Goal: Task Accomplishment & Management: Manage account settings

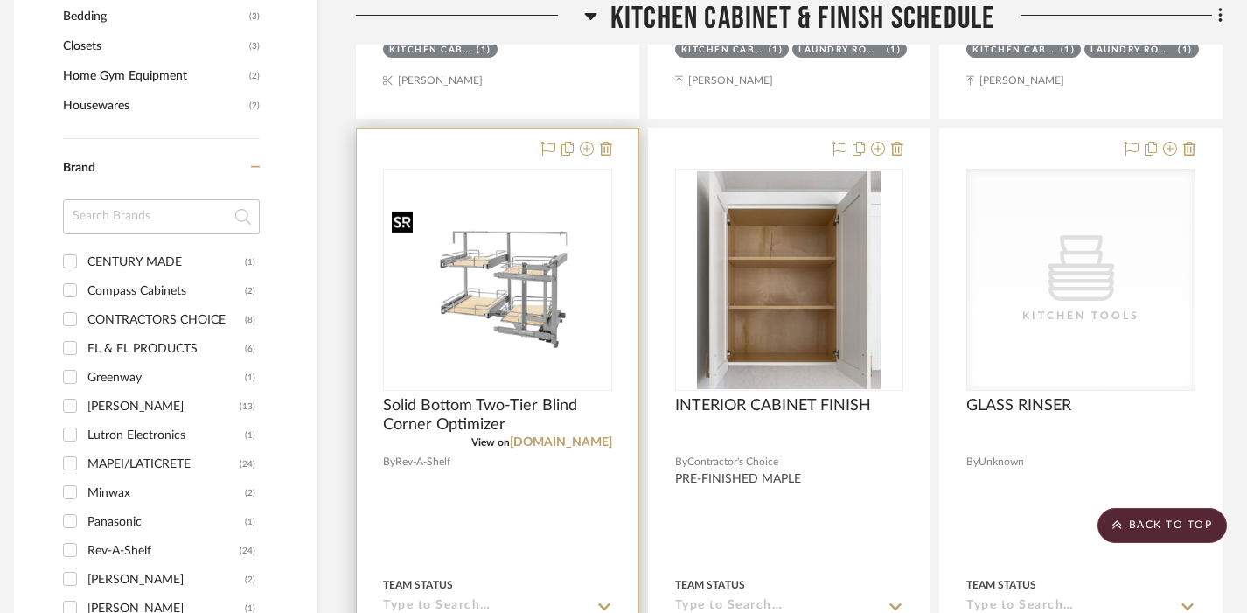
scroll to position [1733, 12]
click at [589, 147] on icon at bounding box center [587, 148] width 14 height 14
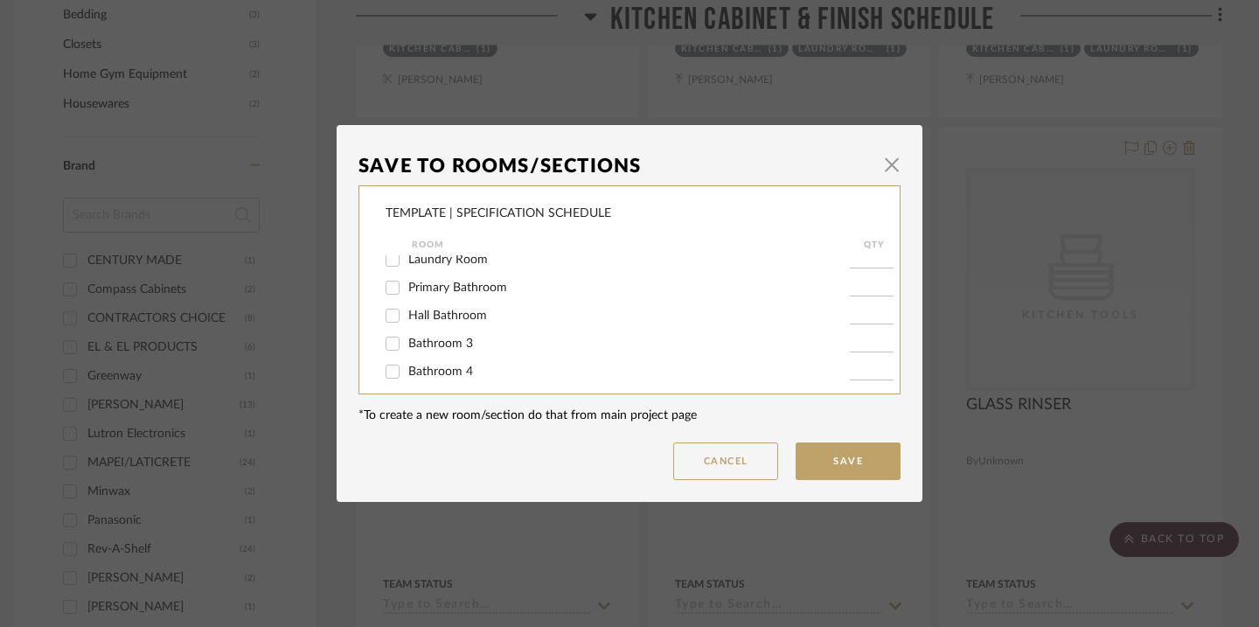
scroll to position [456, 0]
click at [892, 158] on span "button" at bounding box center [892, 164] width 35 height 35
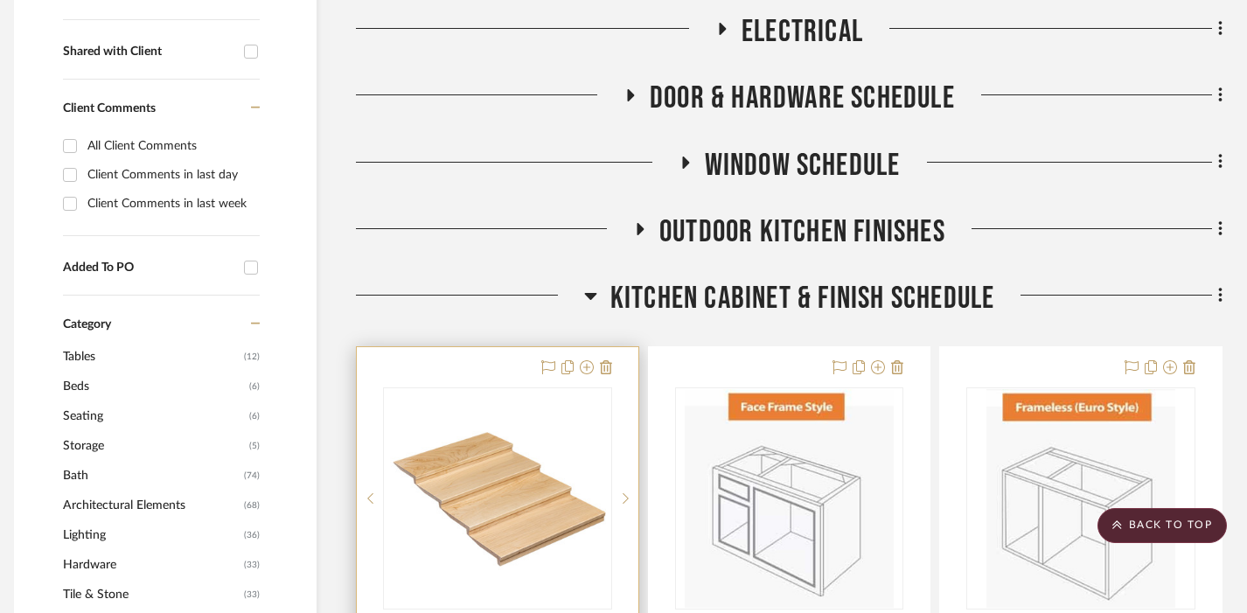
scroll to position [701, 12]
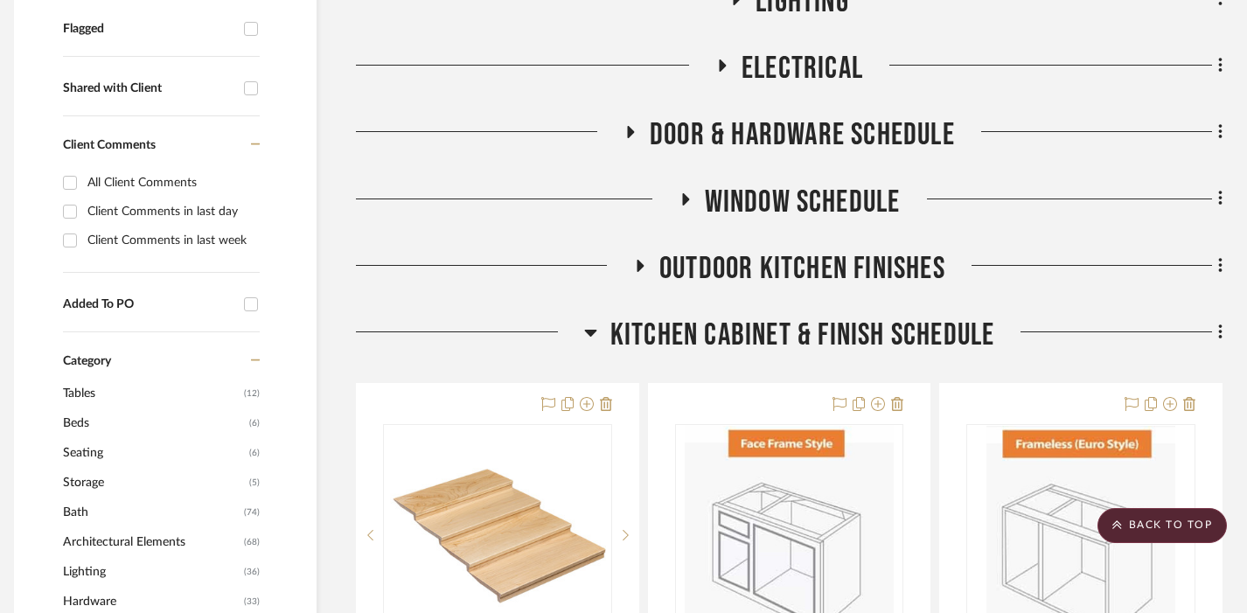
click at [694, 331] on span "Kitchen Cabinet & Finish Schedule" at bounding box center [802, 336] width 385 height 38
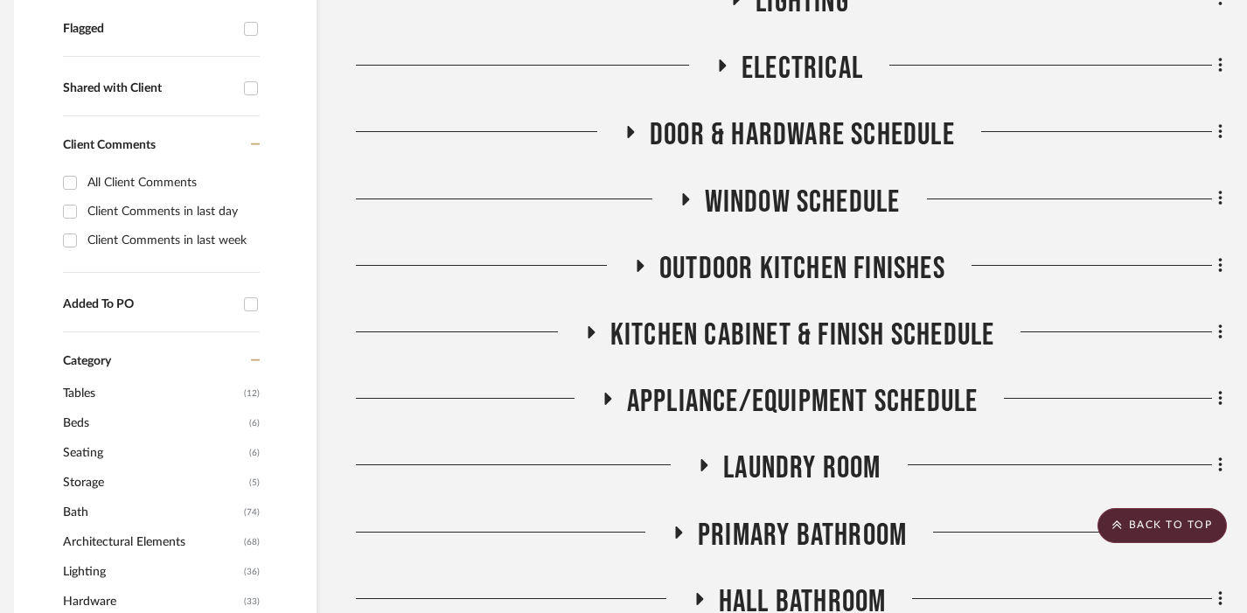
click at [724, 401] on span "Appliance/Equipment Schedule" at bounding box center [803, 402] width 352 height 38
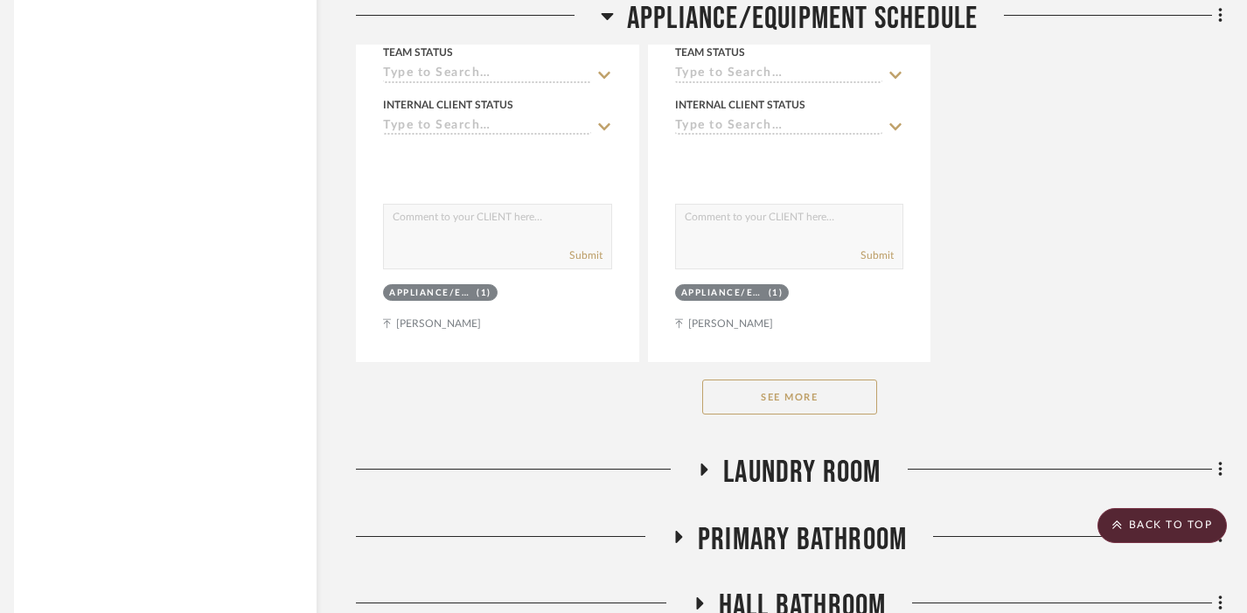
scroll to position [3115, 12]
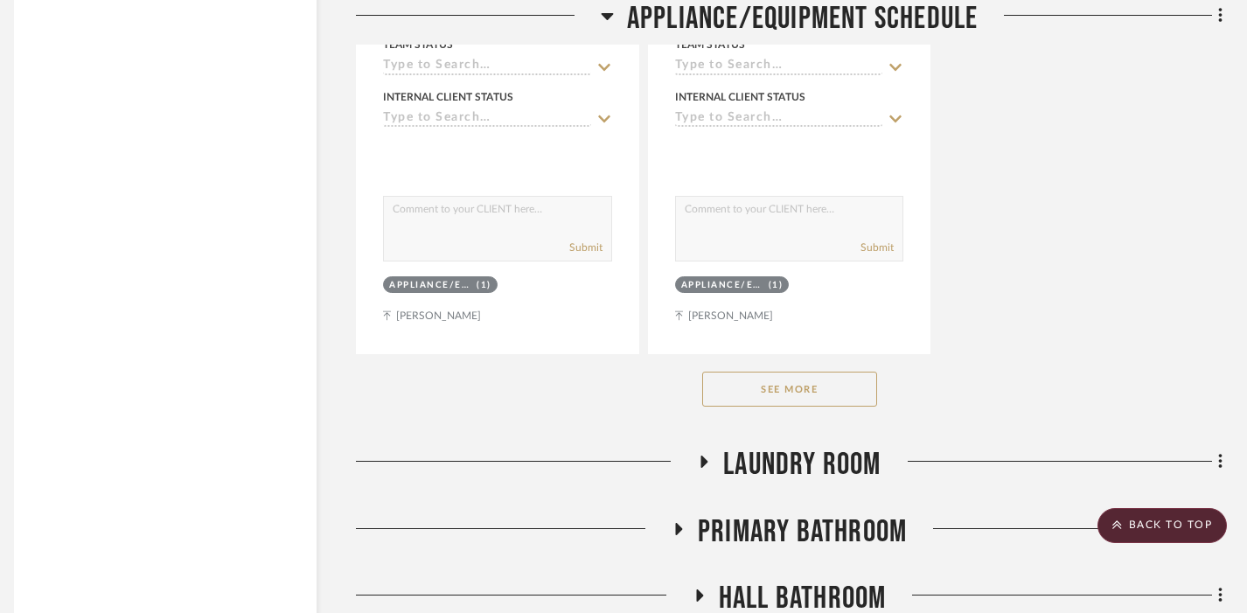
click at [761, 382] on button "See More" at bounding box center [789, 389] width 175 height 35
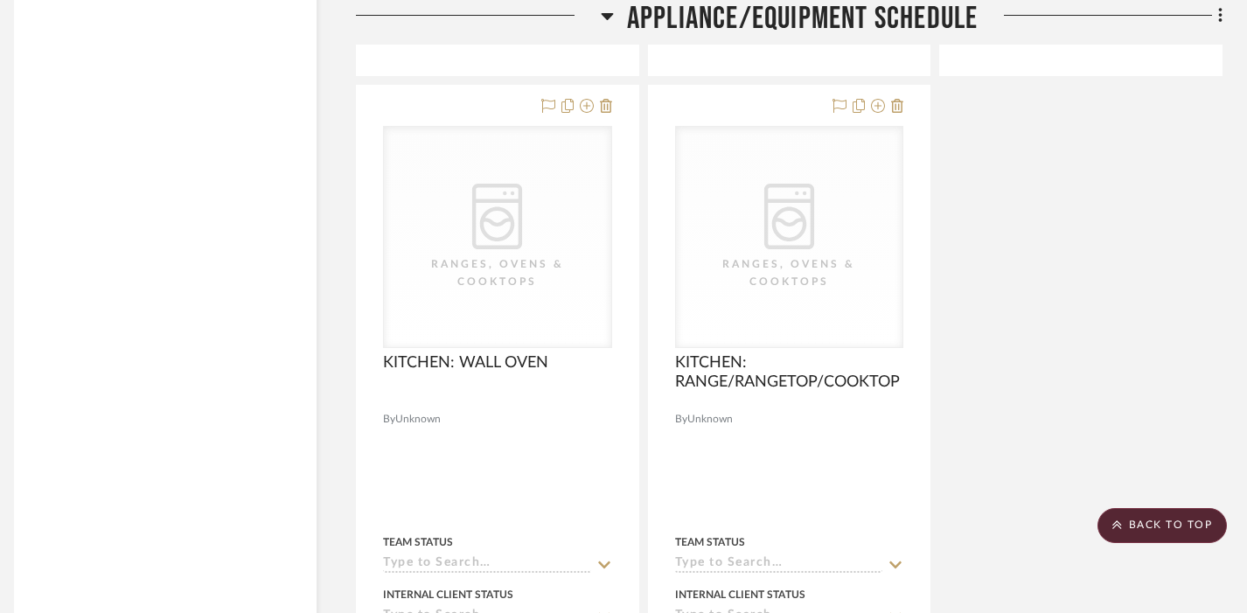
scroll to position [3358, 12]
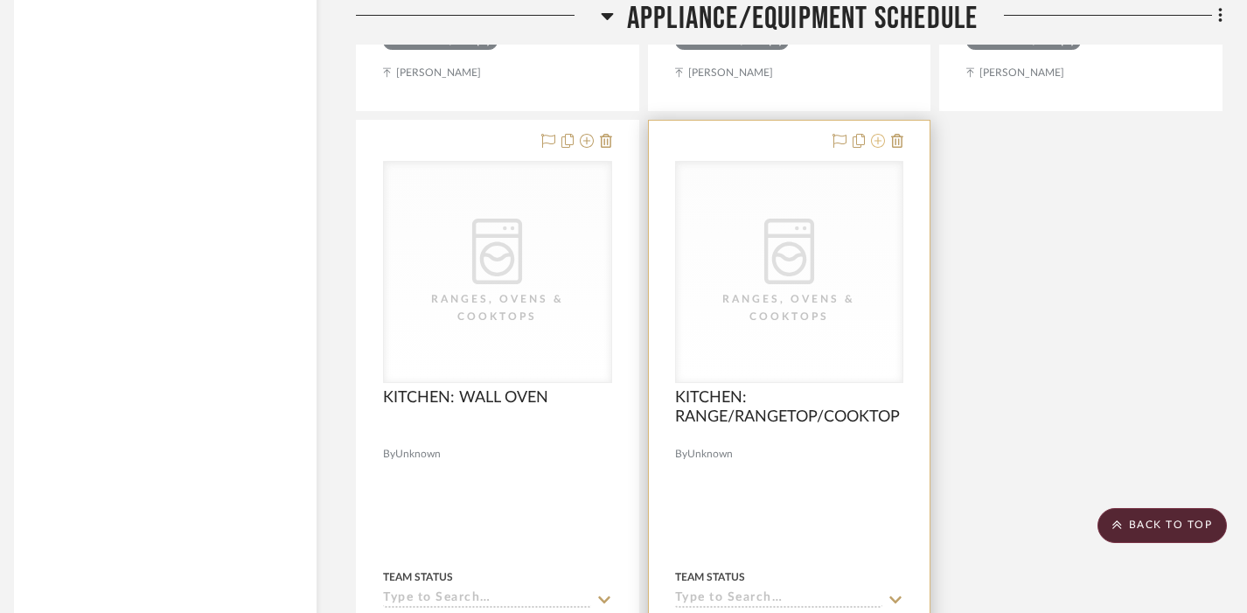
click at [879, 138] on icon at bounding box center [878, 141] width 14 height 14
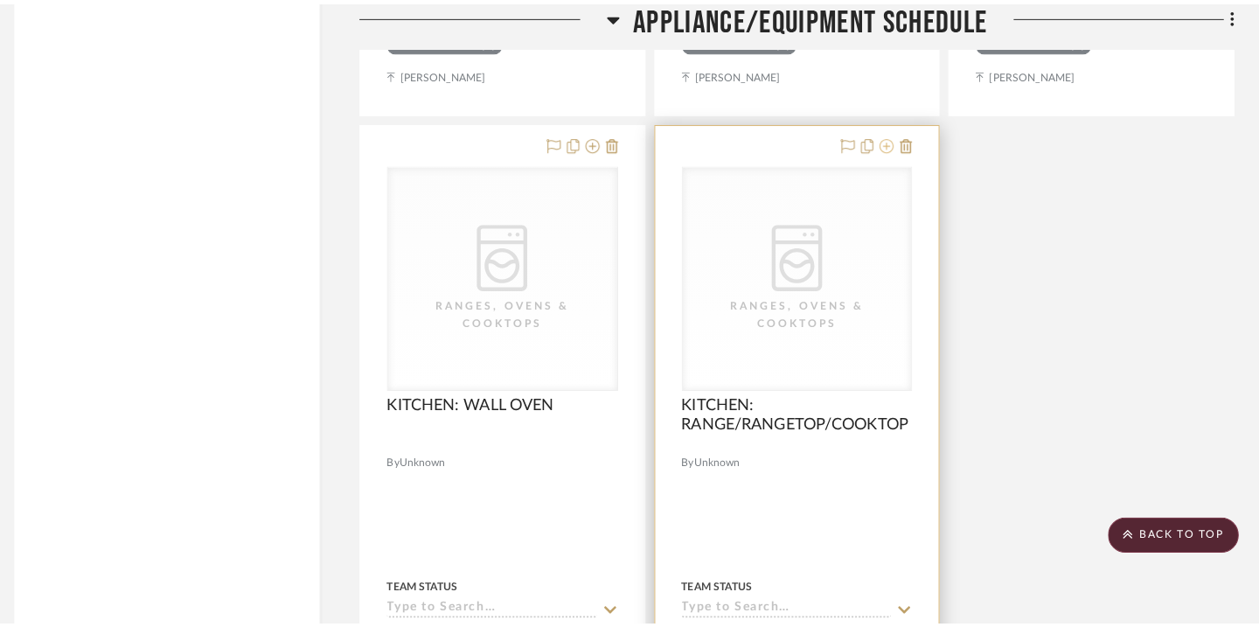
scroll to position [0, 0]
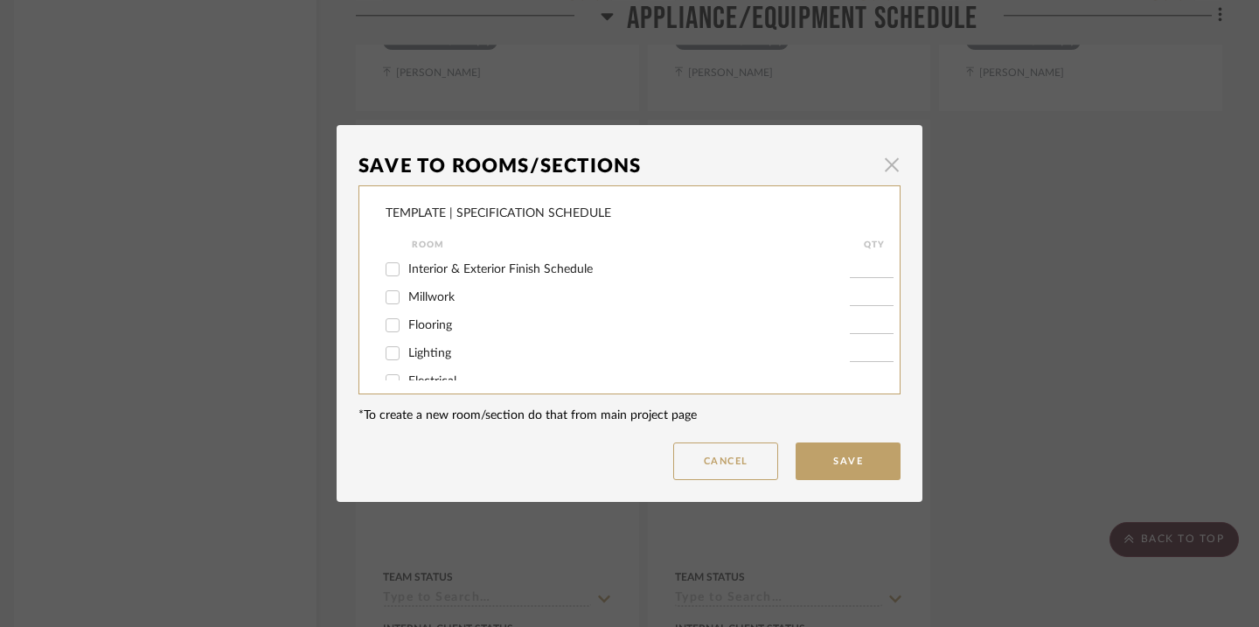
click at [887, 165] on span "button" at bounding box center [892, 164] width 35 height 35
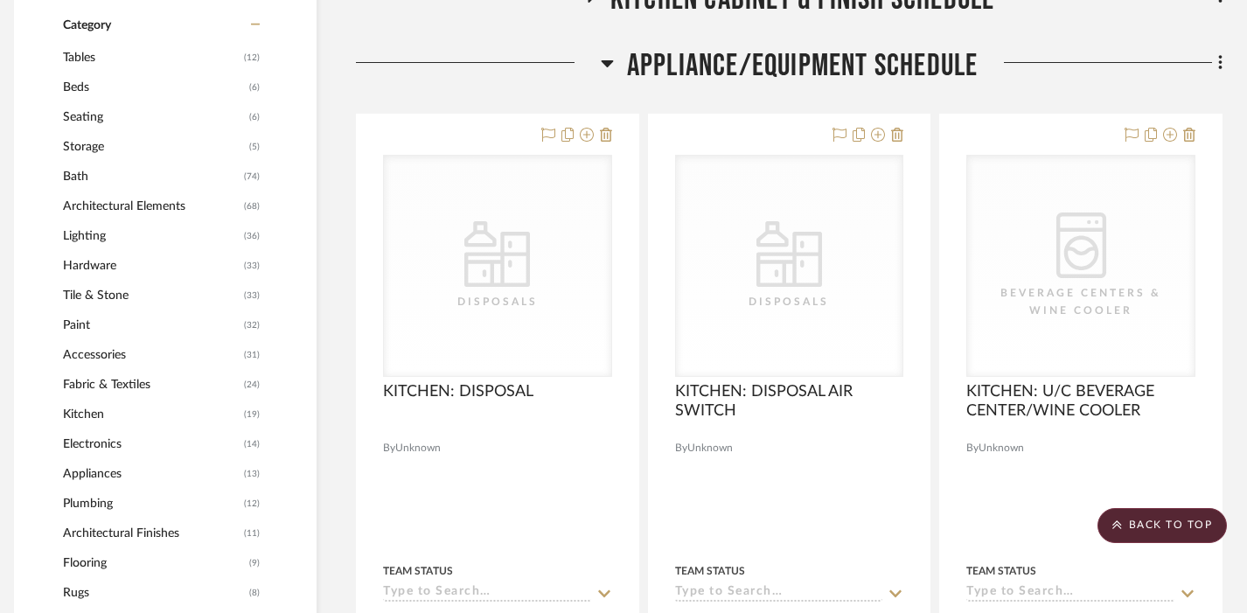
scroll to position [1007, 12]
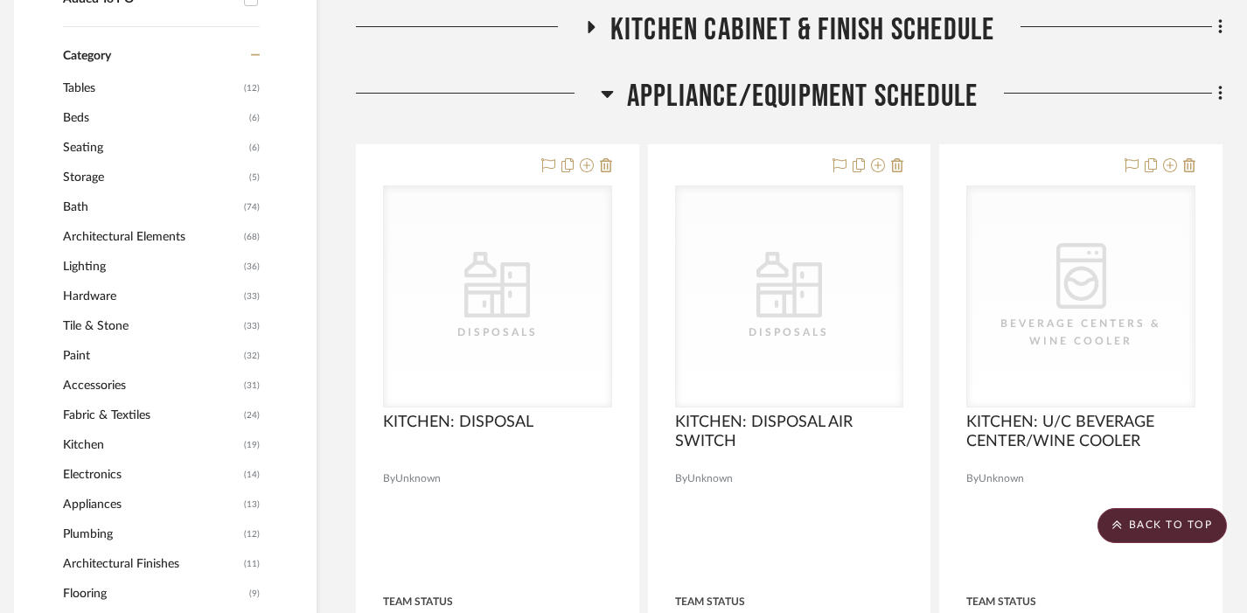
click at [744, 96] on span "Appliance/Equipment Schedule" at bounding box center [803, 97] width 352 height 38
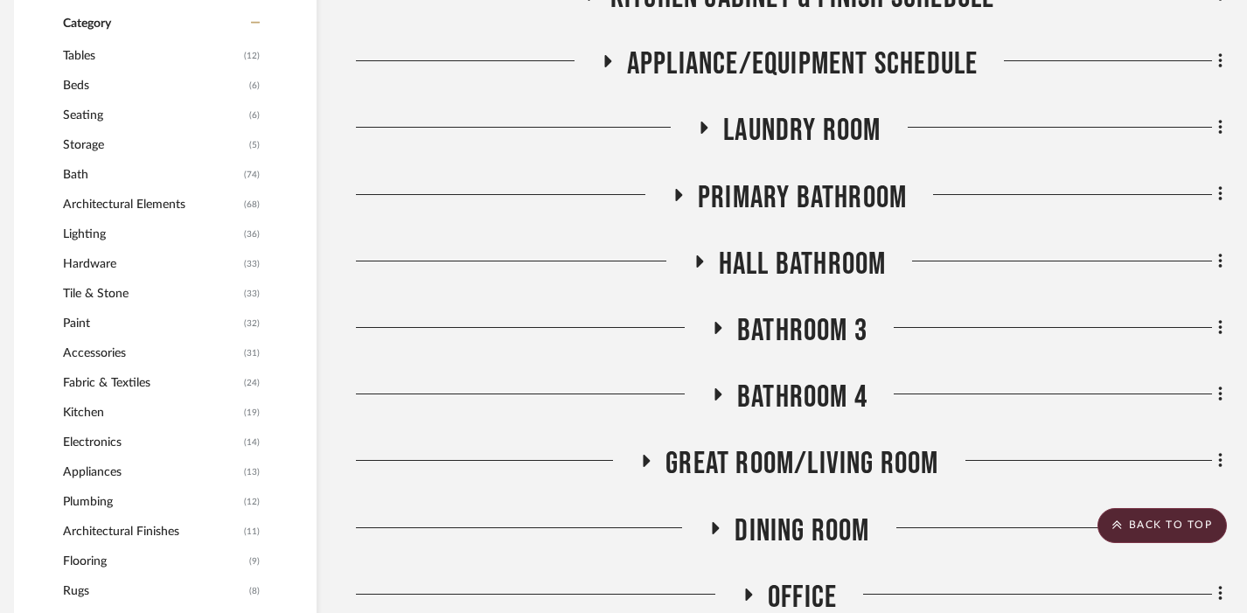
scroll to position [1037, 12]
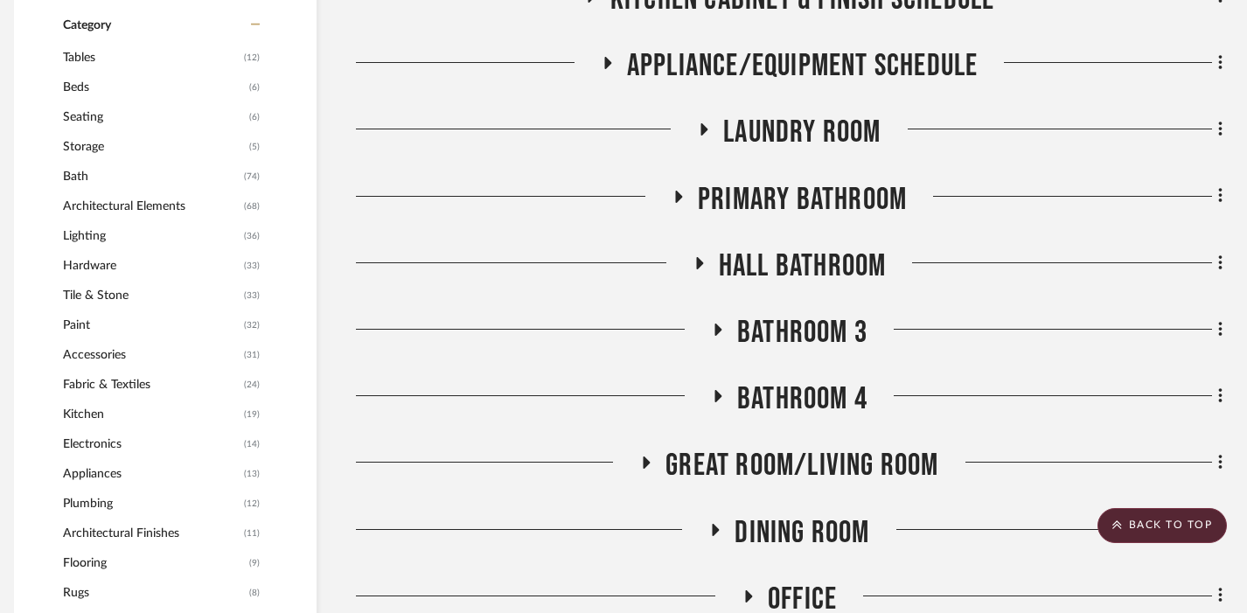
click at [857, 206] on span "Primary Bathroom" at bounding box center [802, 200] width 209 height 38
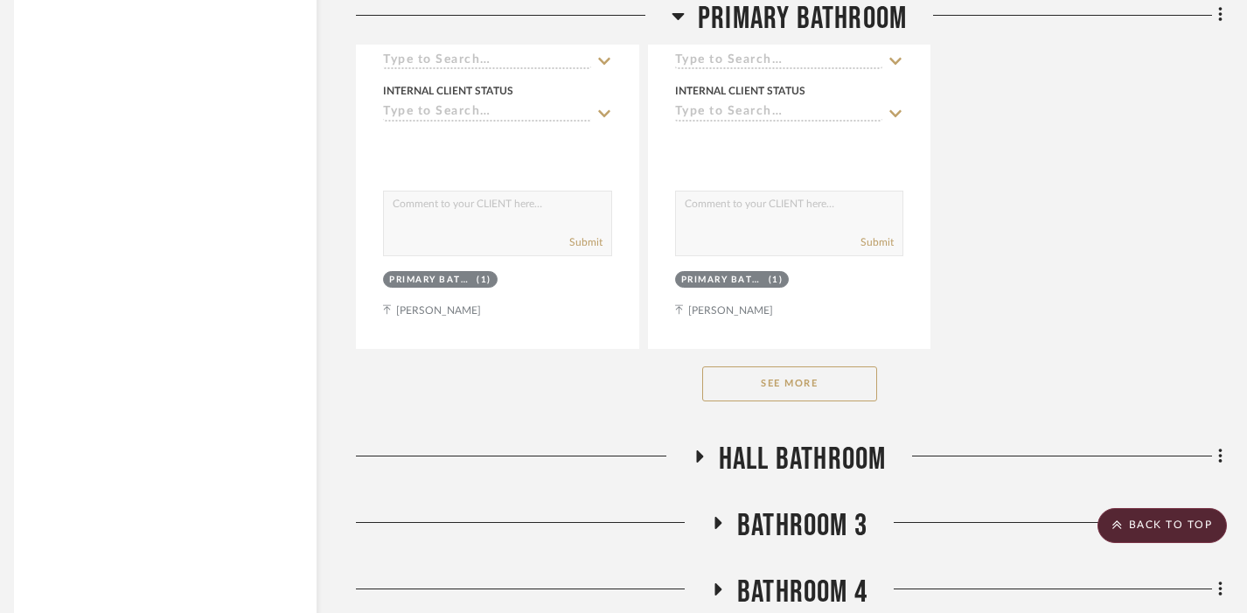
scroll to position [3255, 12]
click at [809, 383] on button "See More" at bounding box center [789, 383] width 175 height 35
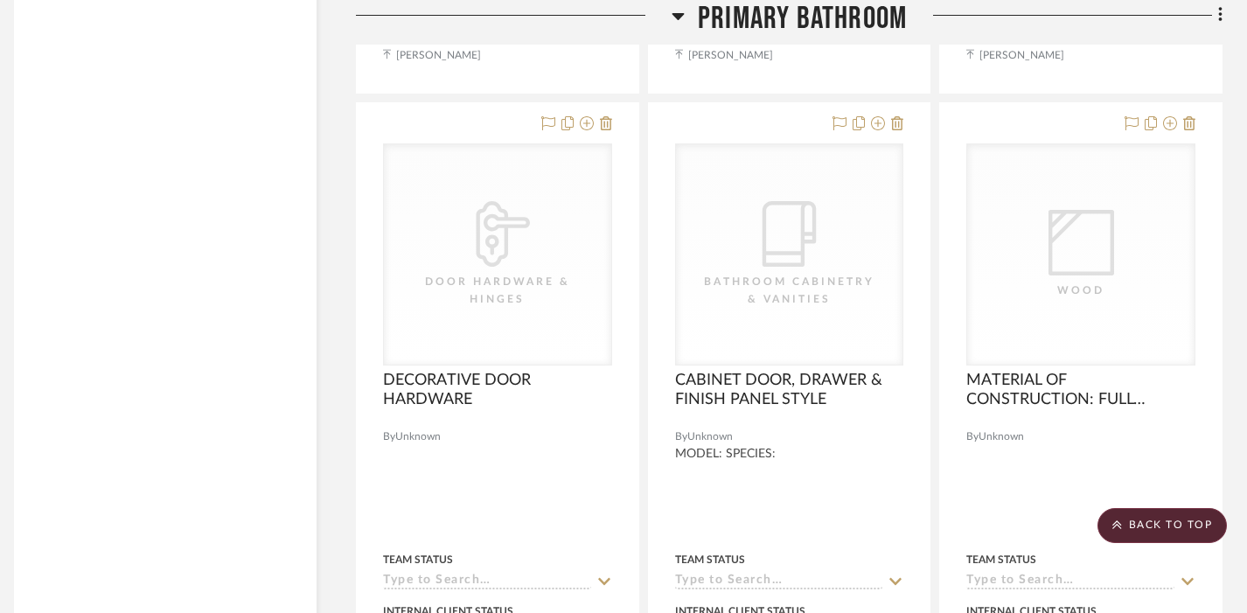
scroll to position [12049, 12]
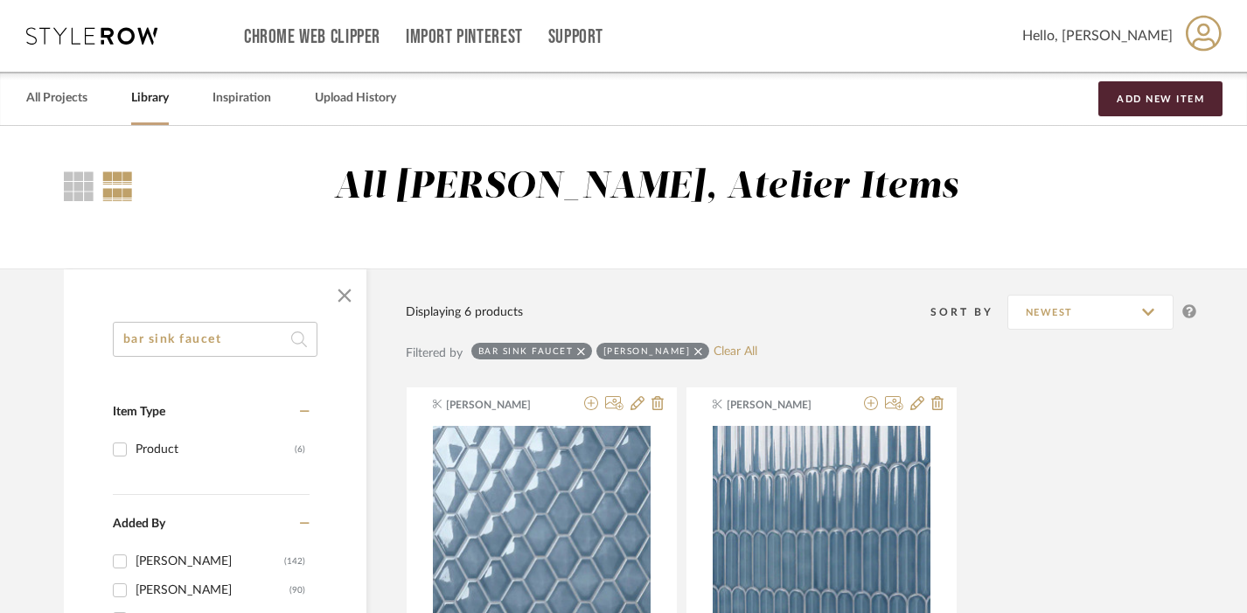
scroll to position [0, 1]
click at [233, 337] on input "bar sink faucet" at bounding box center [215, 339] width 205 height 35
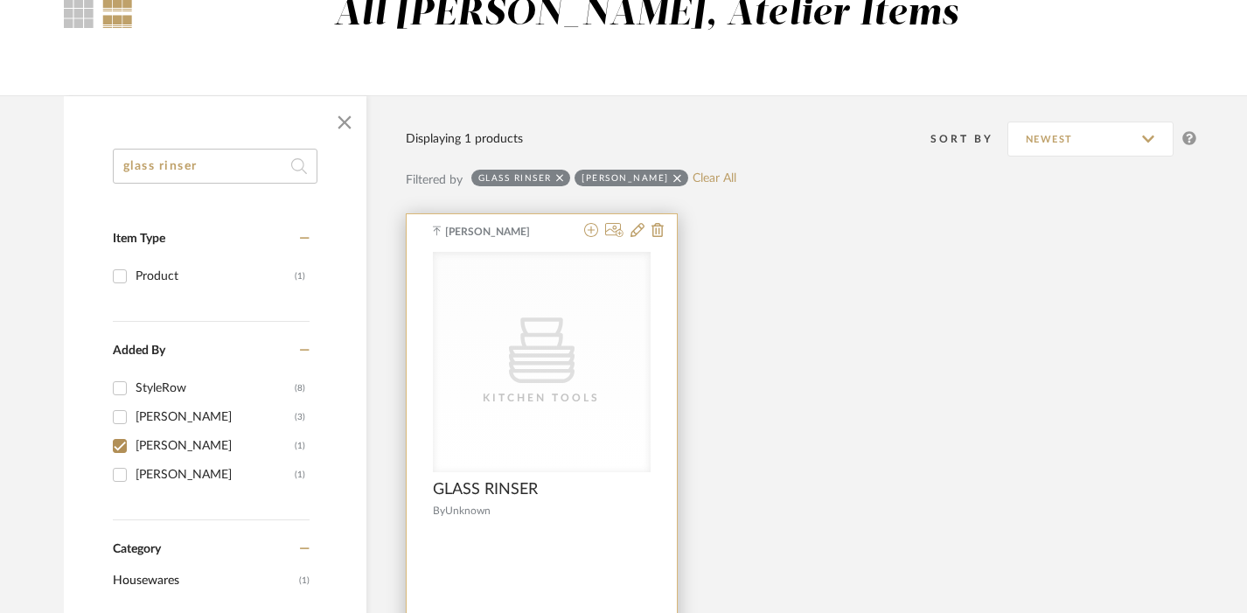
scroll to position [213, 1]
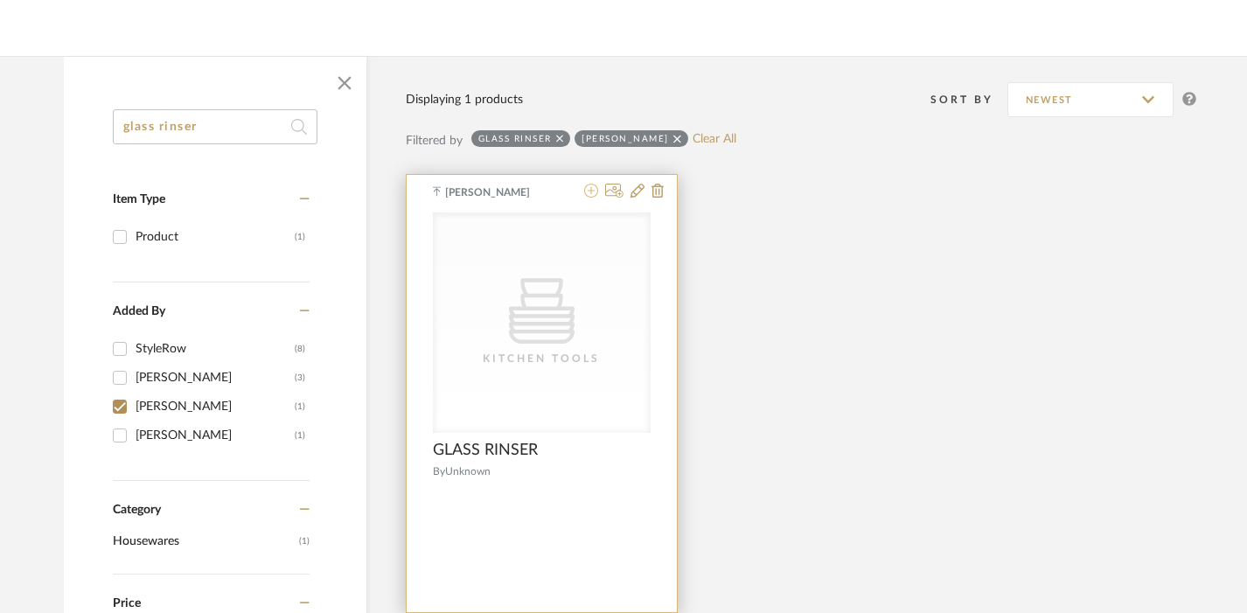
click at [595, 190] on icon at bounding box center [591, 191] width 14 height 14
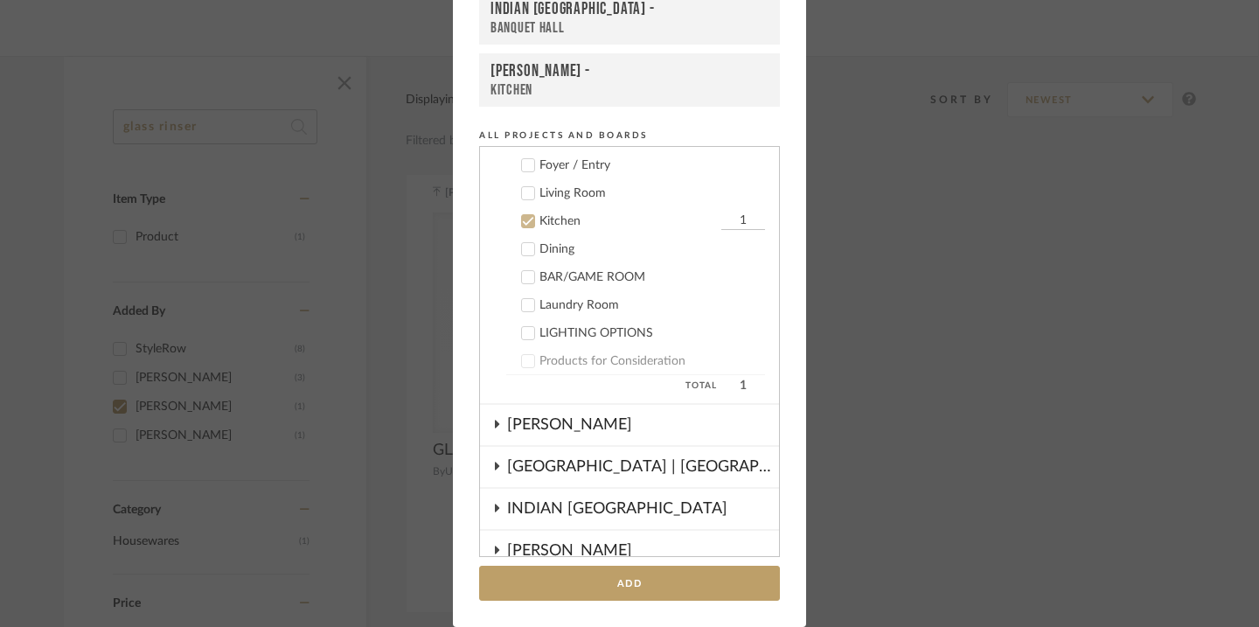
scroll to position [532, 0]
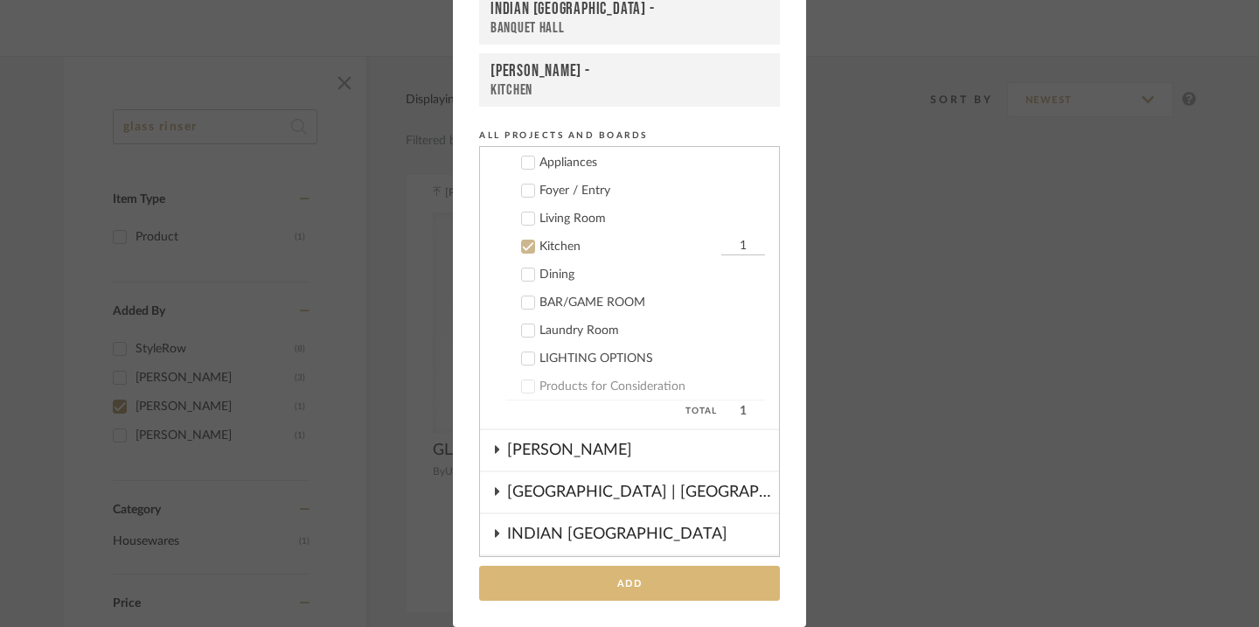
click at [631, 586] on button "Add" at bounding box center [629, 584] width 301 height 36
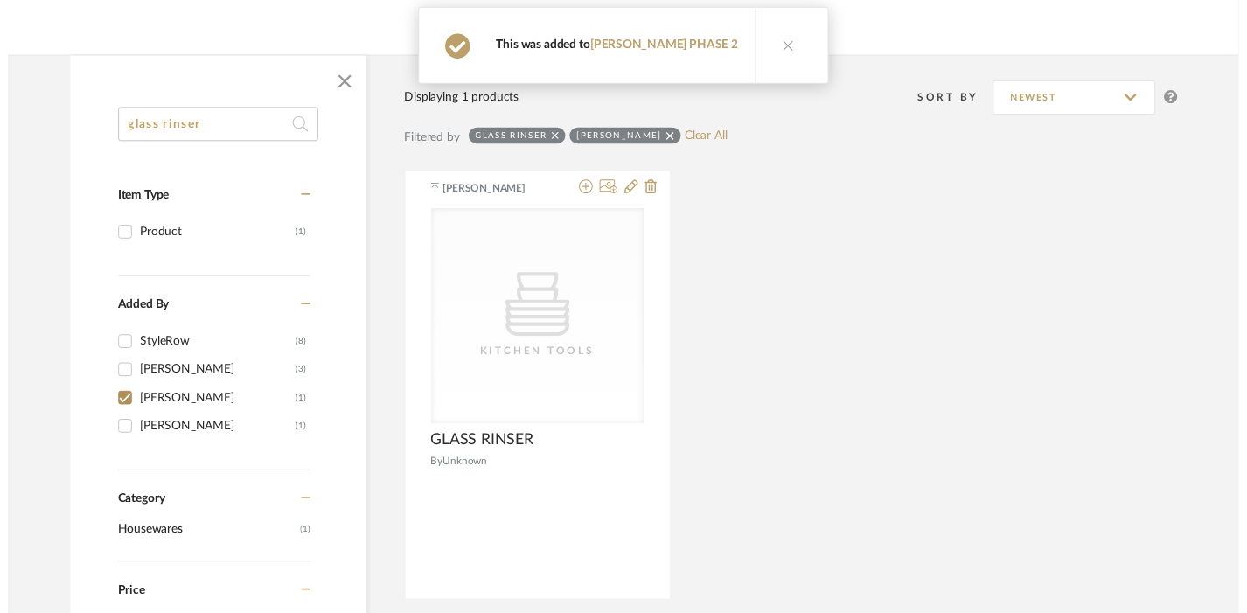
scroll to position [213, 1]
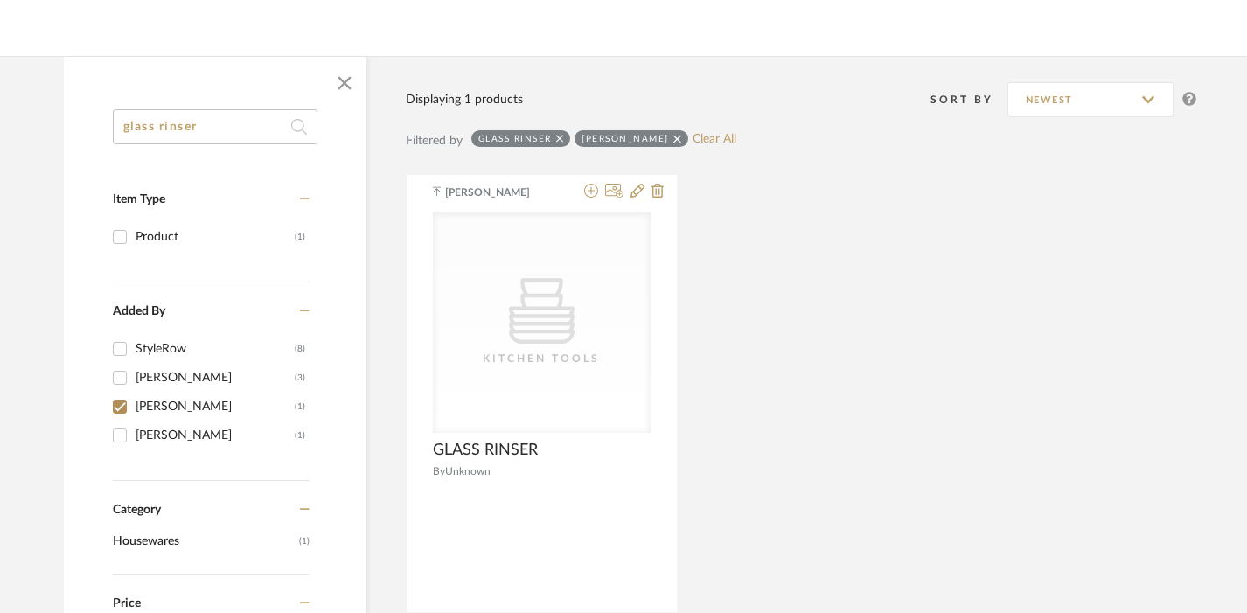
click at [212, 129] on input "glass rinser" at bounding box center [215, 126] width 205 height 35
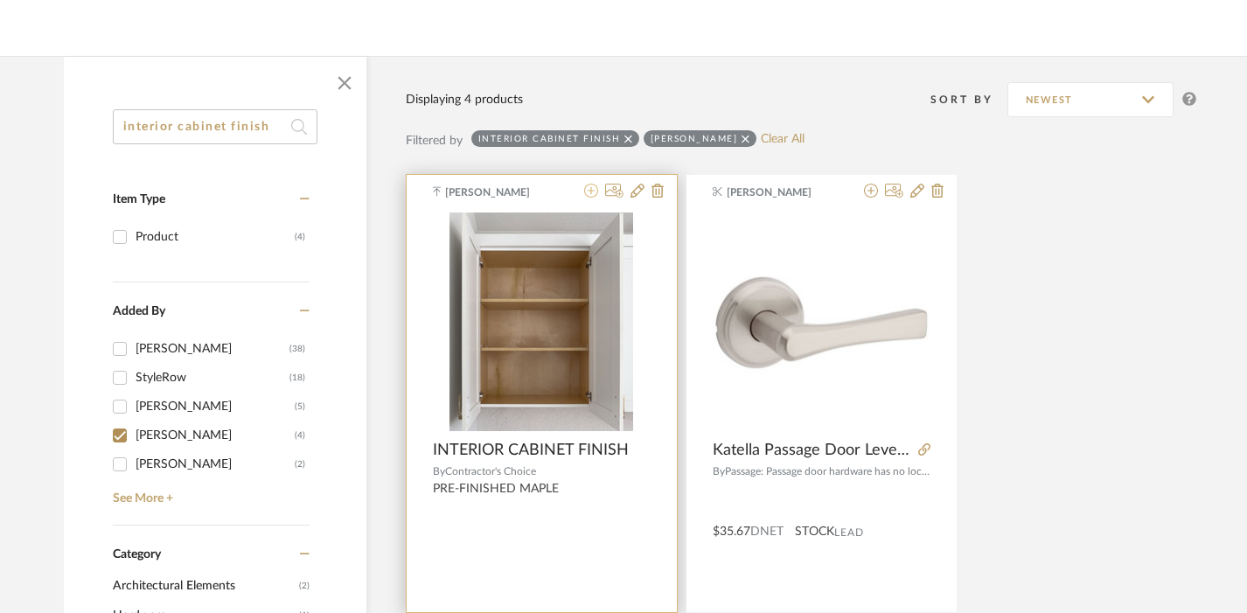
type input "interior cabinet finish"
click at [588, 191] on icon at bounding box center [591, 191] width 14 height 14
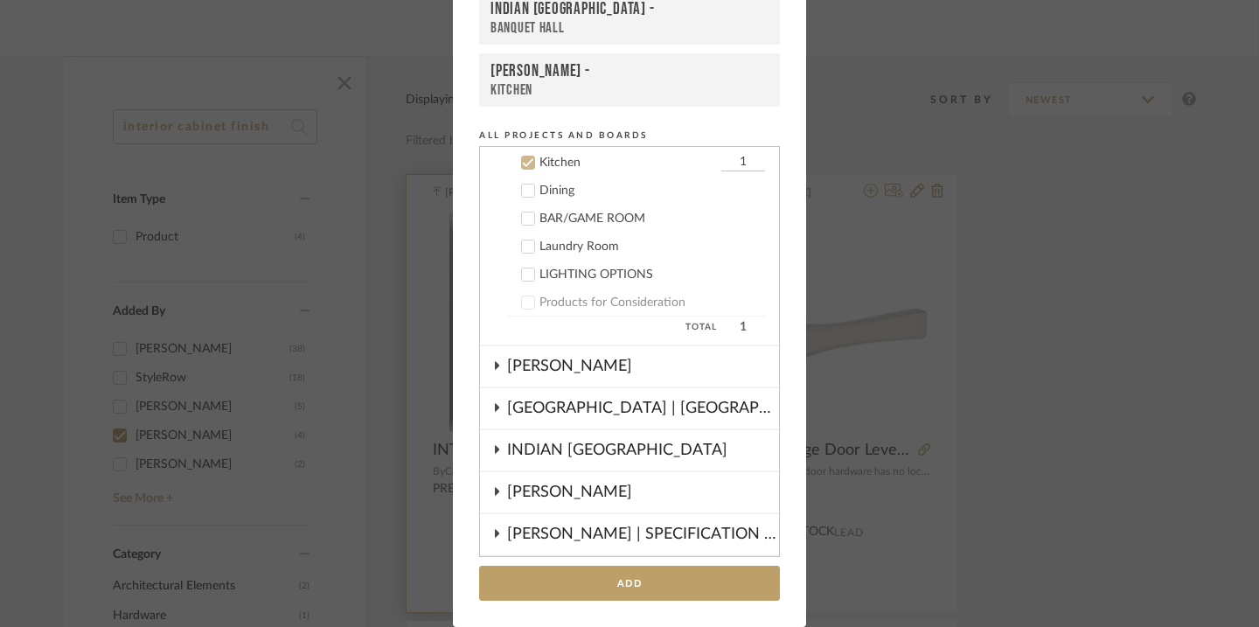
scroll to position [617, 0]
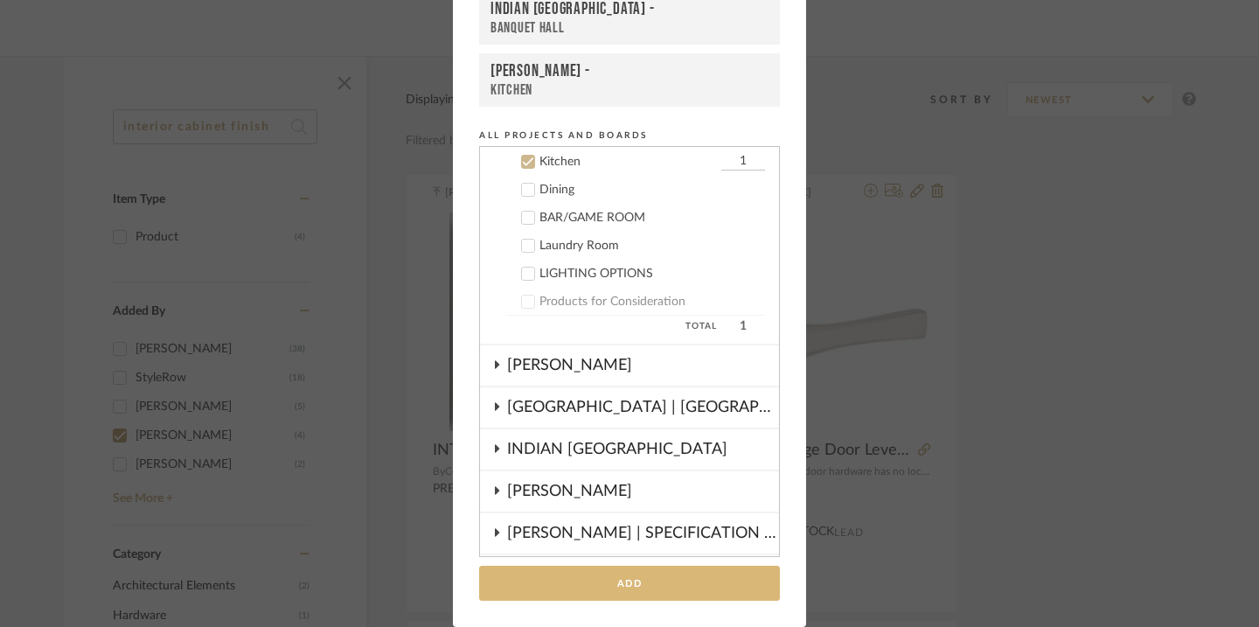
click at [607, 586] on button "Add" at bounding box center [629, 584] width 301 height 36
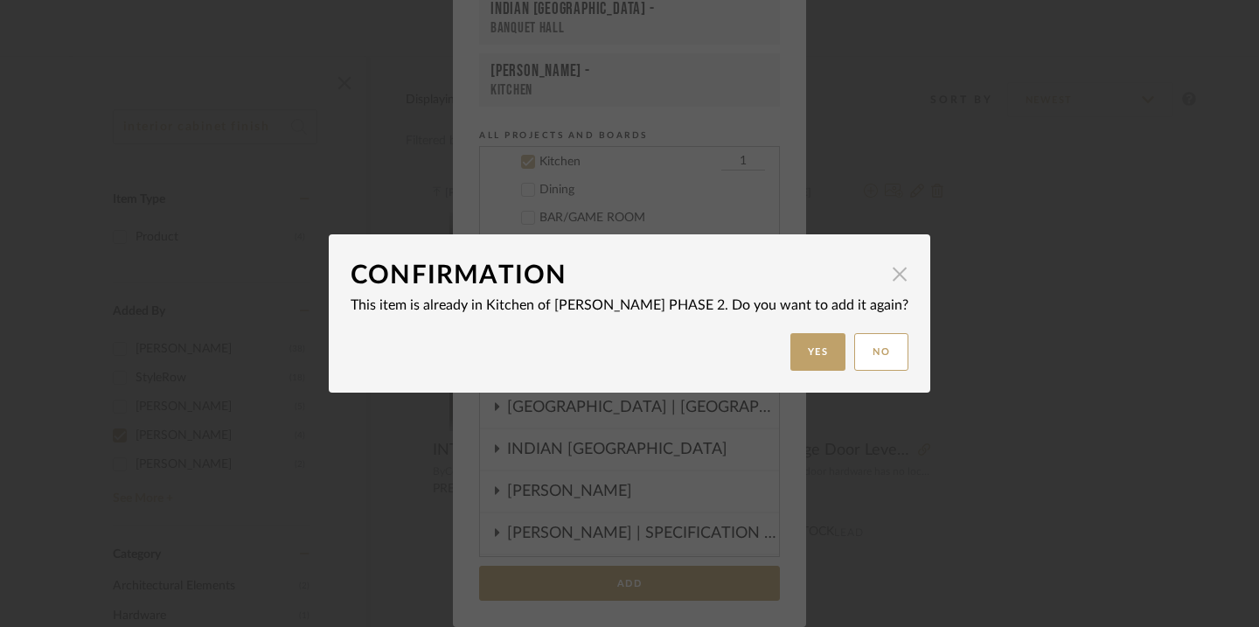
click at [882, 279] on span "button" at bounding box center [899, 273] width 35 height 35
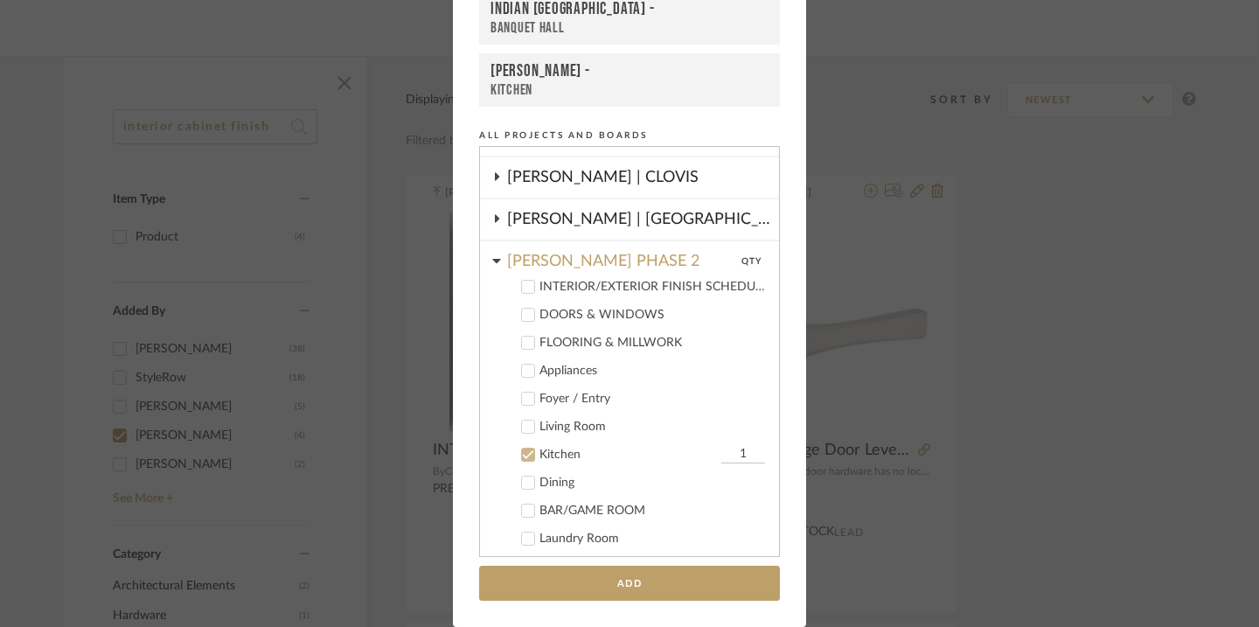
scroll to position [312, 0]
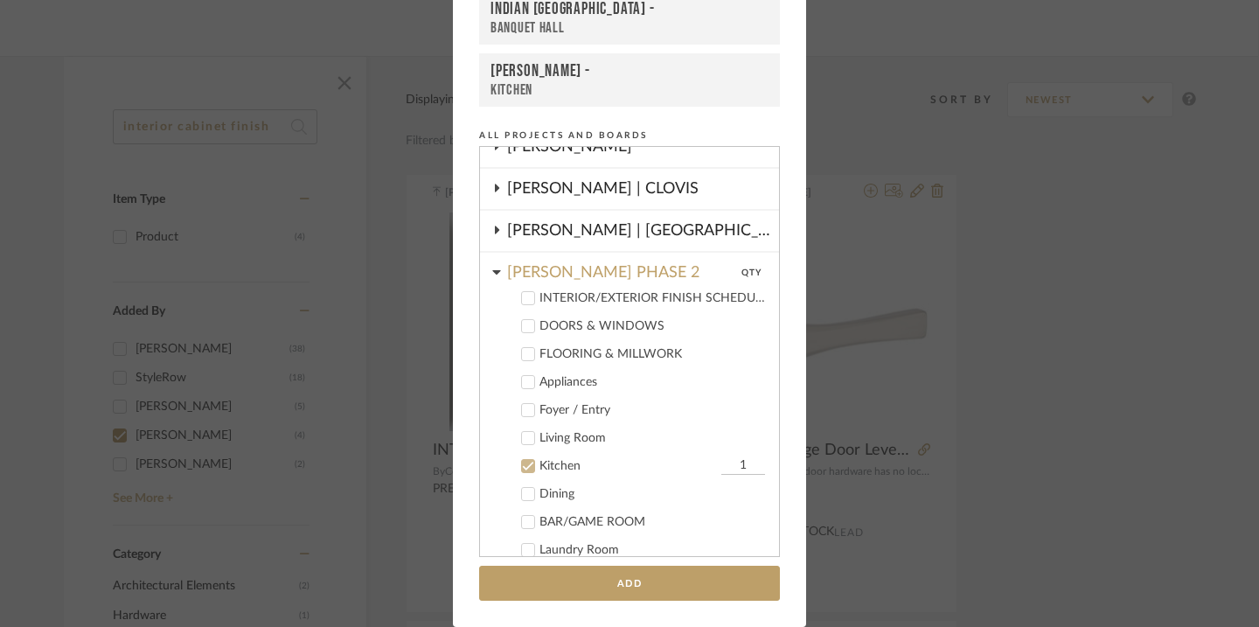
click at [528, 461] on div at bounding box center [528, 466] width 14 height 14
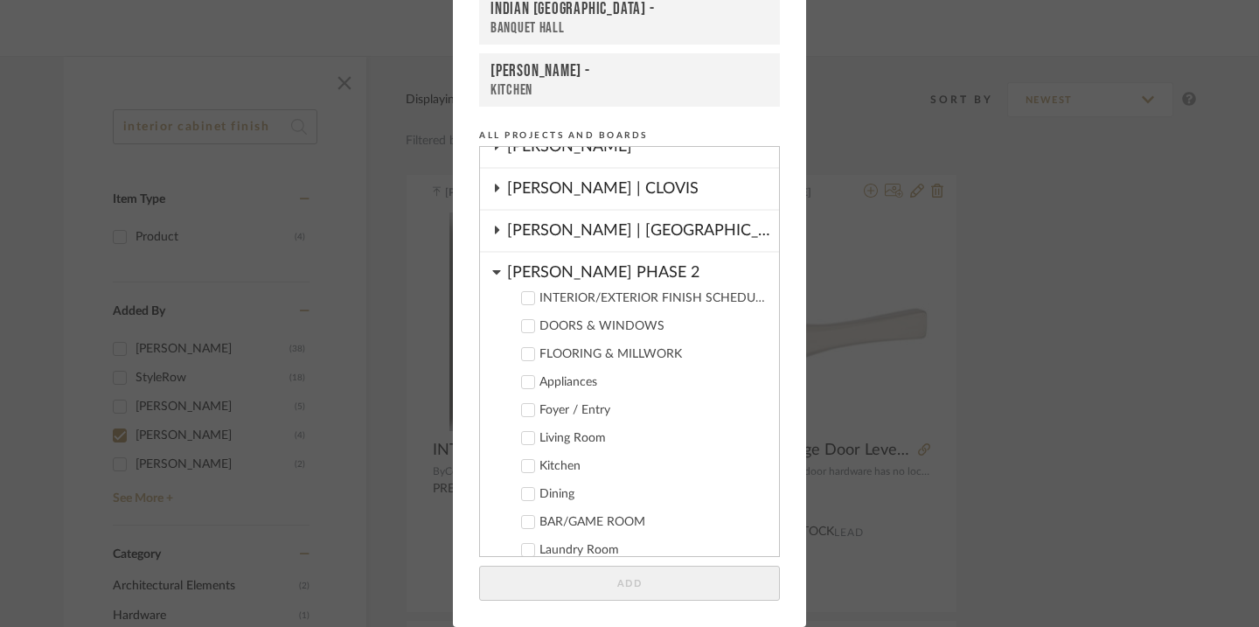
click at [607, 275] on div "HARMAN PHASE 2" at bounding box center [643, 268] width 272 height 31
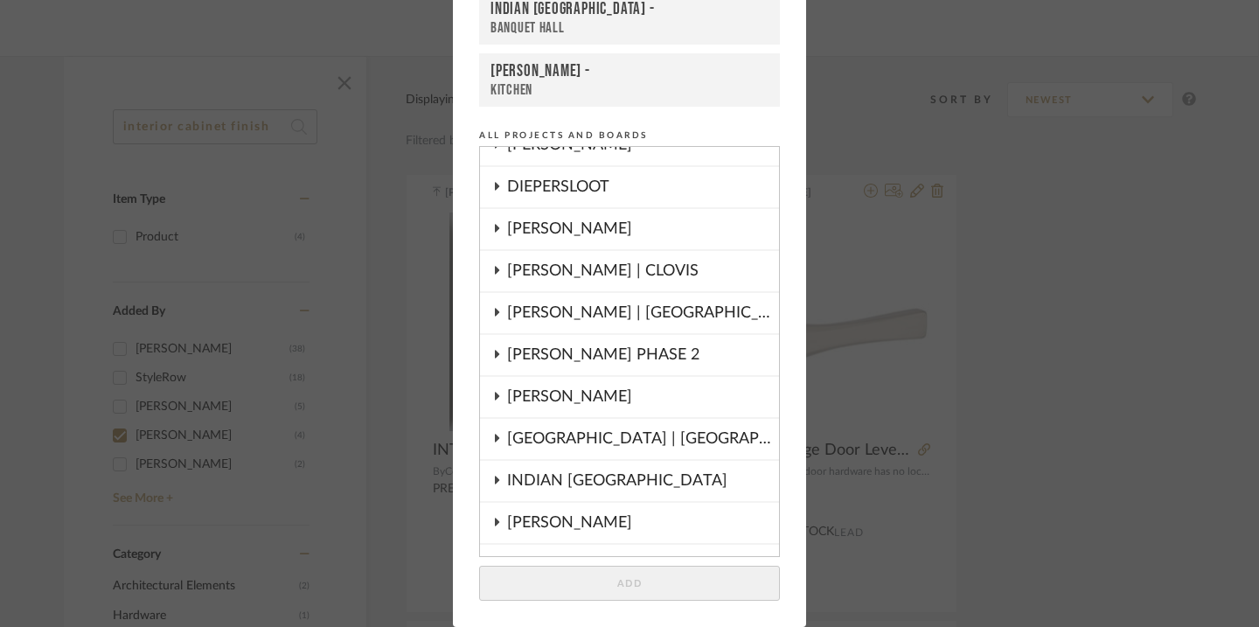
scroll to position [203, 0]
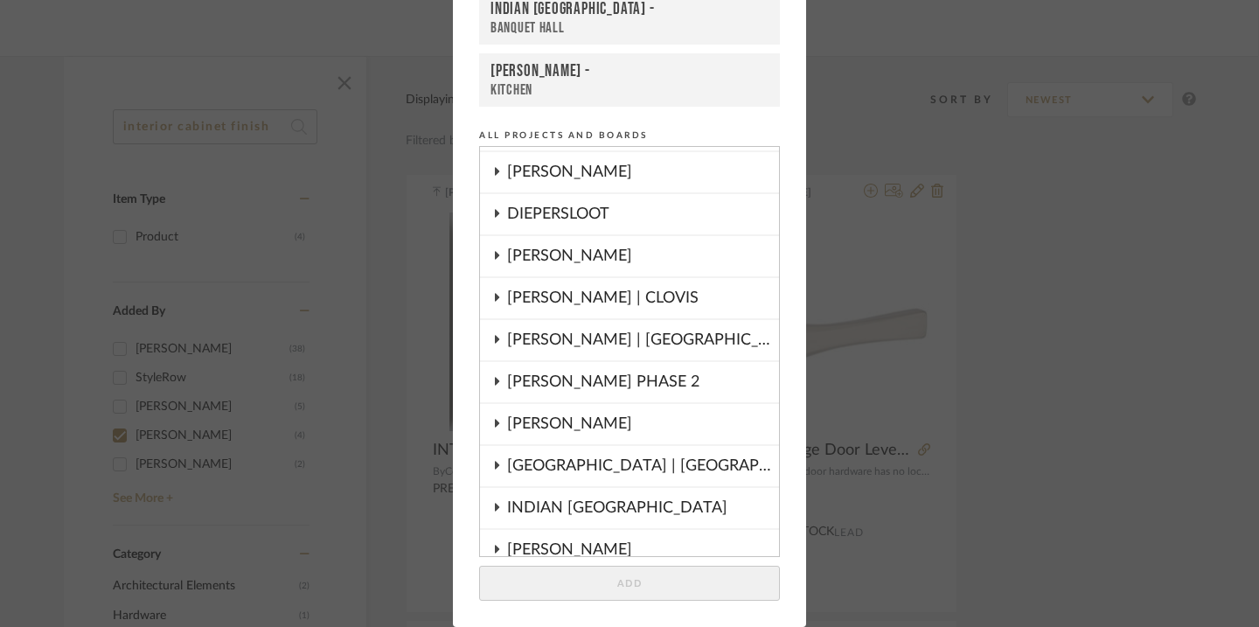
click at [584, 254] on div "DRAGT" at bounding box center [643, 256] width 272 height 40
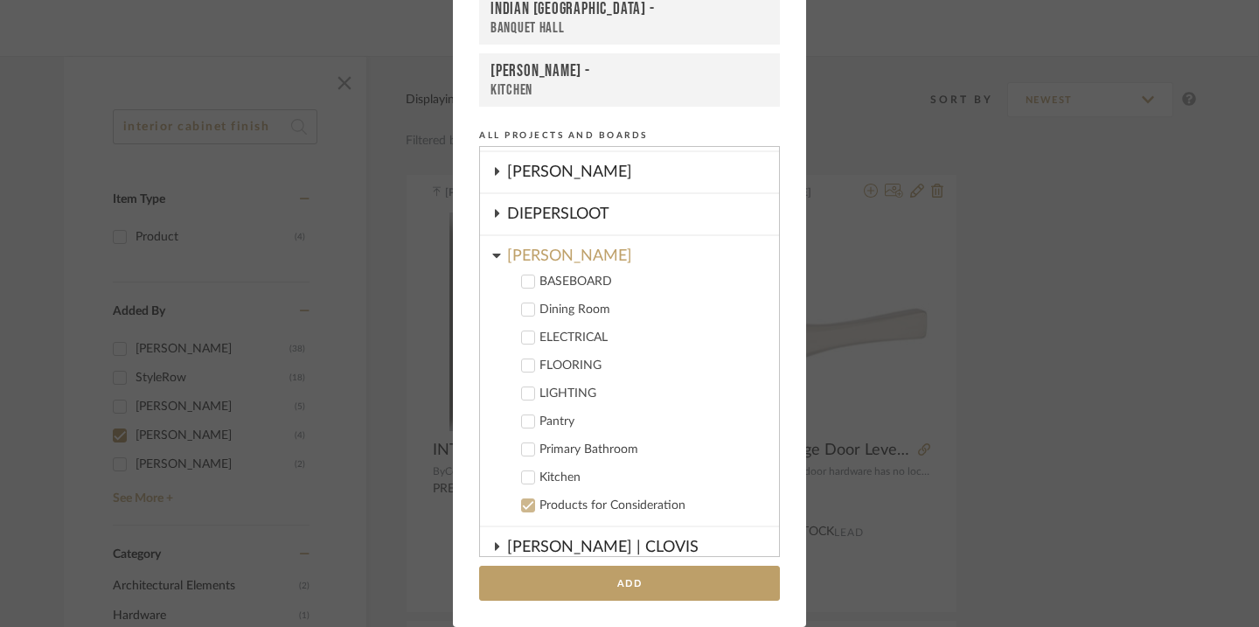
click at [544, 473] on div "Kitchen" at bounding box center [653, 478] width 226 height 15
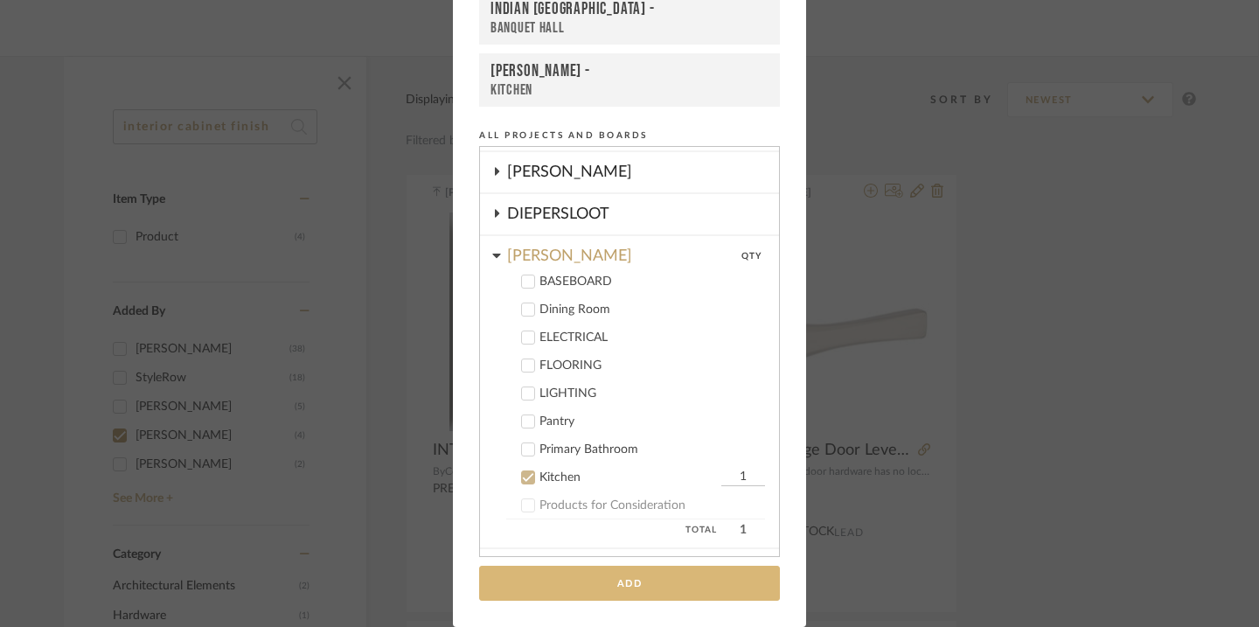
click at [552, 590] on button "Add" at bounding box center [629, 584] width 301 height 36
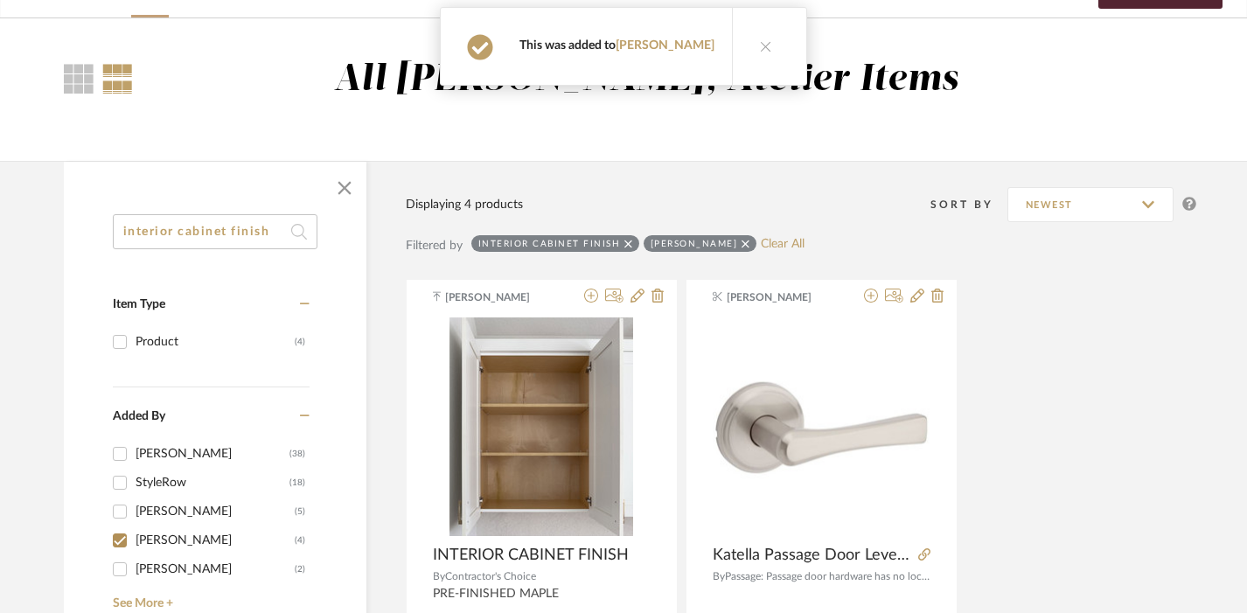
scroll to position [101, 1]
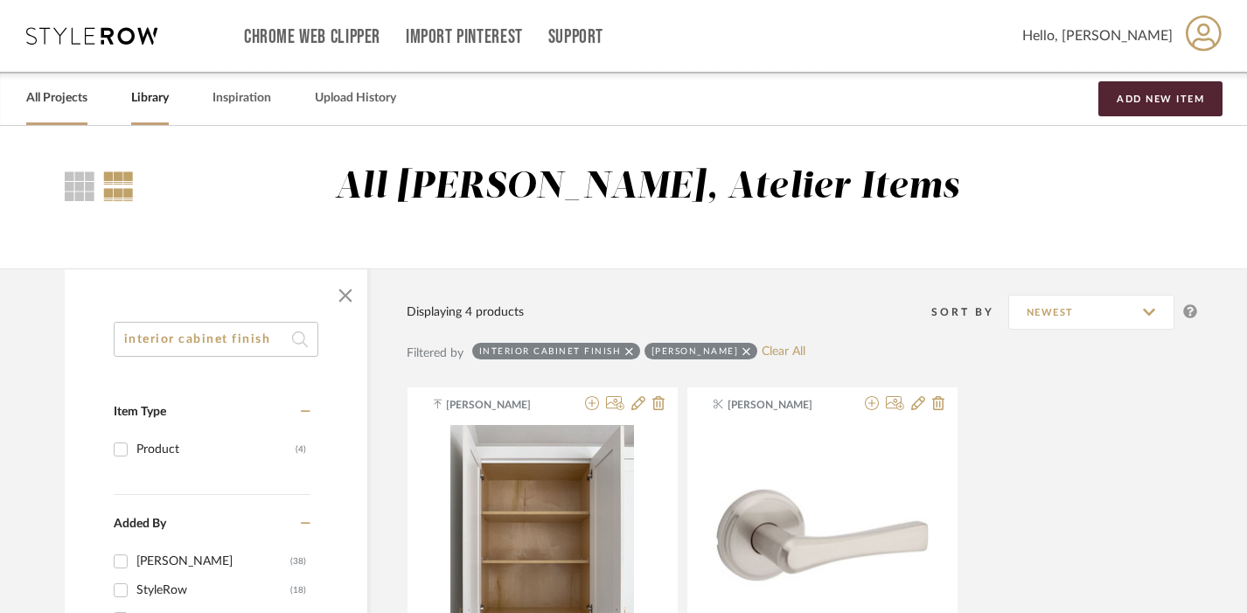
click at [52, 95] on link "All Projects" at bounding box center [56, 99] width 61 height 24
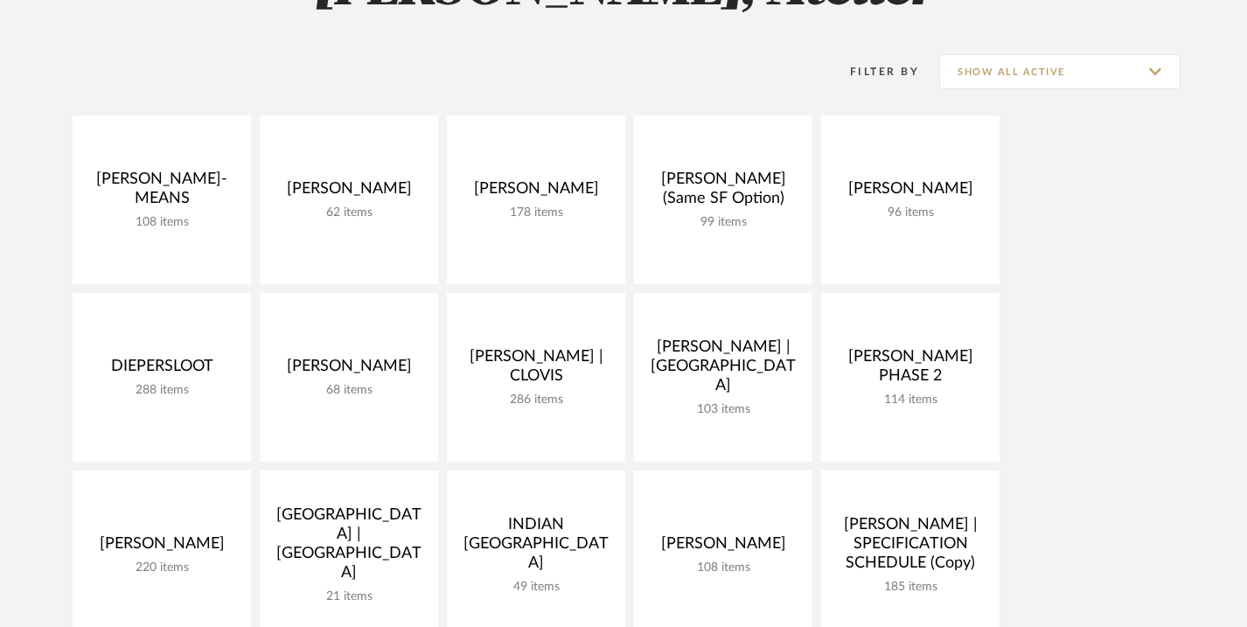
scroll to position [389, 0]
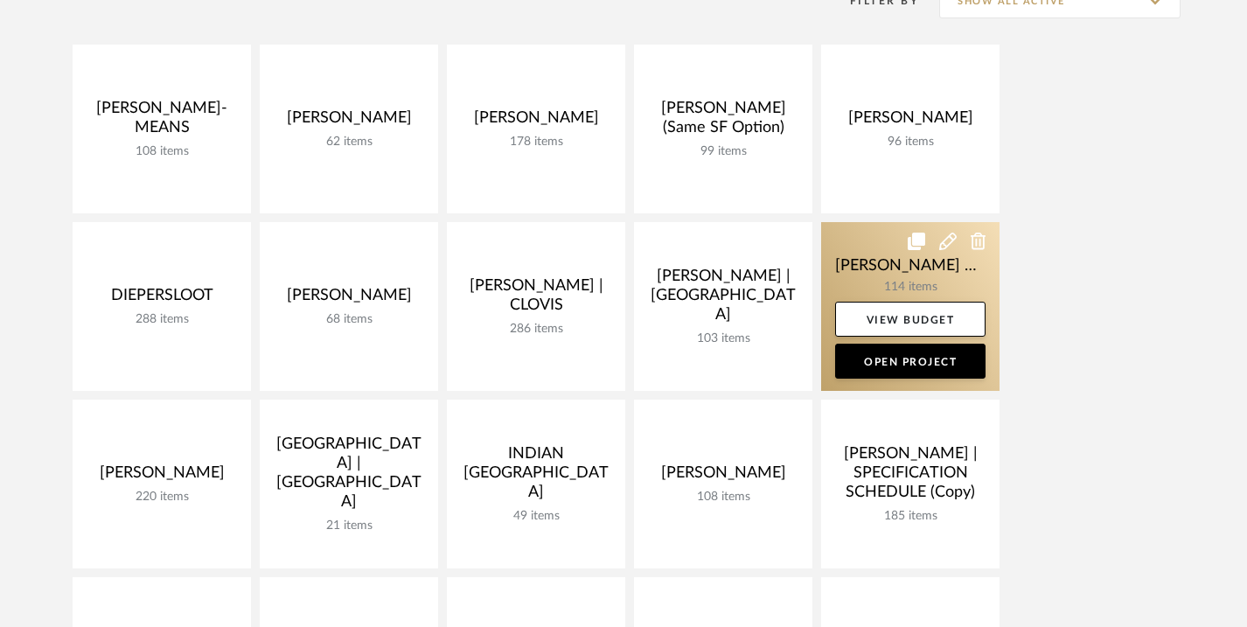
click at [847, 271] on link at bounding box center [910, 306] width 178 height 169
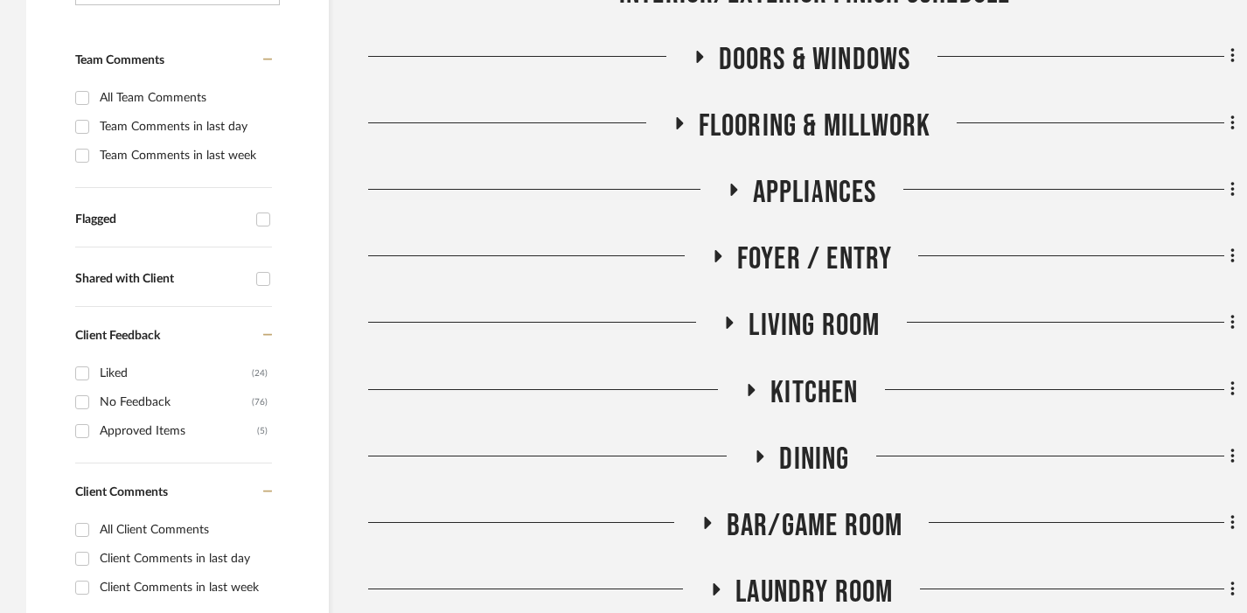
scroll to position [494, 0]
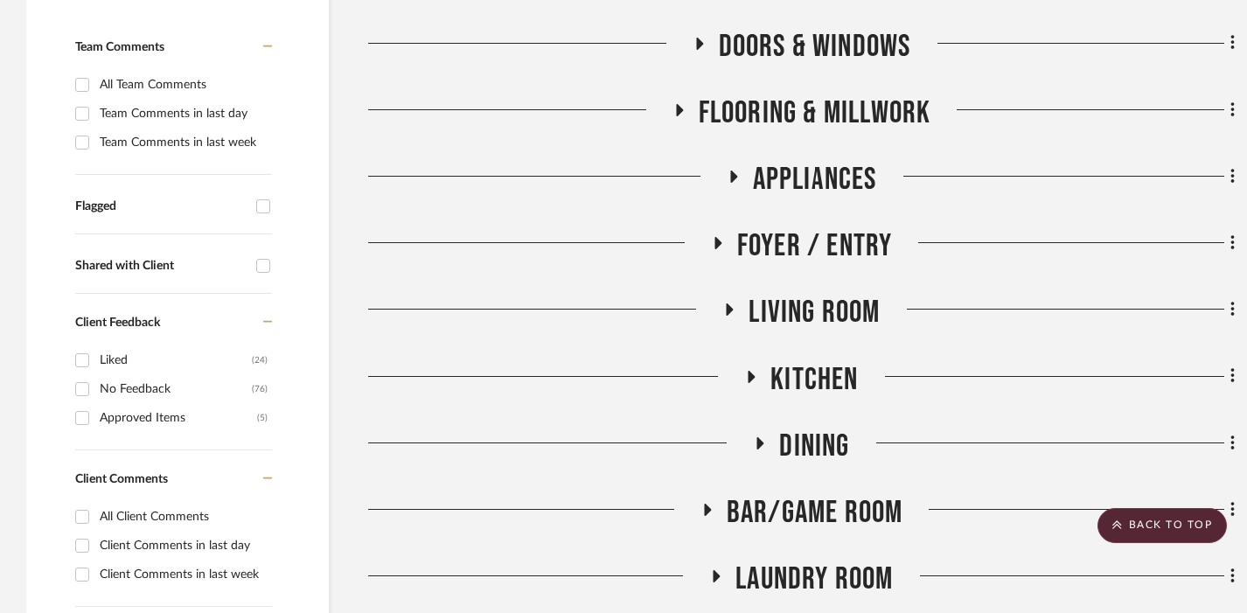
click at [812, 361] on span "Kitchen" at bounding box center [813, 380] width 87 height 38
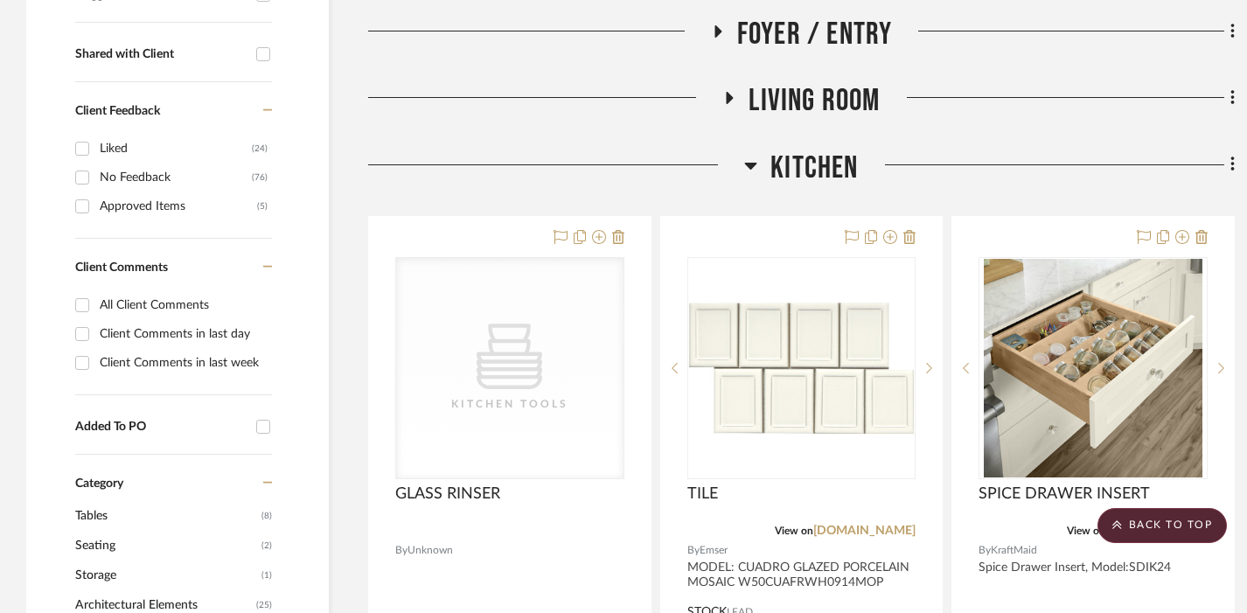
scroll to position [708, 0]
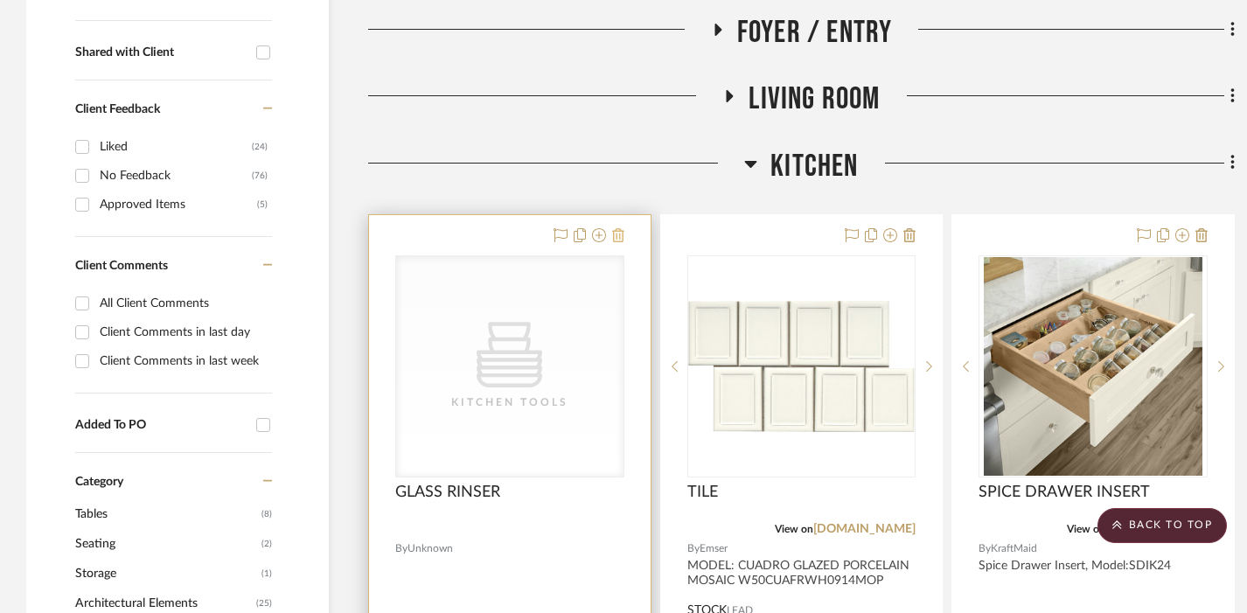
click at [621, 228] on icon at bounding box center [618, 235] width 12 height 14
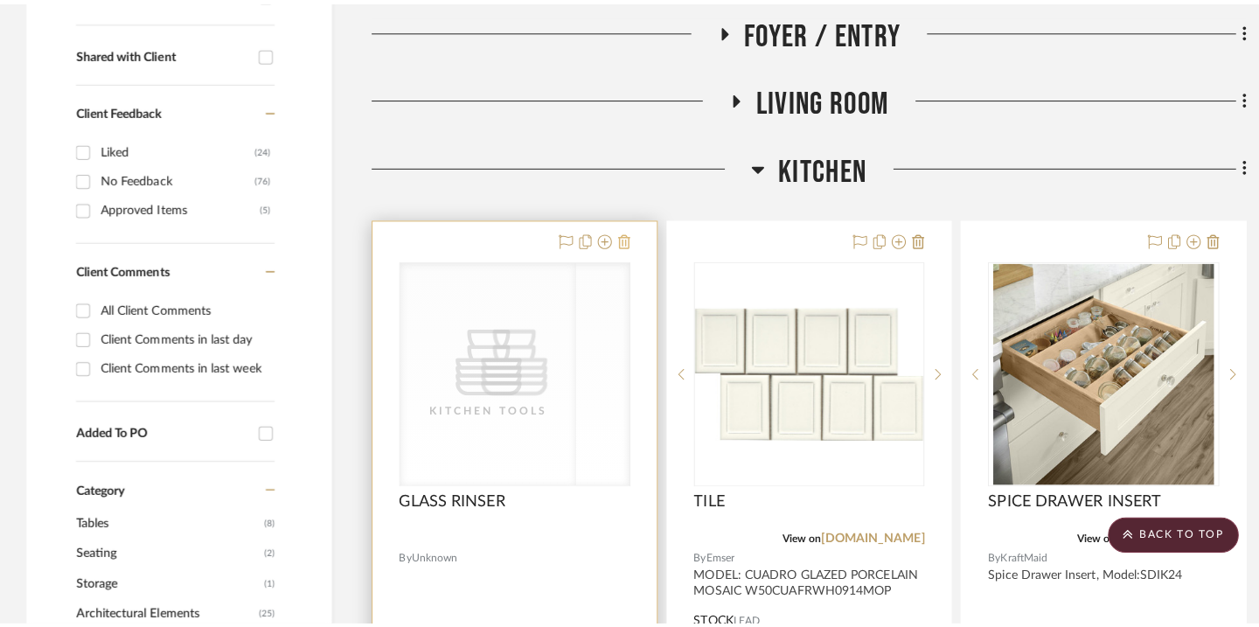
scroll to position [0, 0]
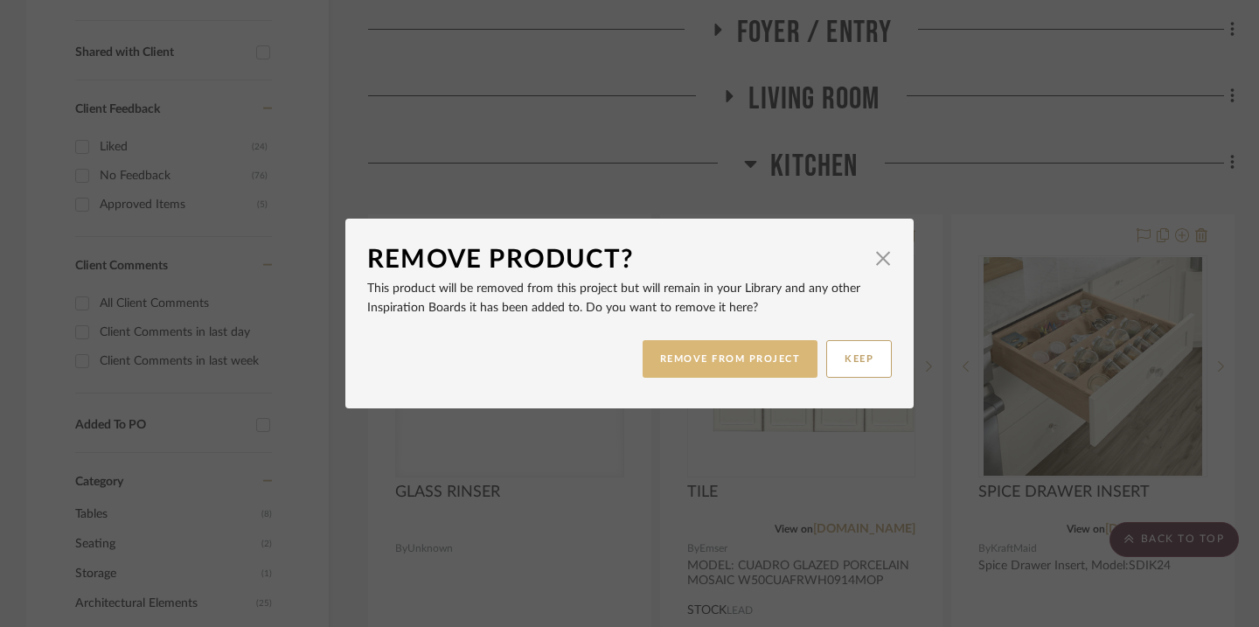
click at [711, 349] on button "REMOVE FROM PROJECT" at bounding box center [731, 359] width 176 height 38
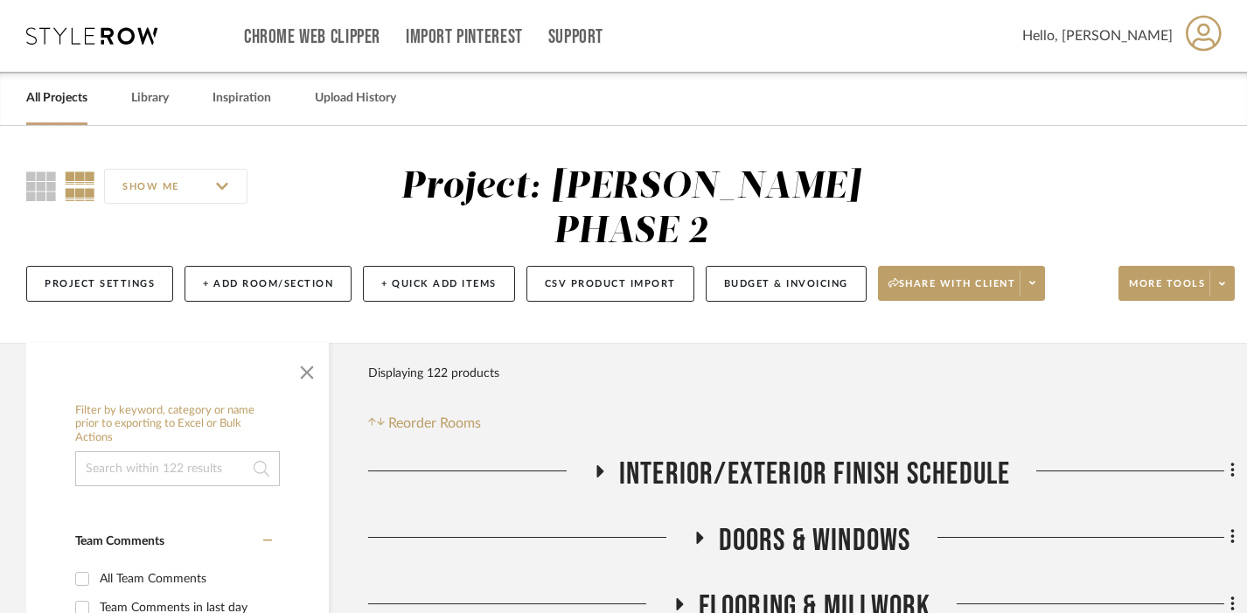
click at [68, 106] on link "All Projects" at bounding box center [56, 99] width 61 height 24
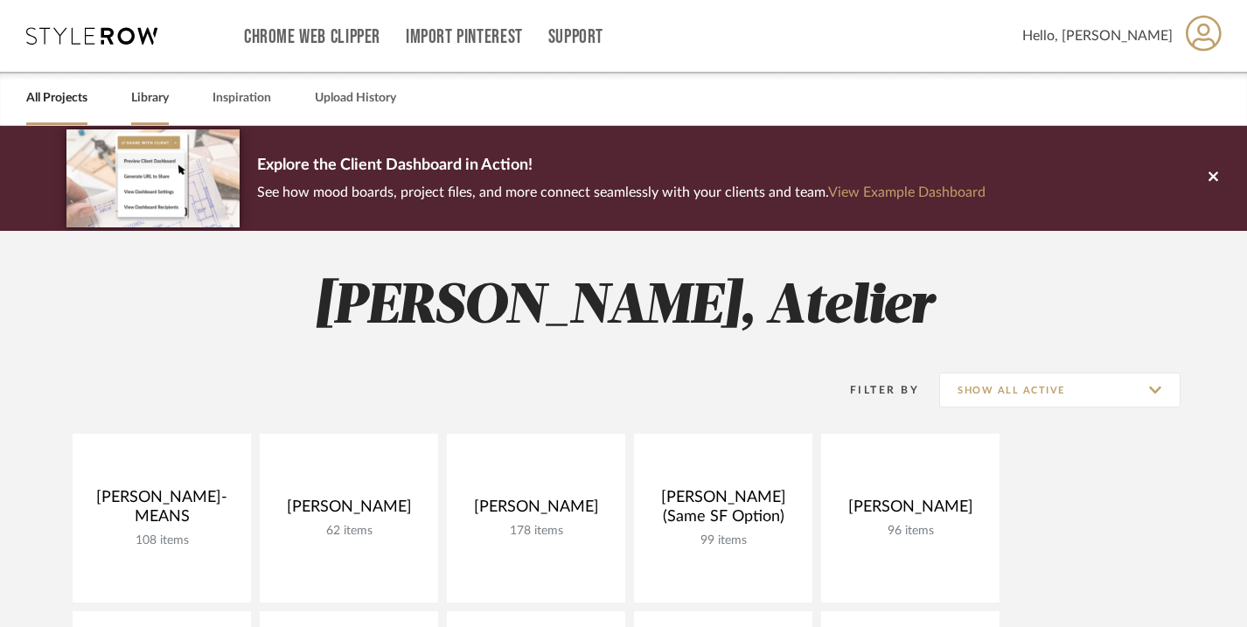
click at [150, 97] on link "Library" at bounding box center [150, 99] width 38 height 24
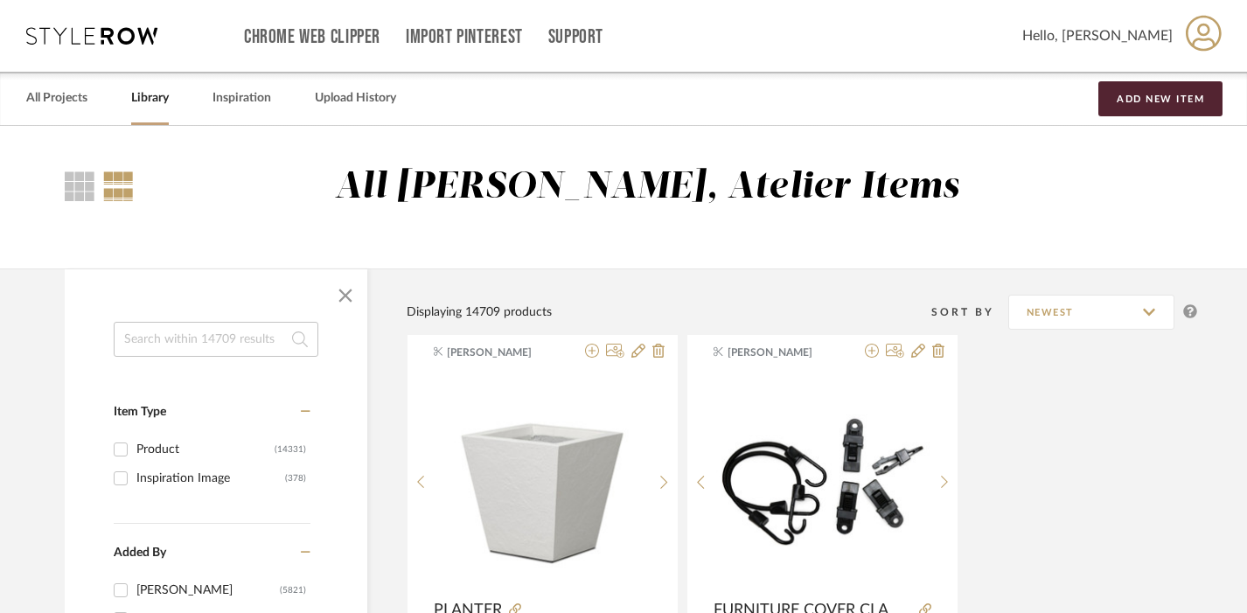
click at [213, 335] on input at bounding box center [216, 339] width 205 height 35
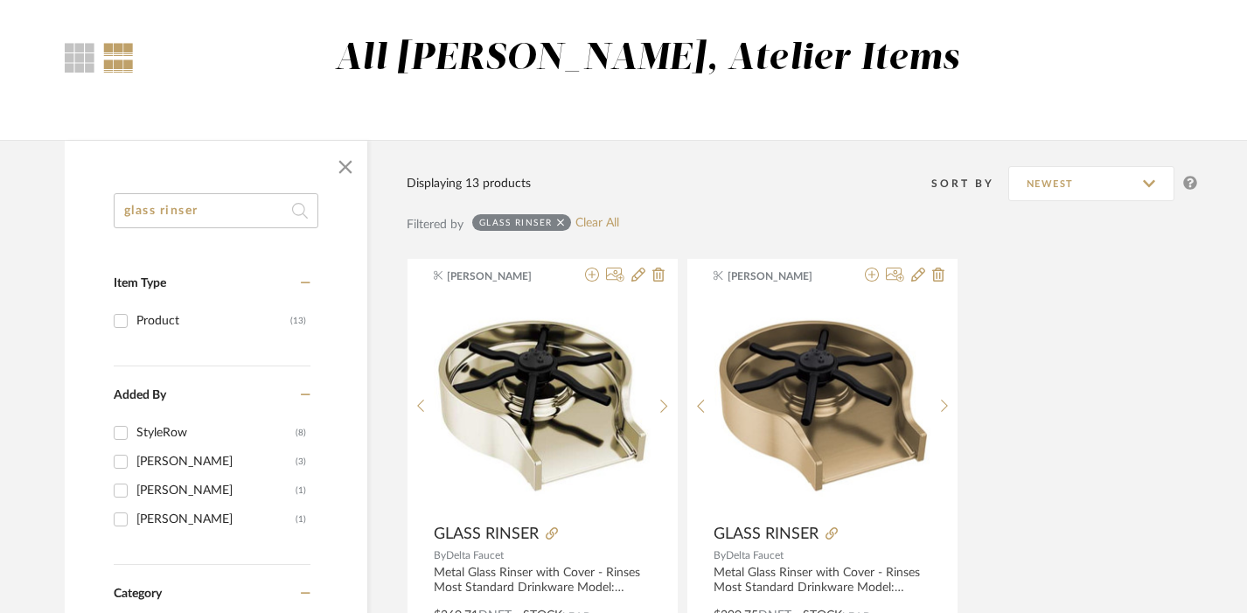
scroll to position [184, 0]
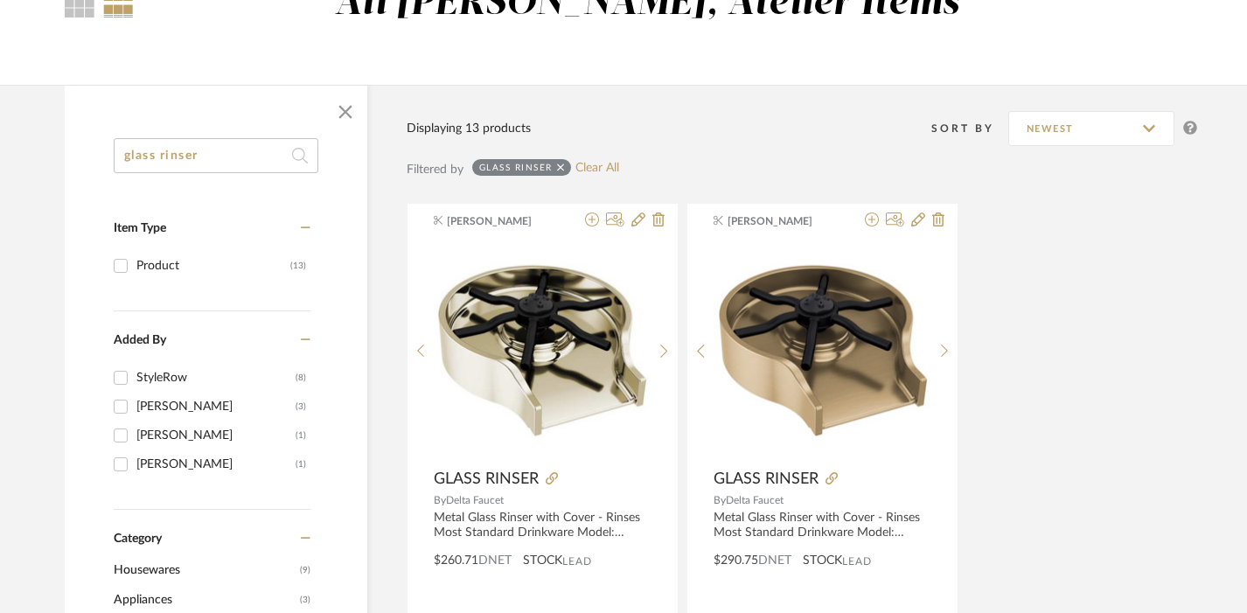
type input "glass rinser"
click at [152, 439] on div "[PERSON_NAME]" at bounding box center [215, 436] width 159 height 28
click at [135, 439] on input "Emma Kent (1)" at bounding box center [121, 436] width 28 height 28
checkbox input "true"
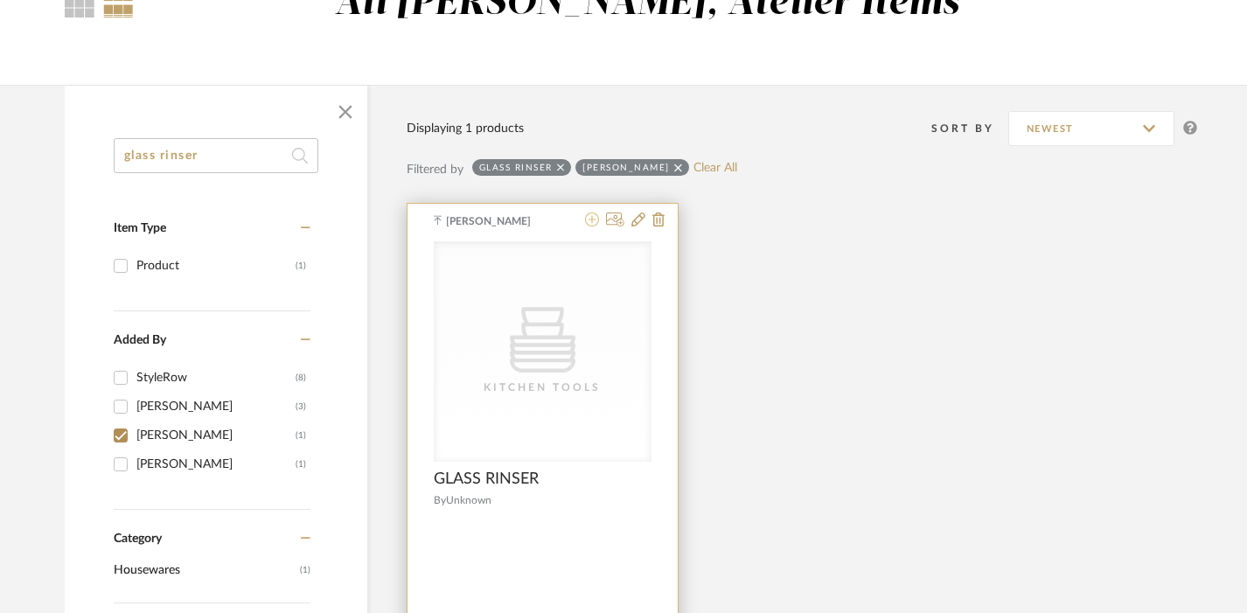
click at [590, 227] on icon at bounding box center [592, 220] width 14 height 14
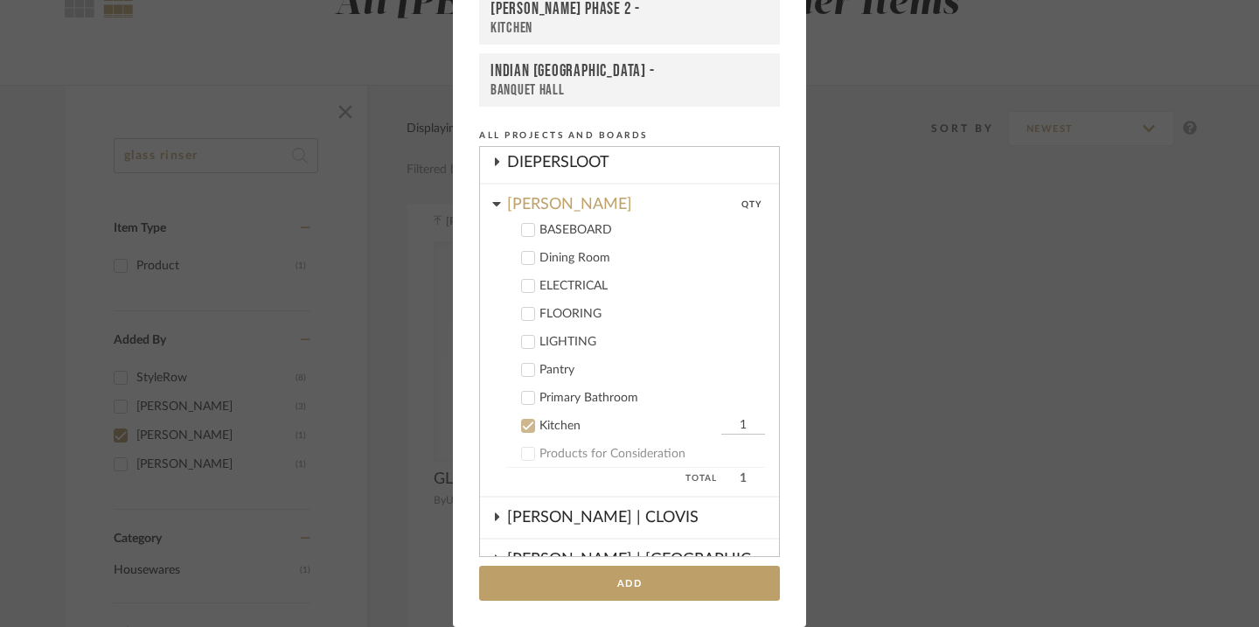
scroll to position [252, 0]
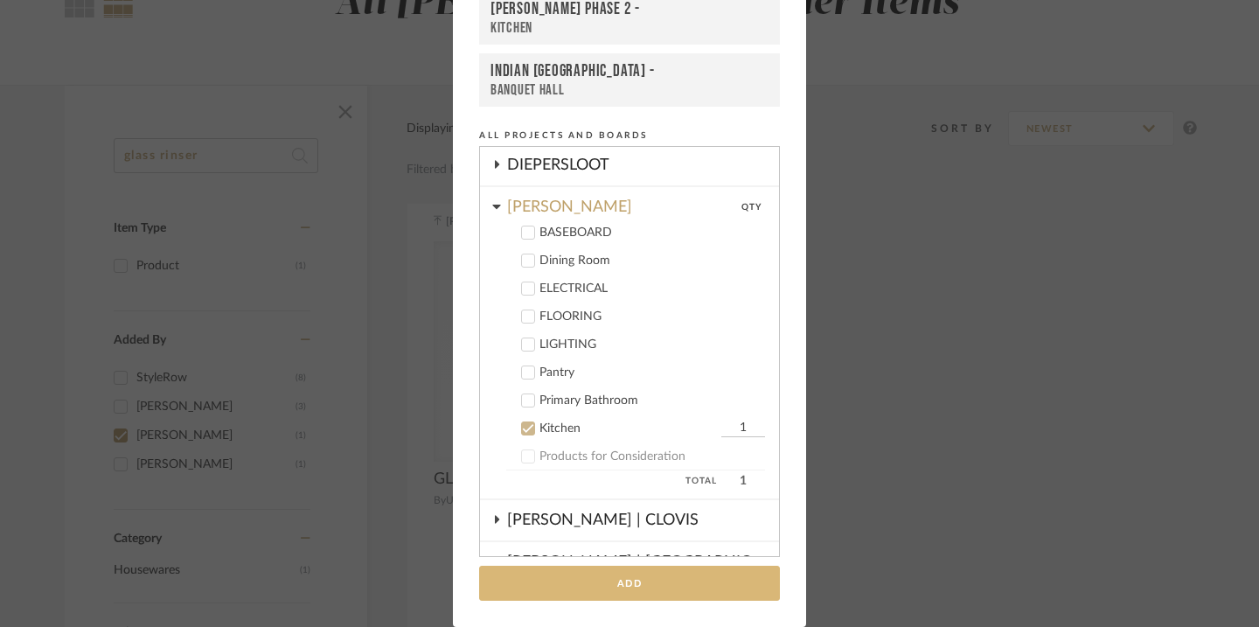
click at [611, 580] on button "Add" at bounding box center [629, 584] width 301 height 36
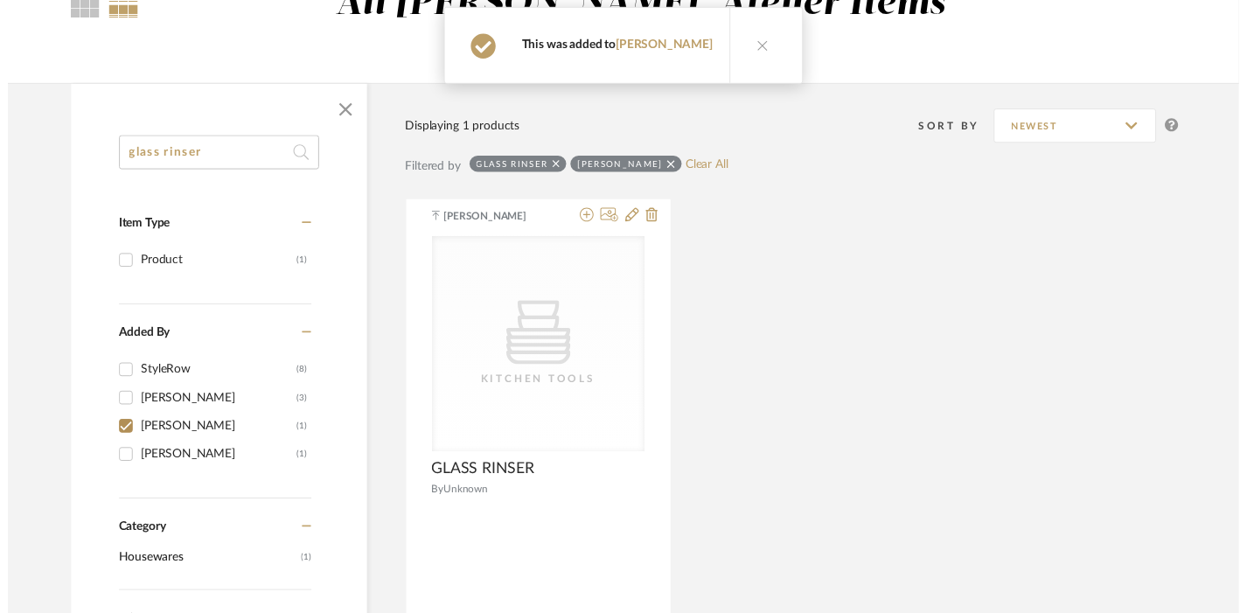
scroll to position [184, 0]
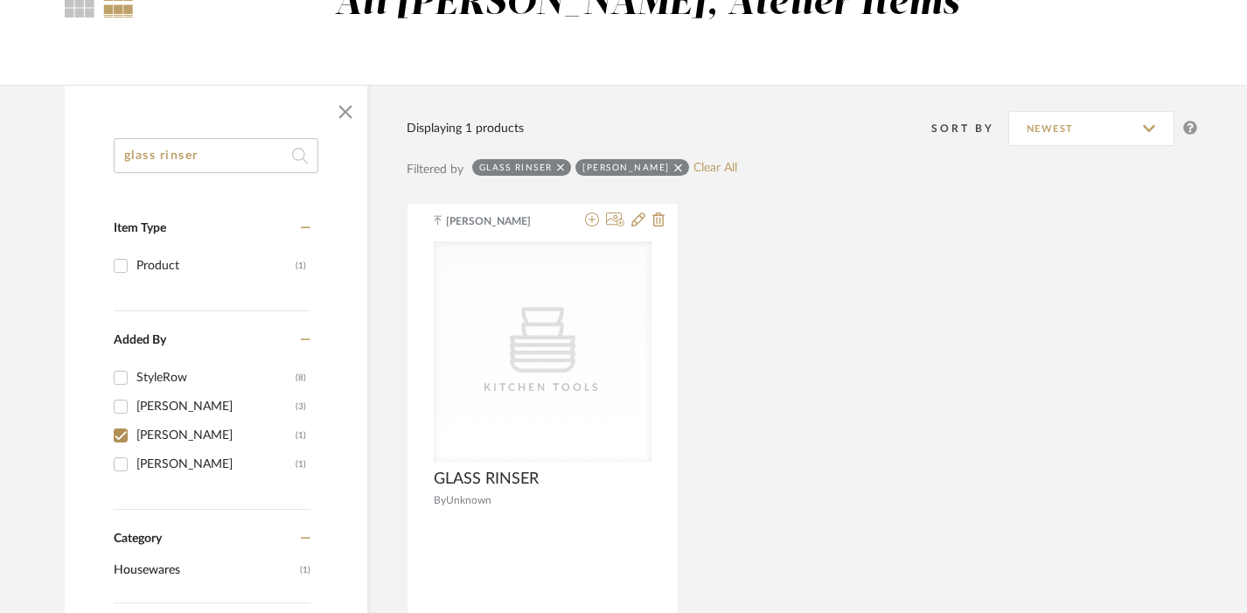
click at [178, 153] on input "glass rinser" at bounding box center [216, 155] width 205 height 35
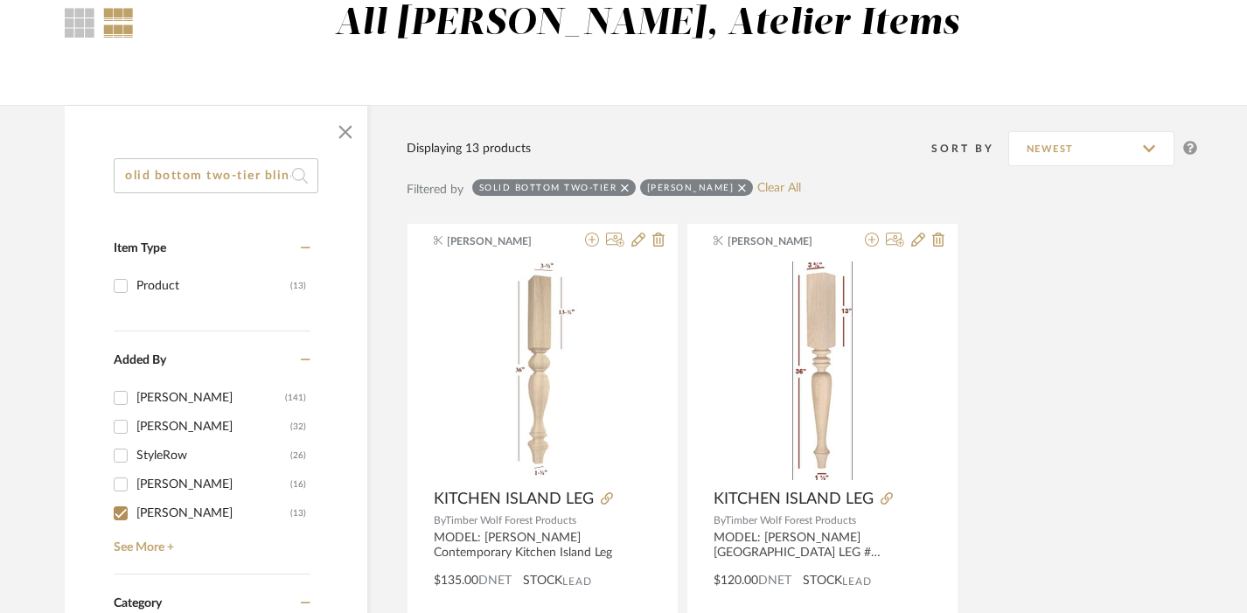
scroll to position [0, 18]
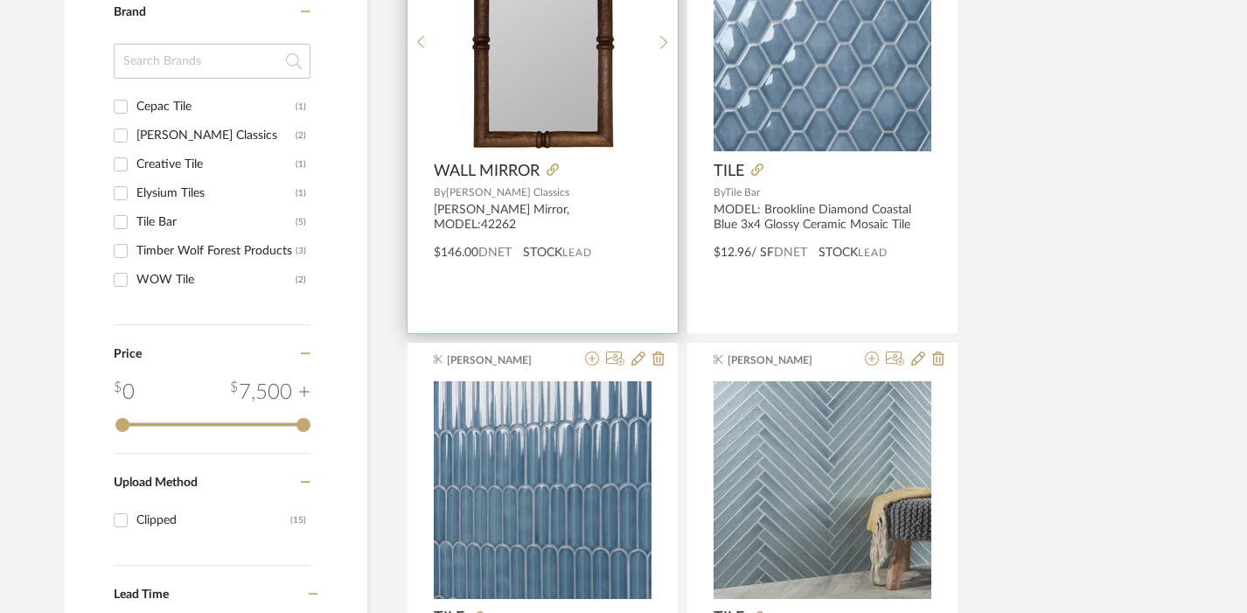
scroll to position [833, 0]
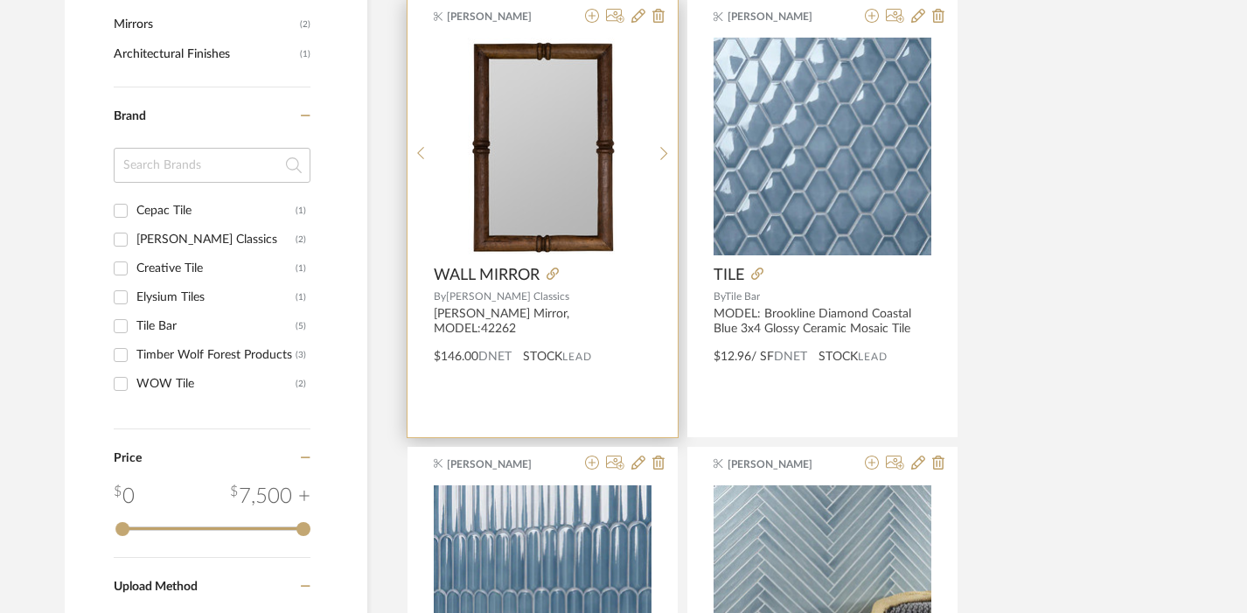
type input "solid bottom two-tier blind corner optimizer"
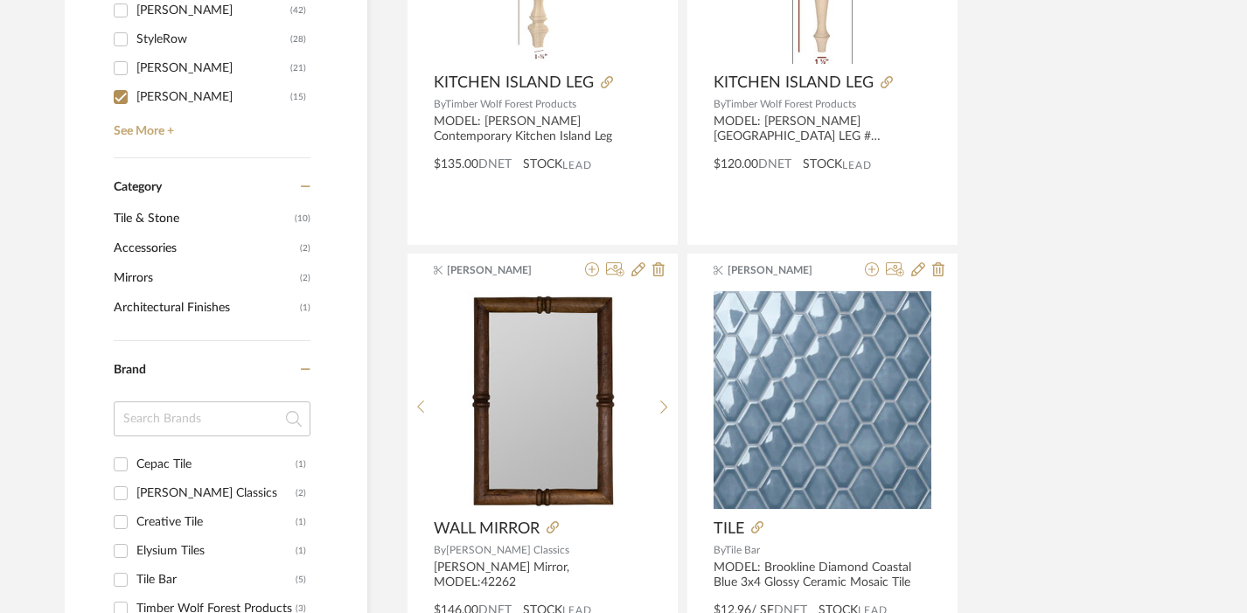
scroll to position [356, 0]
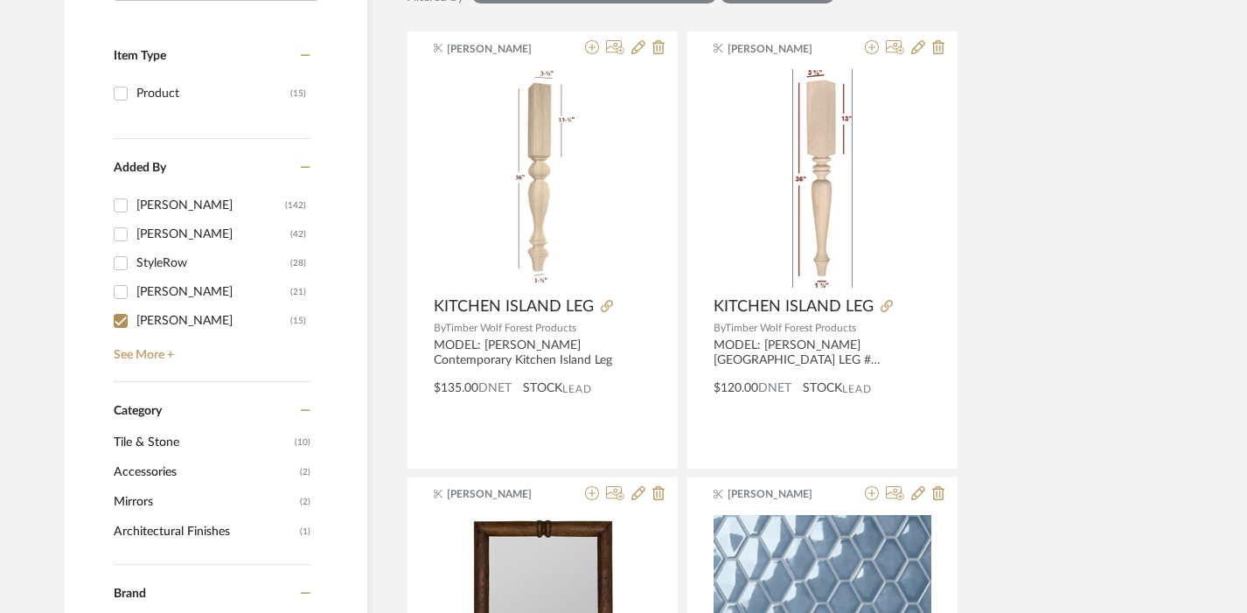
click at [199, 202] on div "[PERSON_NAME]" at bounding box center [210, 206] width 149 height 28
click at [135, 202] on input "Khrysten Taylor (142)" at bounding box center [121, 206] width 28 height 28
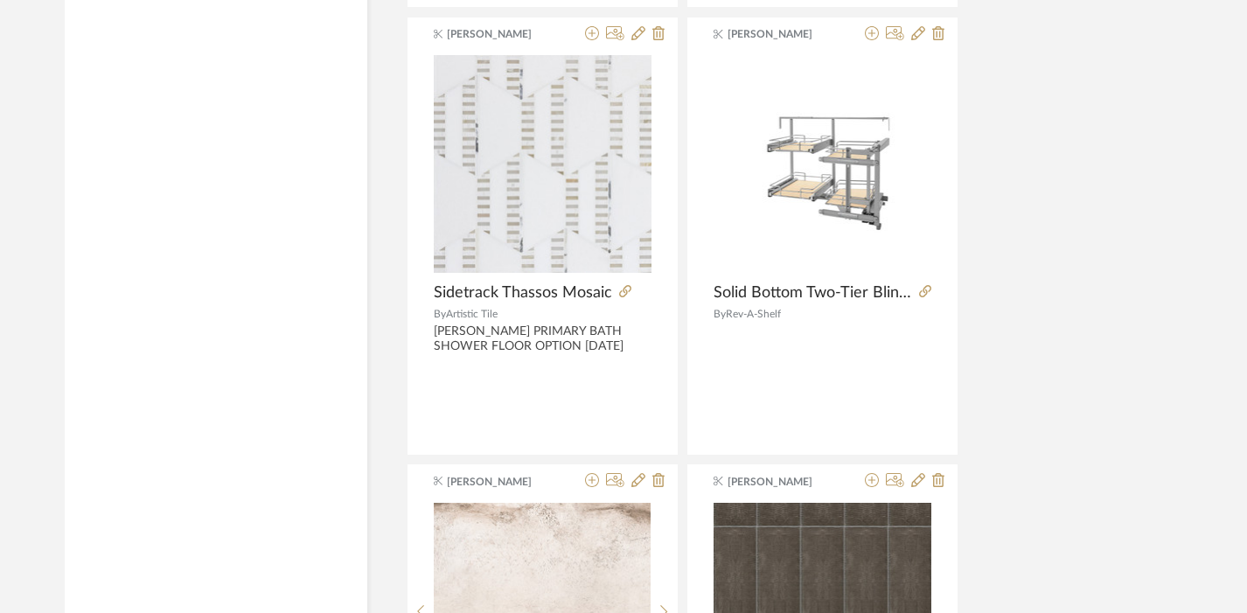
scroll to position [7082, 0]
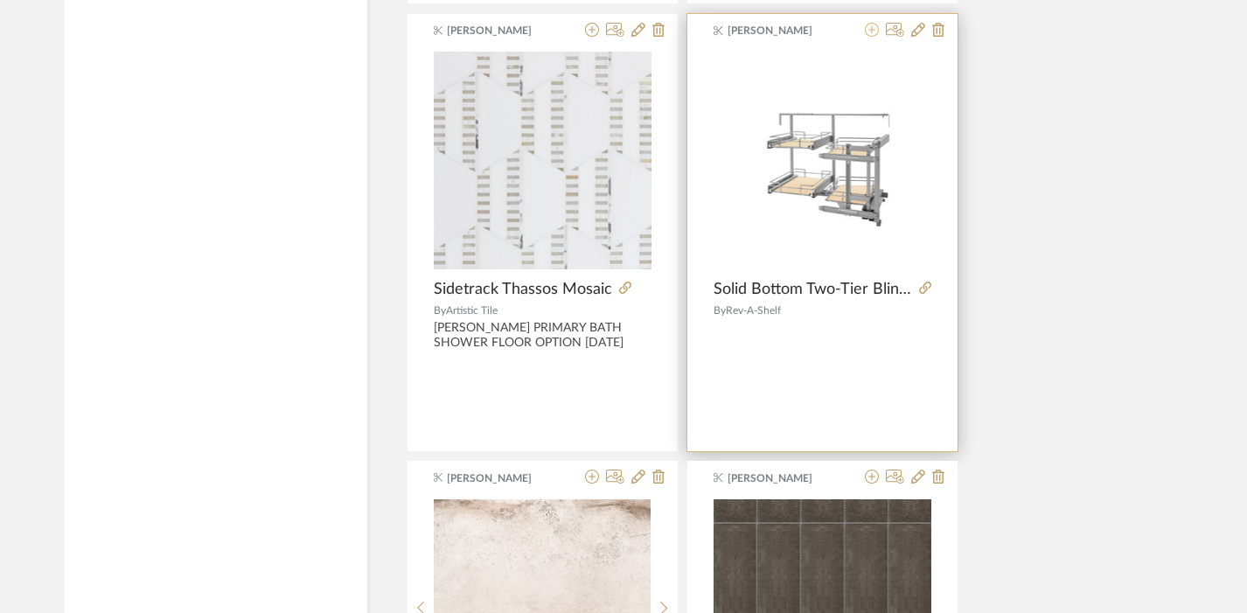
click at [872, 32] on icon at bounding box center [872, 30] width 14 height 14
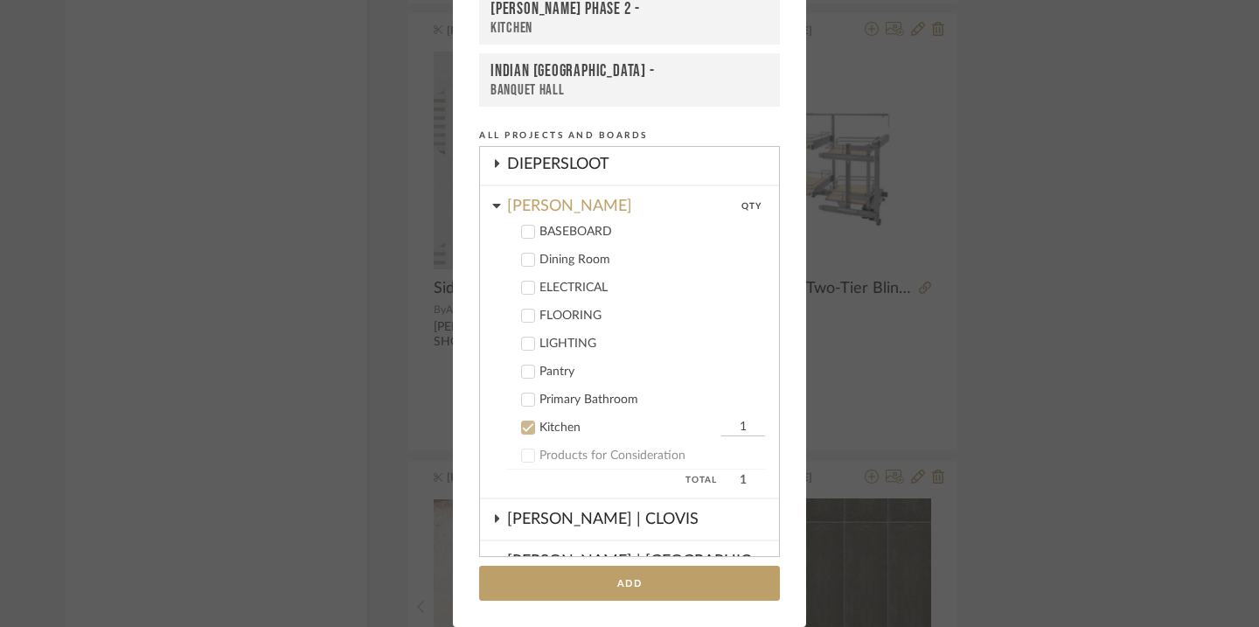
scroll to position [251, 0]
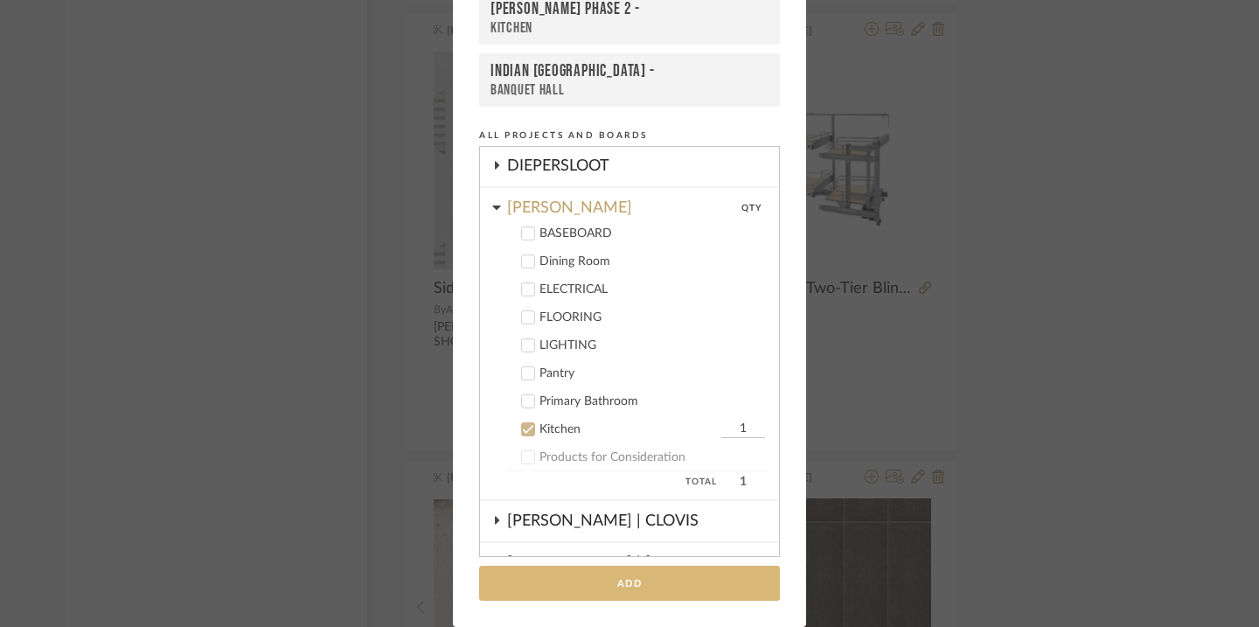
click at [619, 575] on button "Add" at bounding box center [629, 584] width 301 height 36
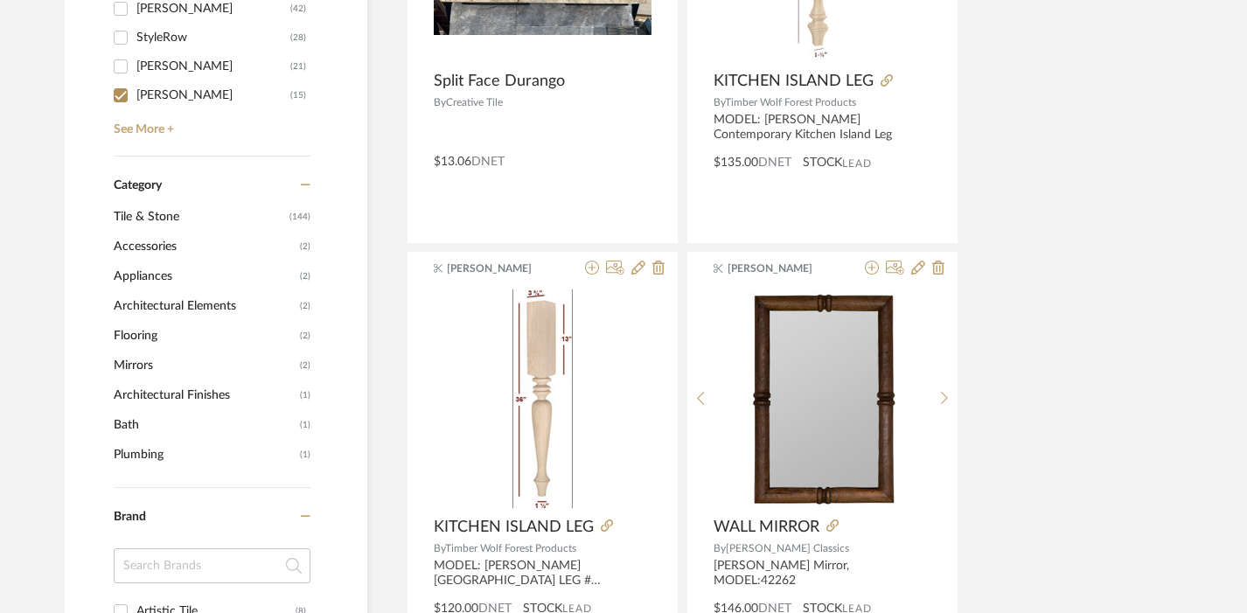
scroll to position [41, 0]
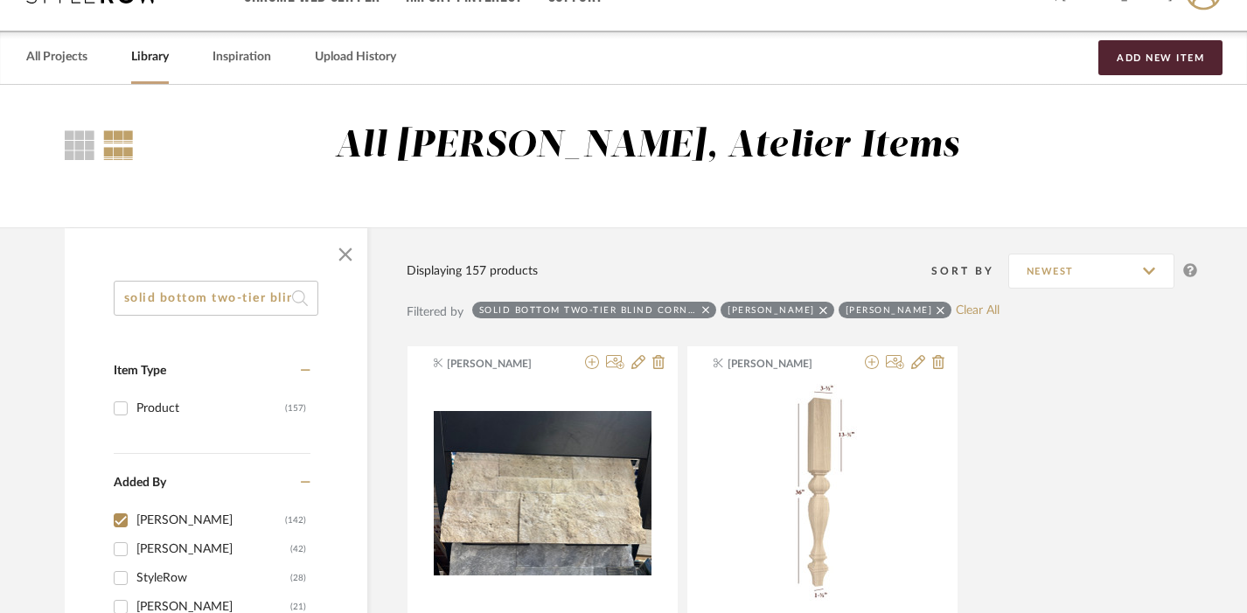
click at [202, 288] on input "solid bottom two-tier blind corner optimizer" at bounding box center [216, 298] width 205 height 35
click at [937, 311] on icon at bounding box center [941, 310] width 8 height 12
checkbox input "false"
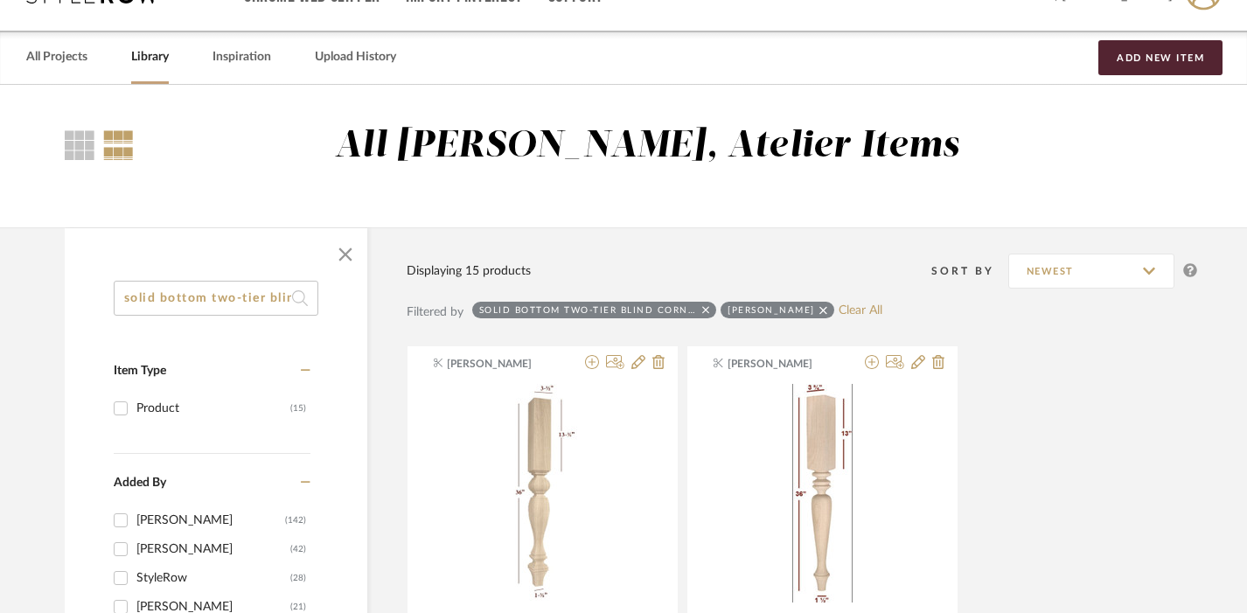
click at [819, 309] on icon at bounding box center [823, 310] width 8 height 8
checkbox input "false"
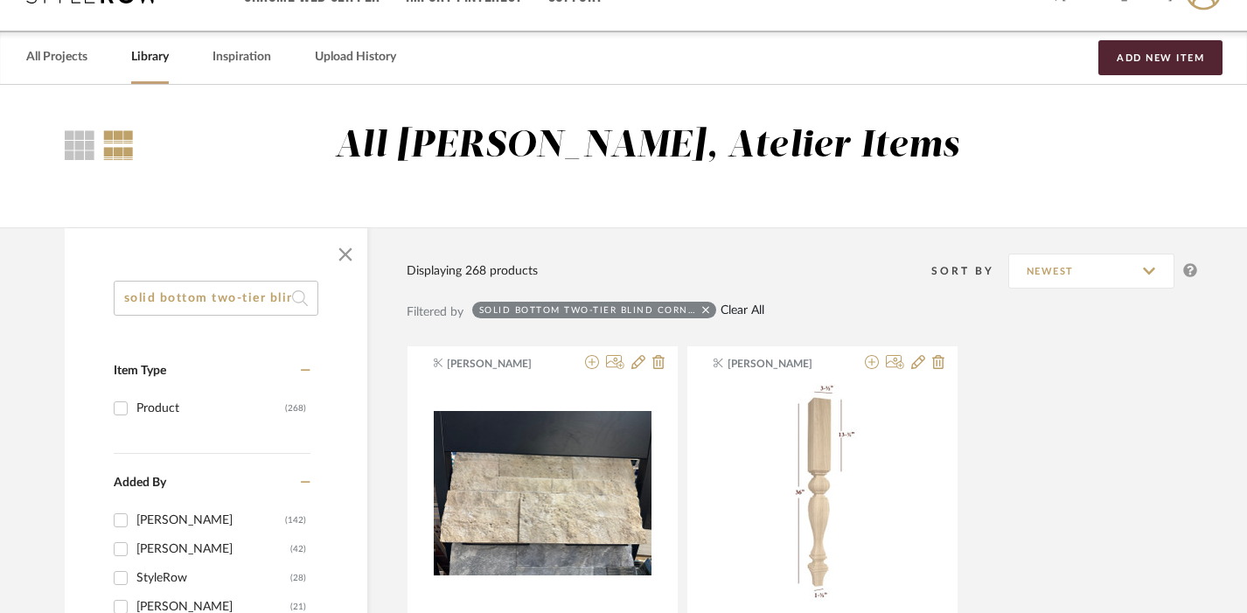
click at [745, 311] on link "Clear All" at bounding box center [743, 310] width 44 height 15
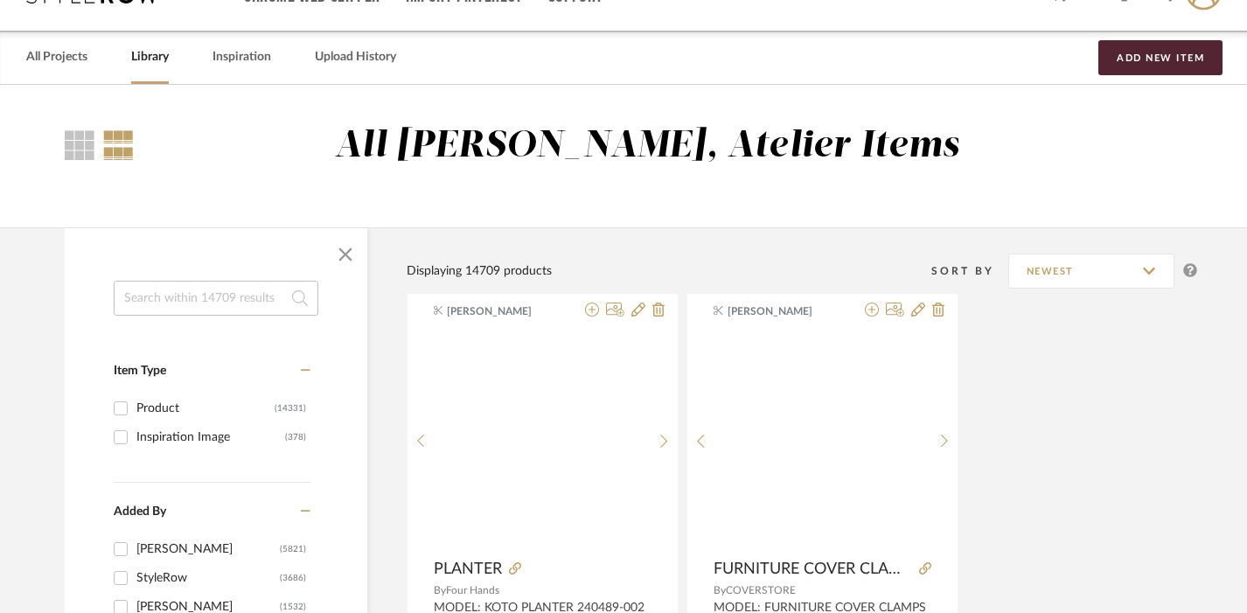
click at [254, 299] on input at bounding box center [216, 298] width 205 height 35
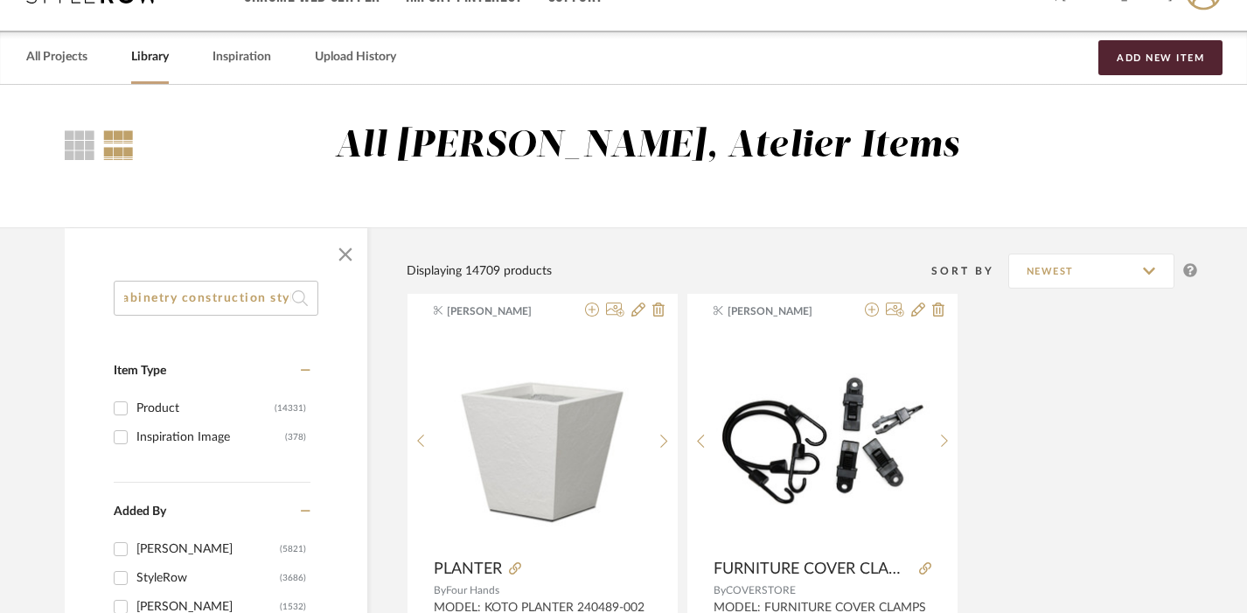
scroll to position [0, 21]
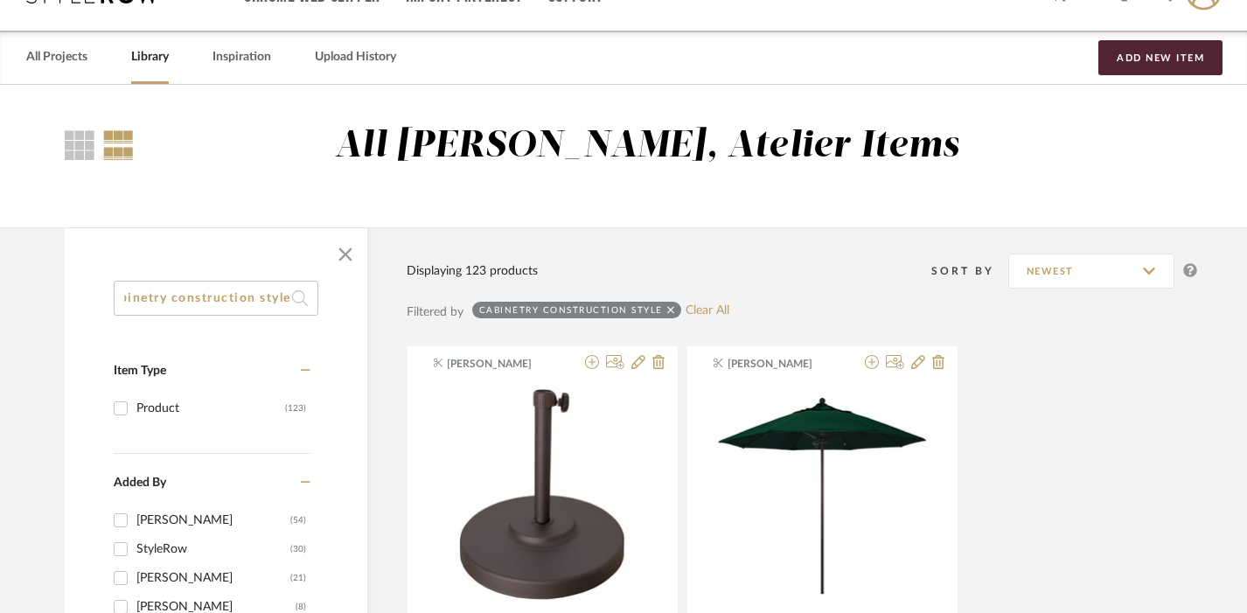
type input "cabinetry construction style"
click at [174, 519] on div "[PERSON_NAME]" at bounding box center [213, 520] width 154 height 28
click at [135, 519] on input "Khrysten Taylor (54)" at bounding box center [121, 520] width 28 height 28
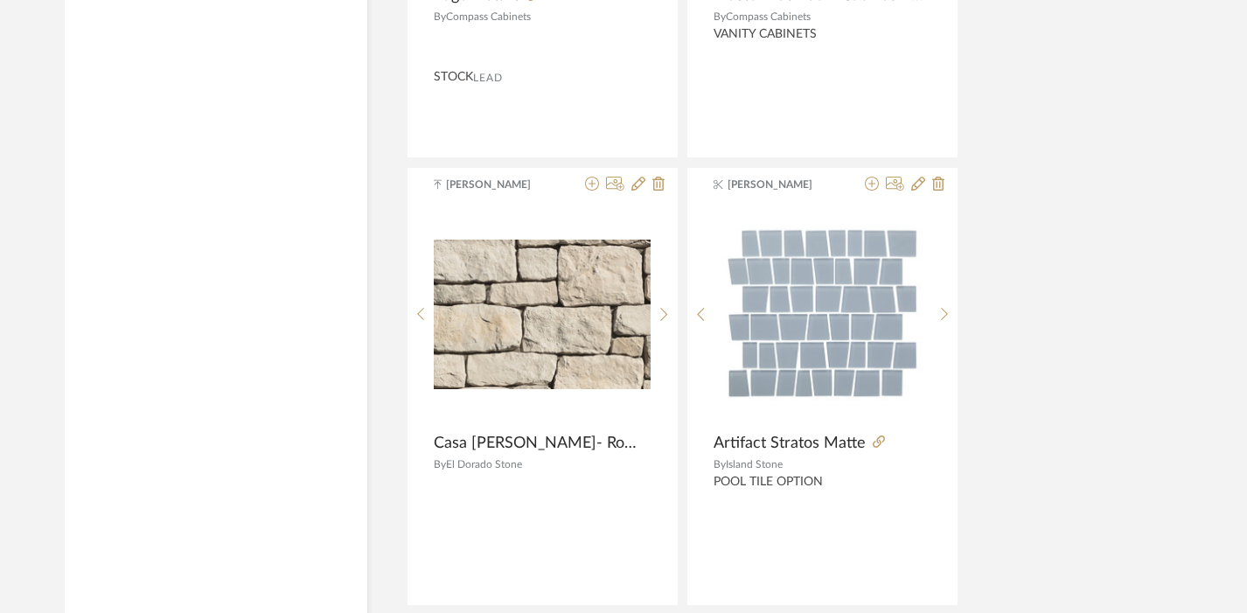
scroll to position [8000, 0]
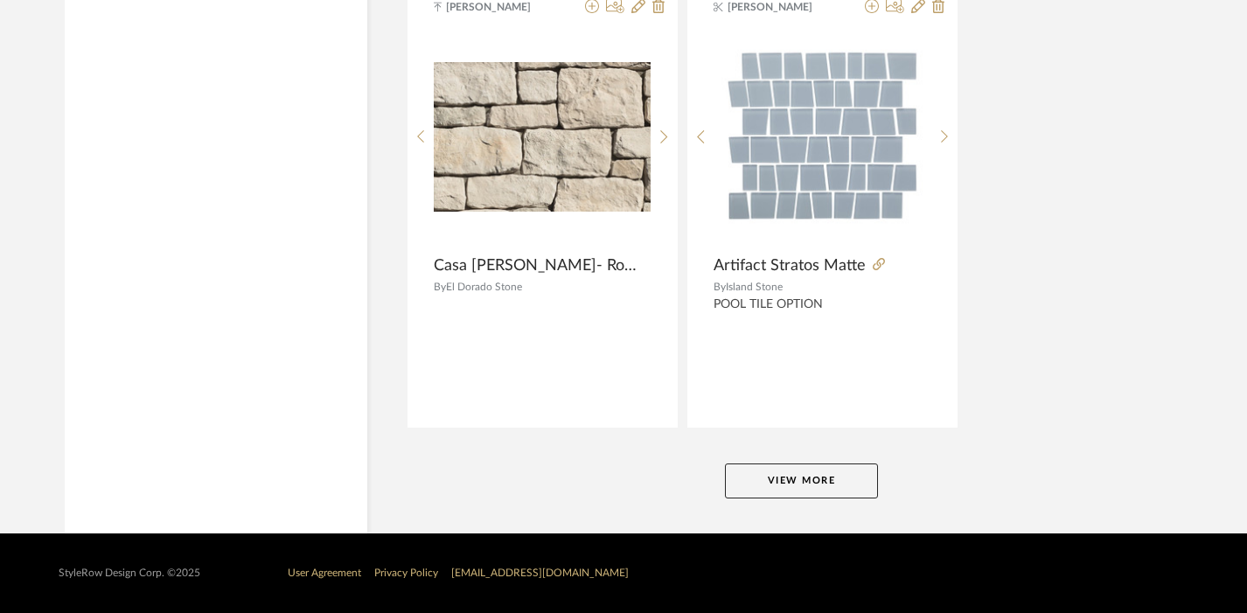
click at [797, 471] on button "View More" at bounding box center [801, 481] width 153 height 35
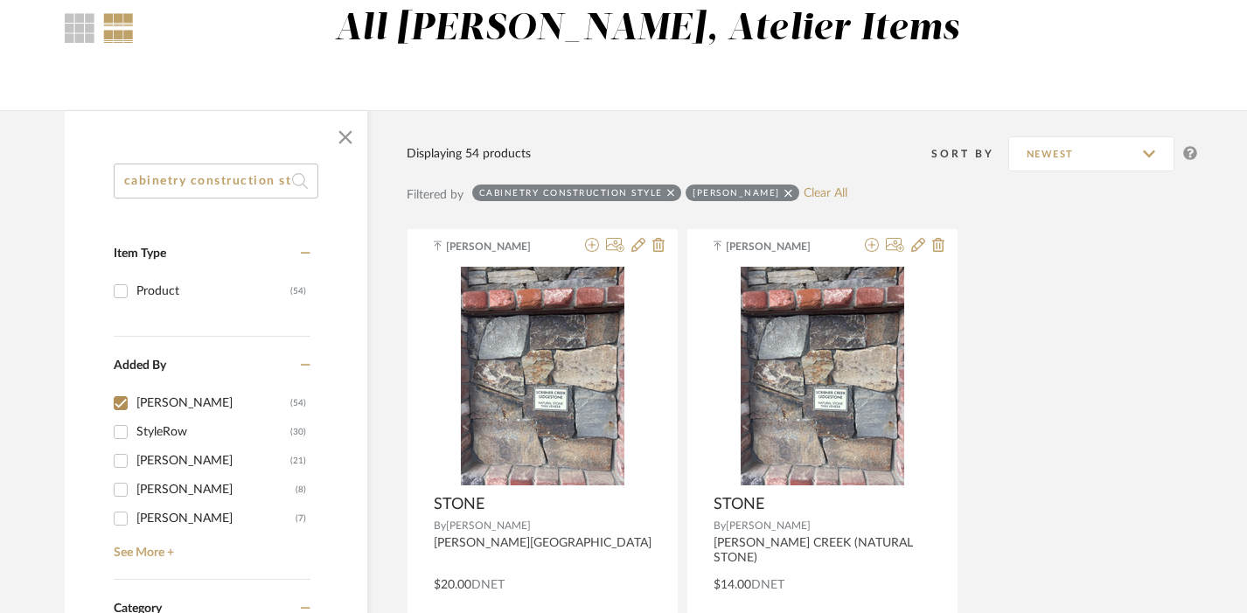
scroll to position [0, 0]
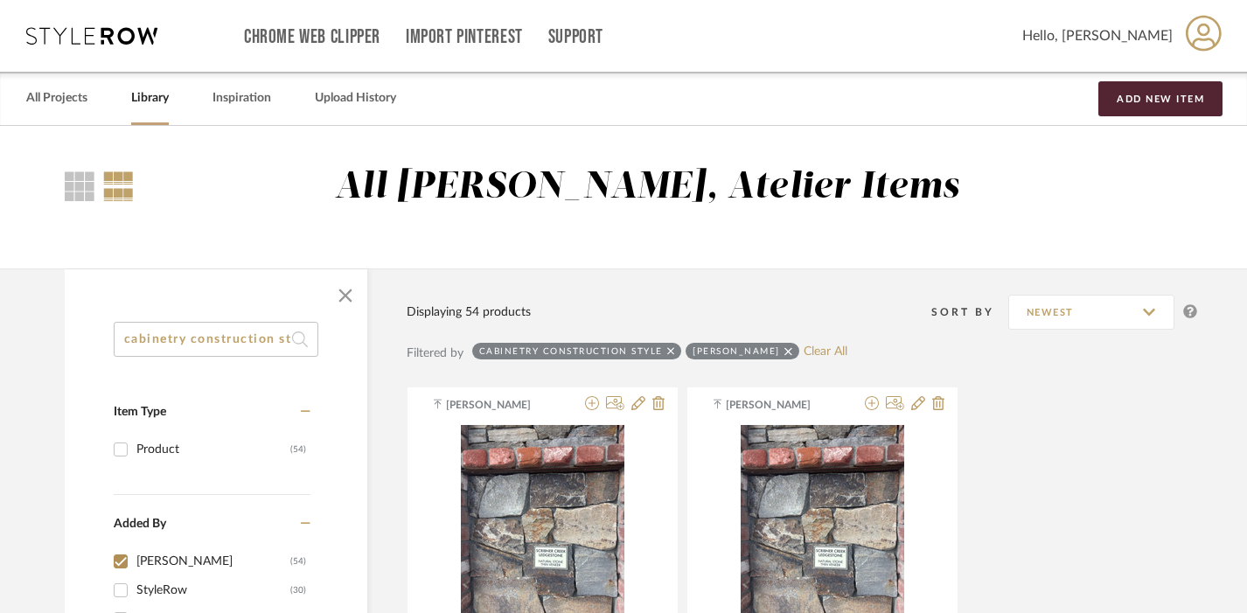
click at [178, 563] on div "[PERSON_NAME]" at bounding box center [213, 561] width 154 height 28
click at [135, 563] on input "Khrysten Taylor (54)" at bounding box center [121, 561] width 28 height 28
checkbox input "false"
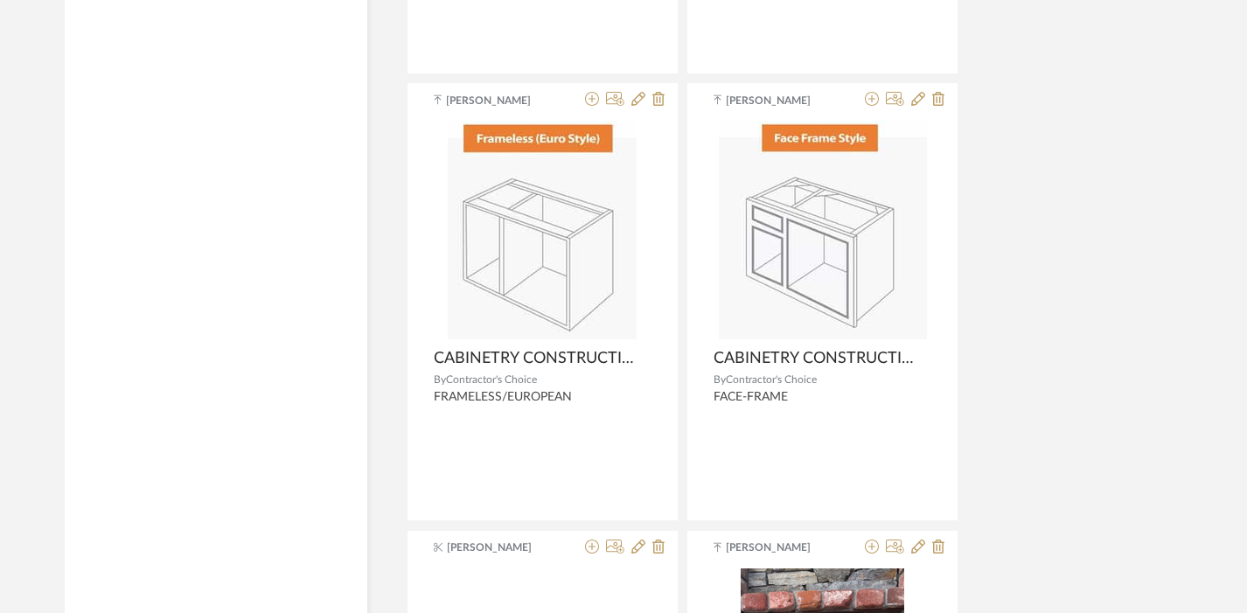
scroll to position [5670, 0]
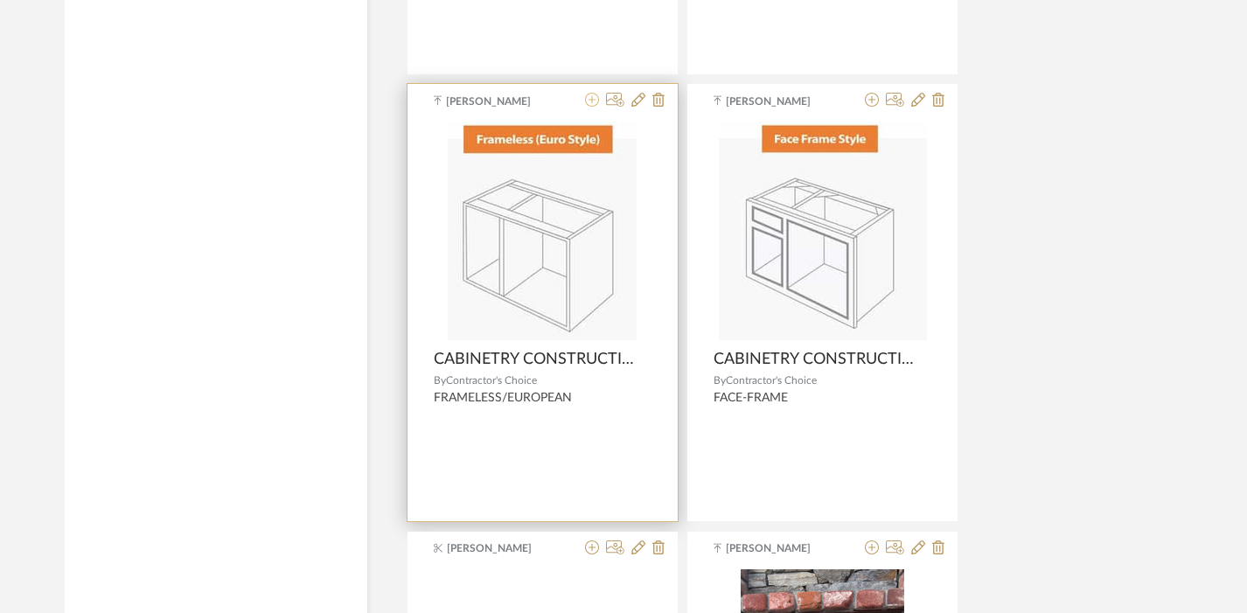
click at [595, 102] on icon at bounding box center [592, 100] width 14 height 14
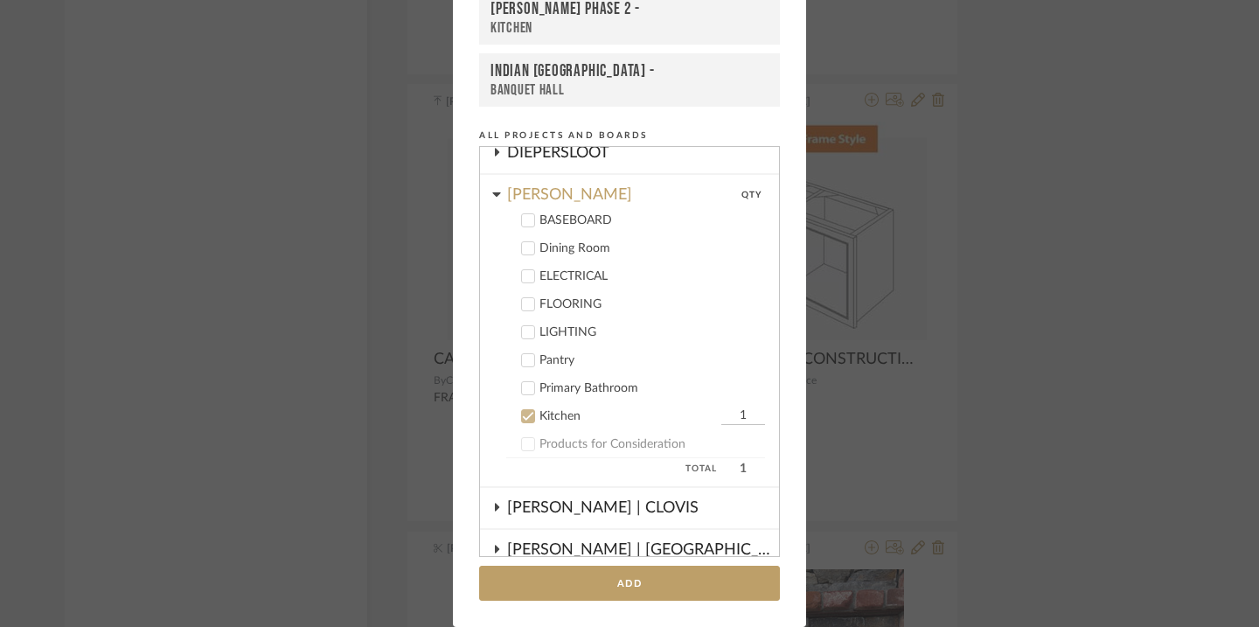
scroll to position [261, 0]
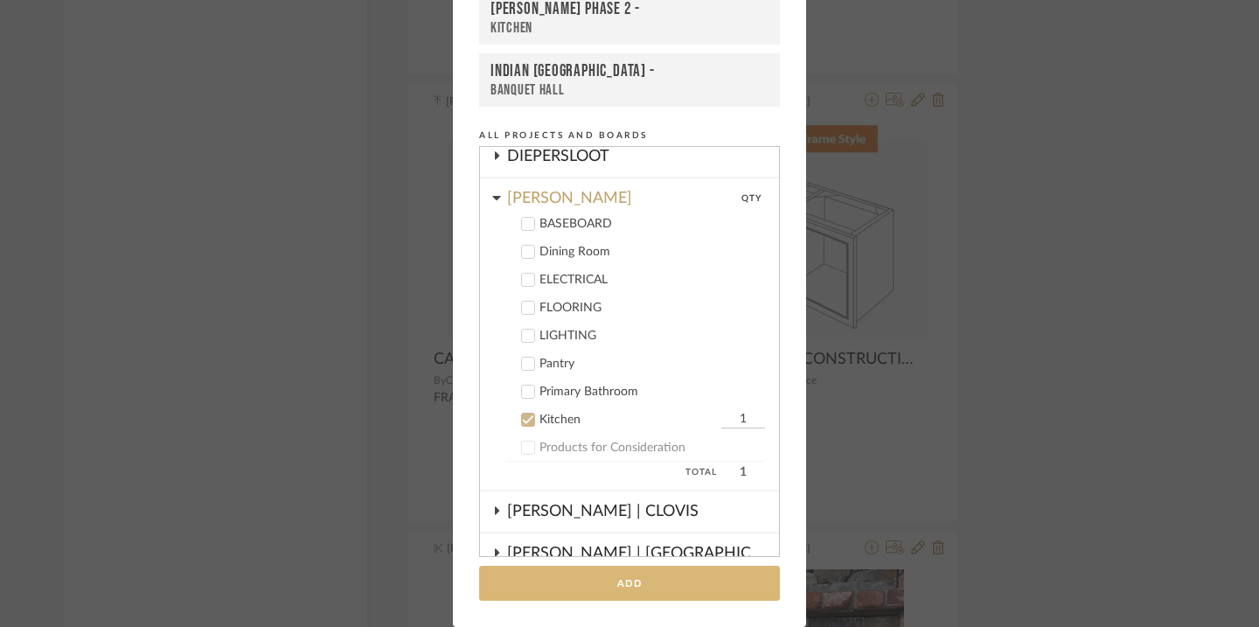
click at [628, 582] on button "Add" at bounding box center [629, 584] width 301 height 36
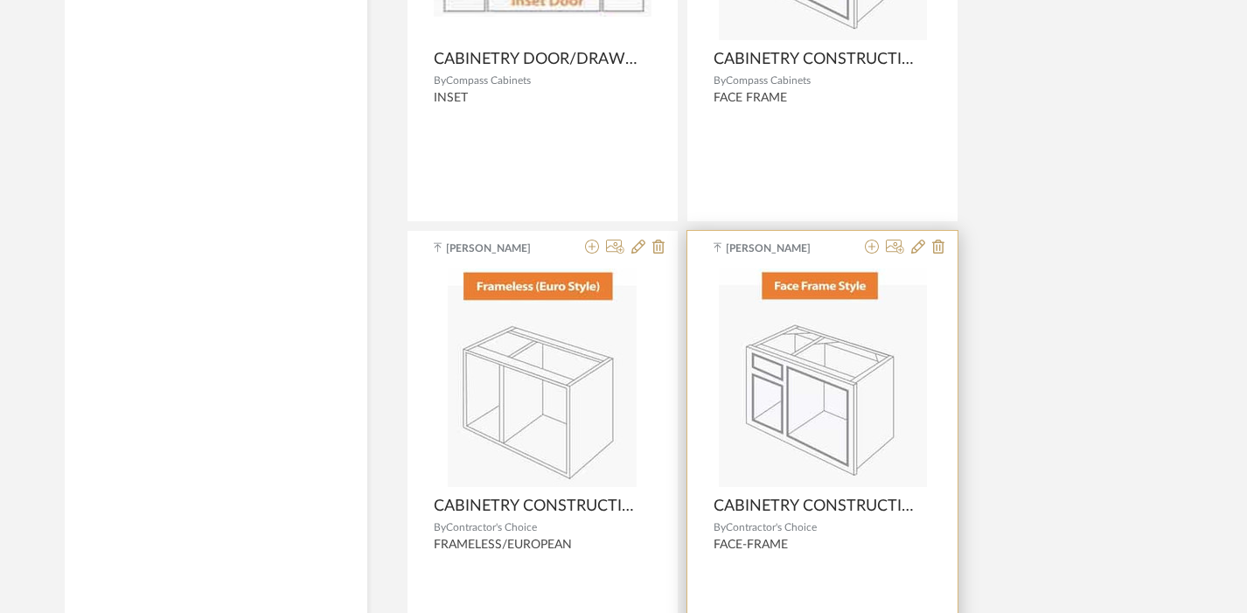
scroll to position [5525, 0]
click at [874, 249] on icon at bounding box center [872, 245] width 14 height 14
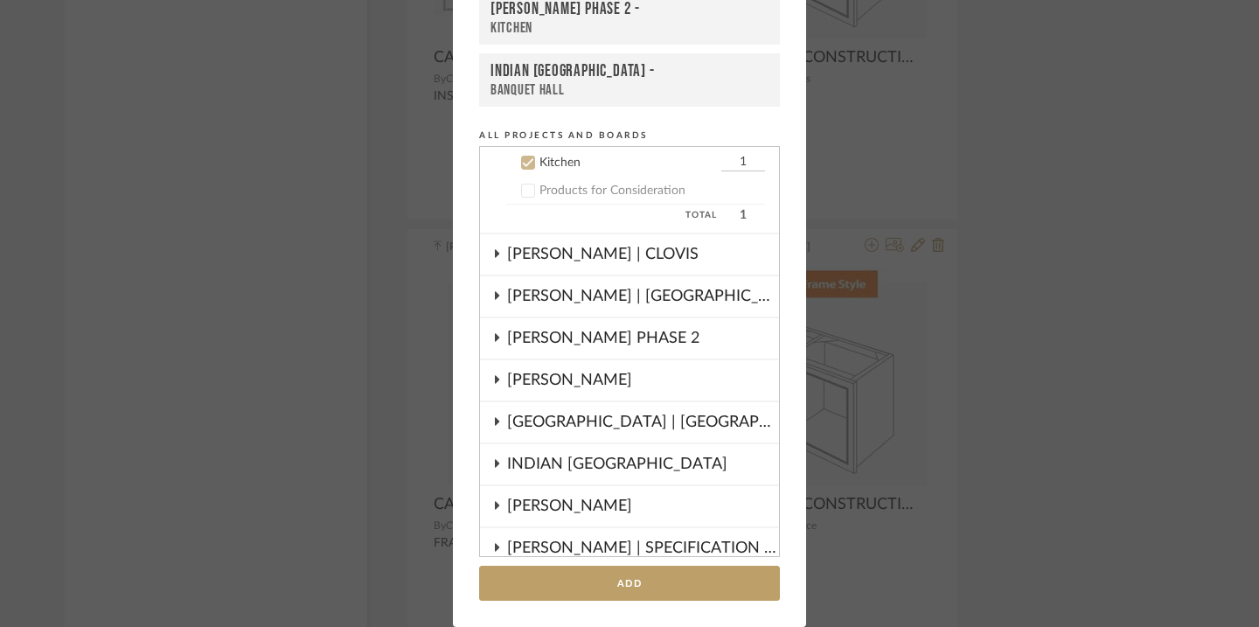
scroll to position [519, 0]
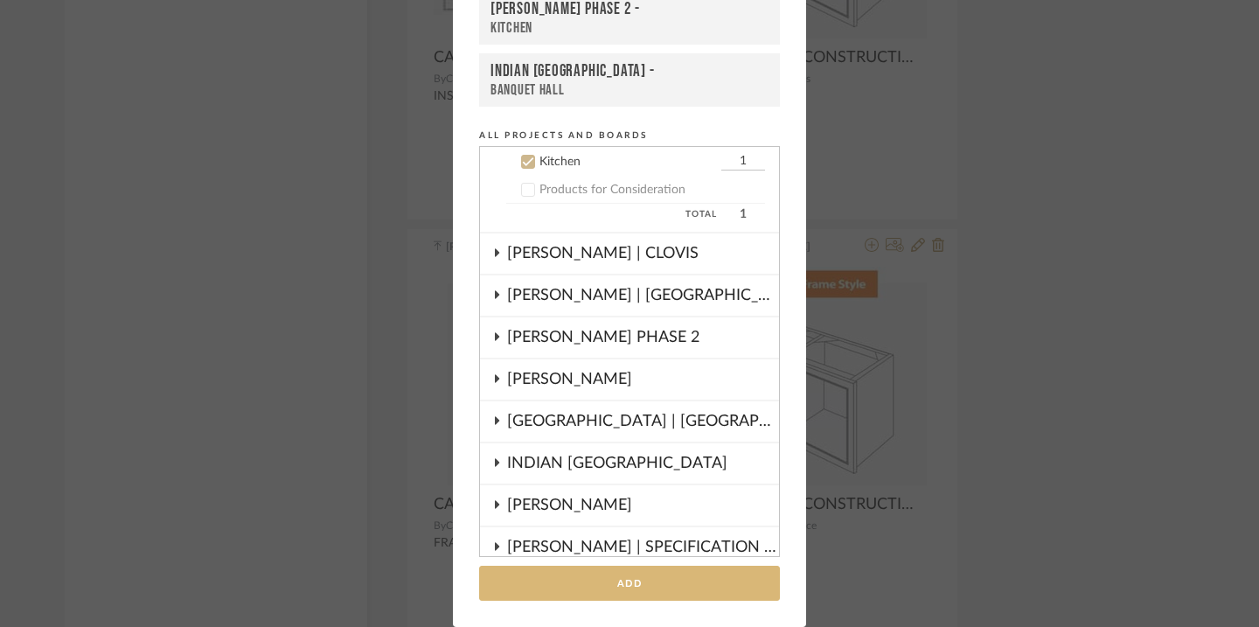
click at [673, 589] on button "Add" at bounding box center [629, 584] width 301 height 36
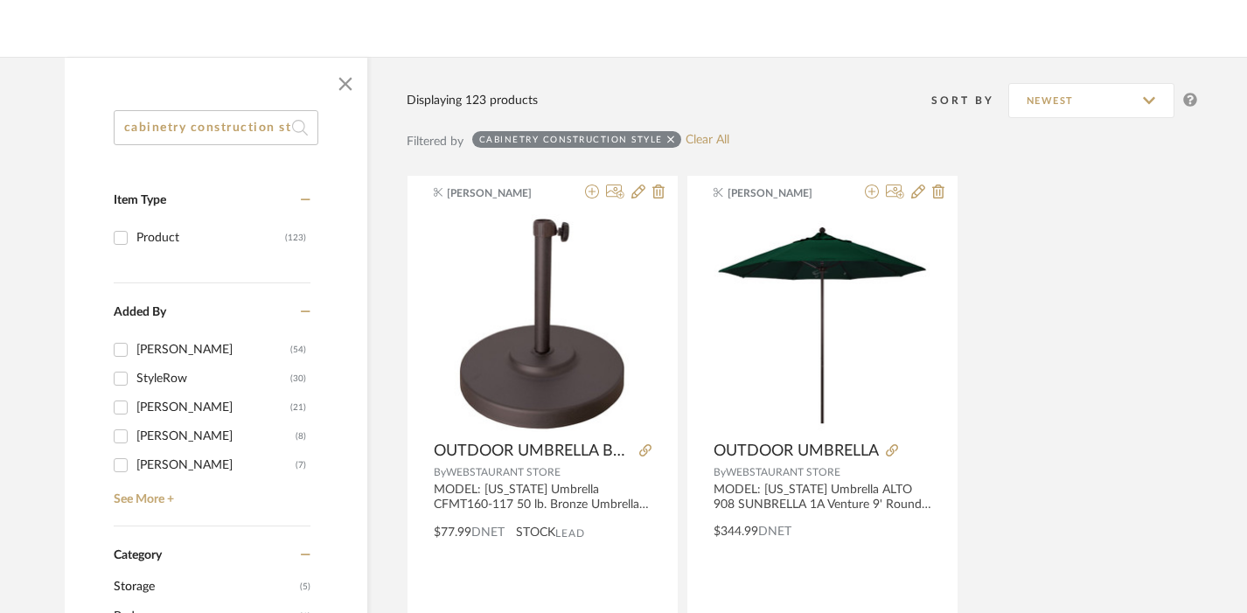
scroll to position [0, 0]
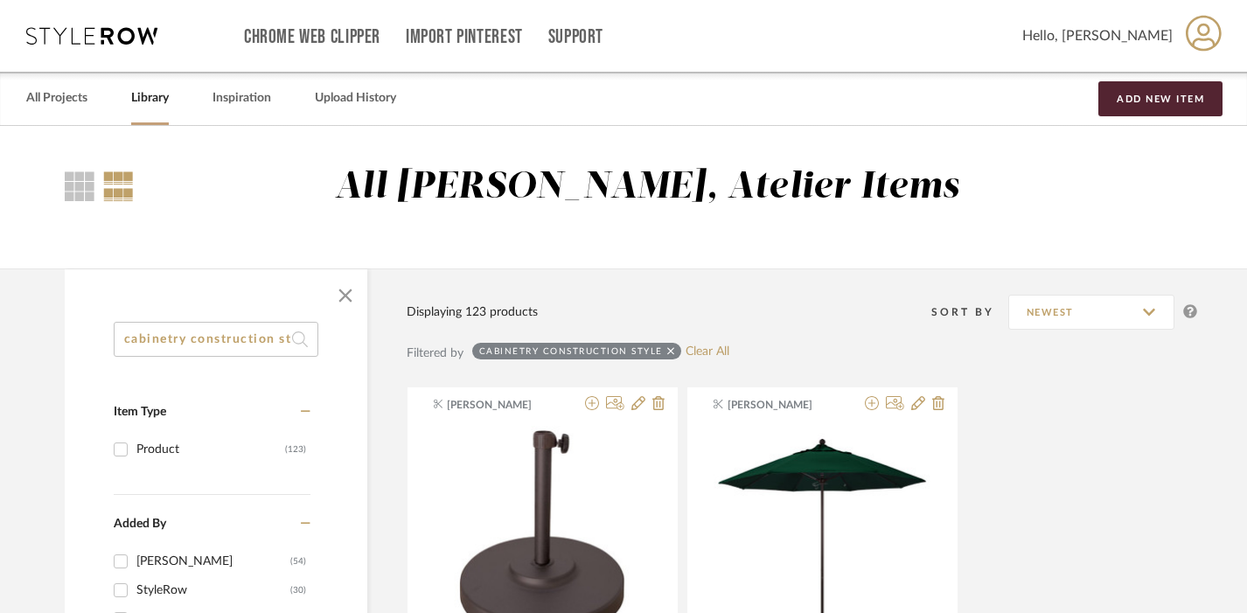
click at [241, 333] on input "cabinetry construction style" at bounding box center [216, 339] width 205 height 35
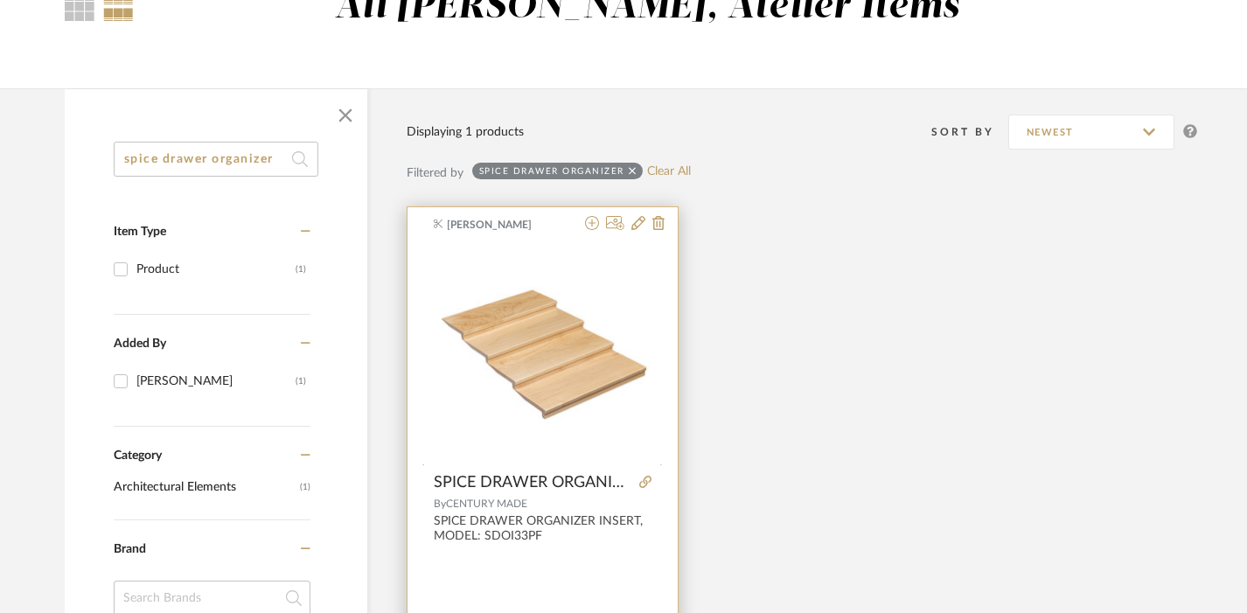
scroll to position [197, 0]
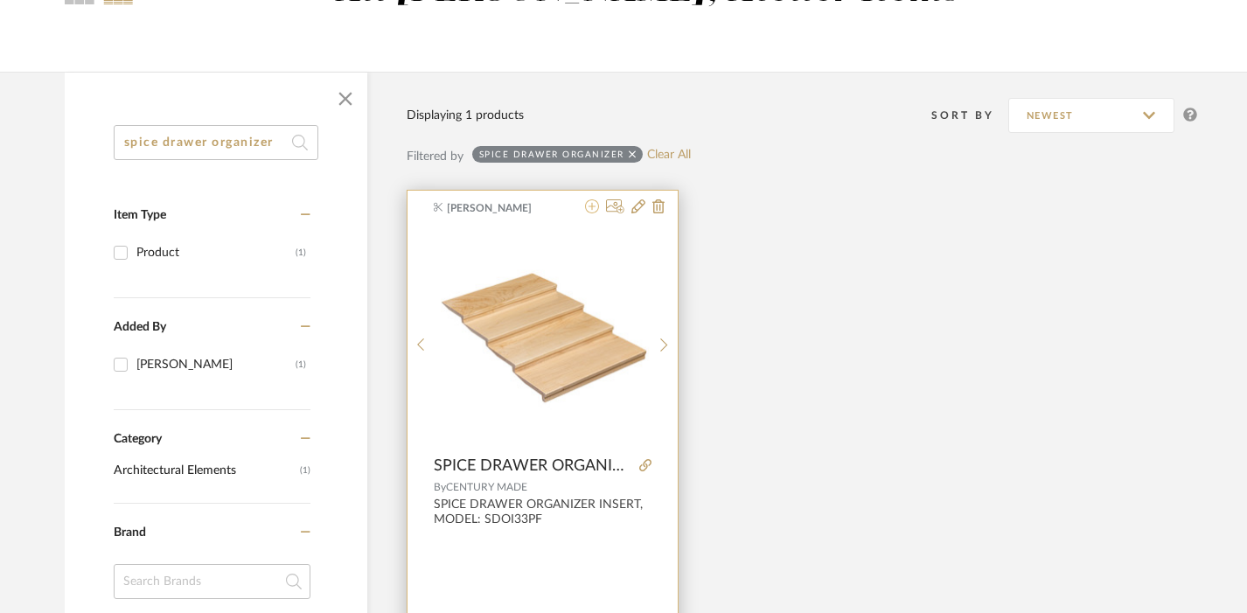
click at [592, 206] on icon at bounding box center [592, 206] width 14 height 14
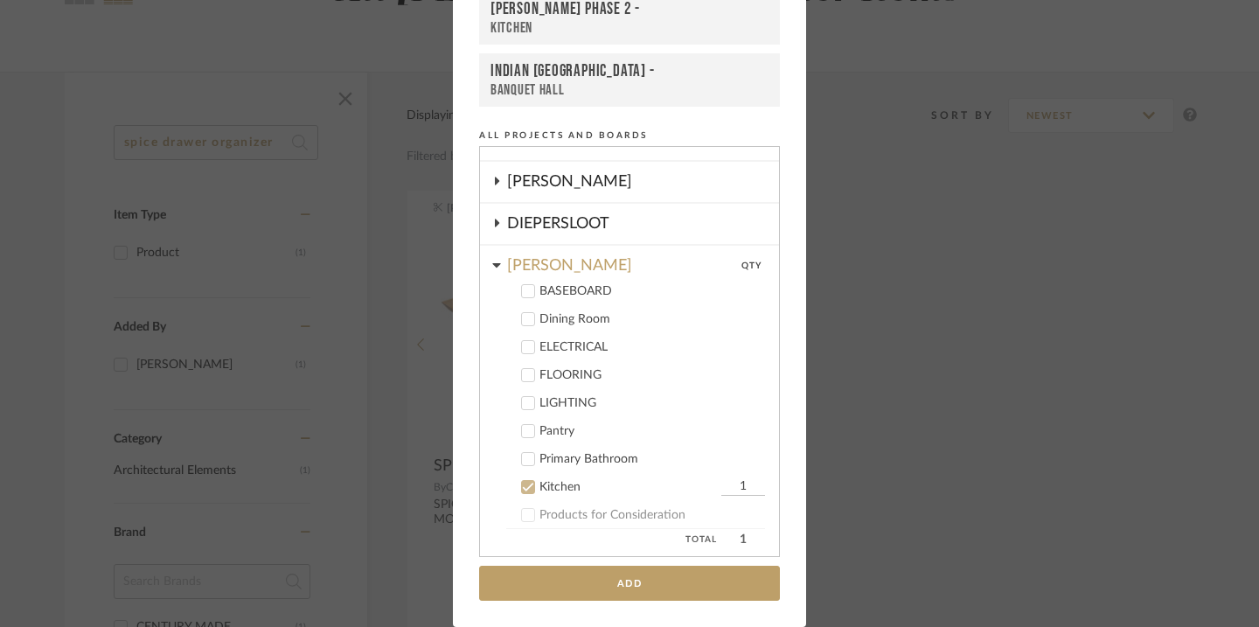
scroll to position [181, 0]
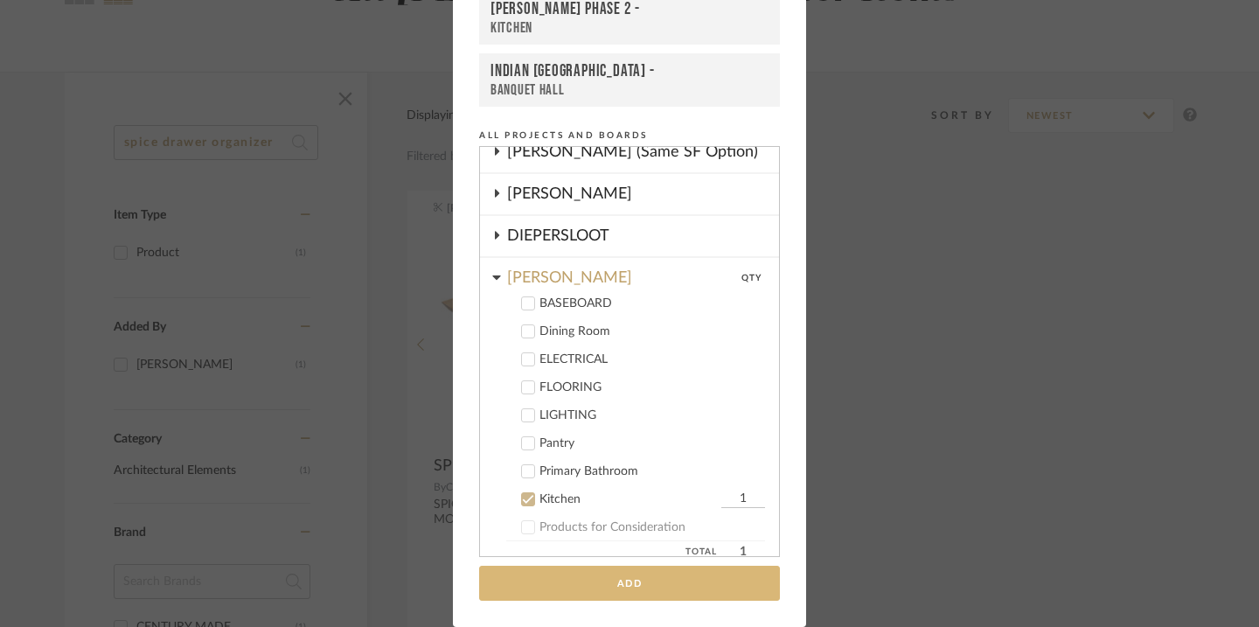
click at [623, 582] on button "Add" at bounding box center [629, 584] width 301 height 36
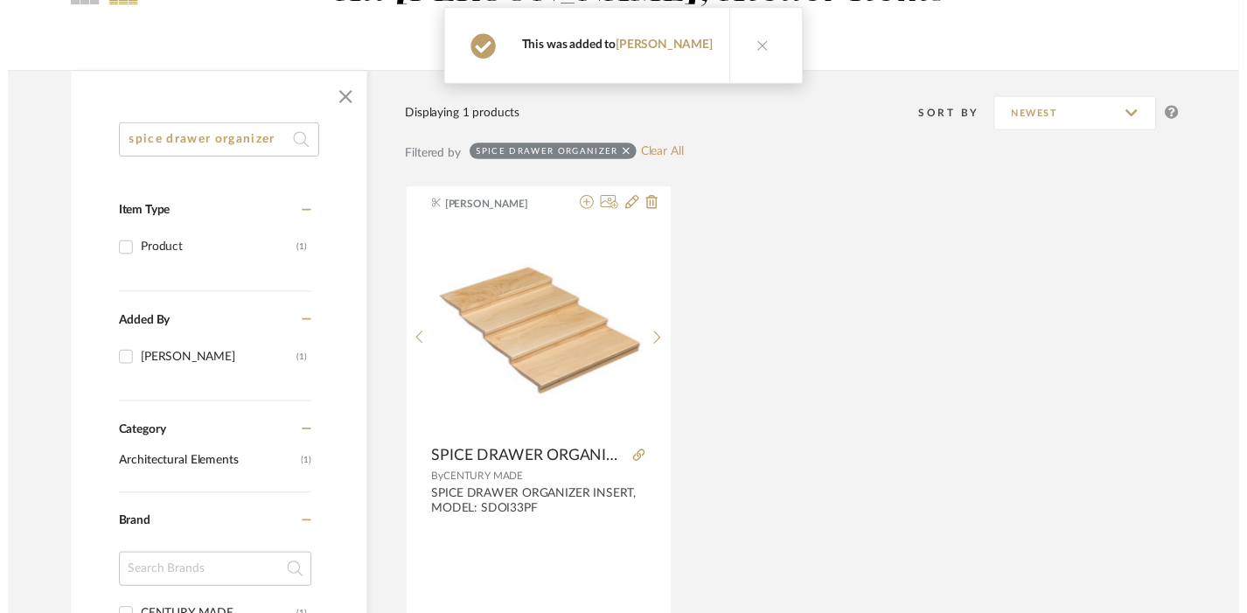
scroll to position [197, 0]
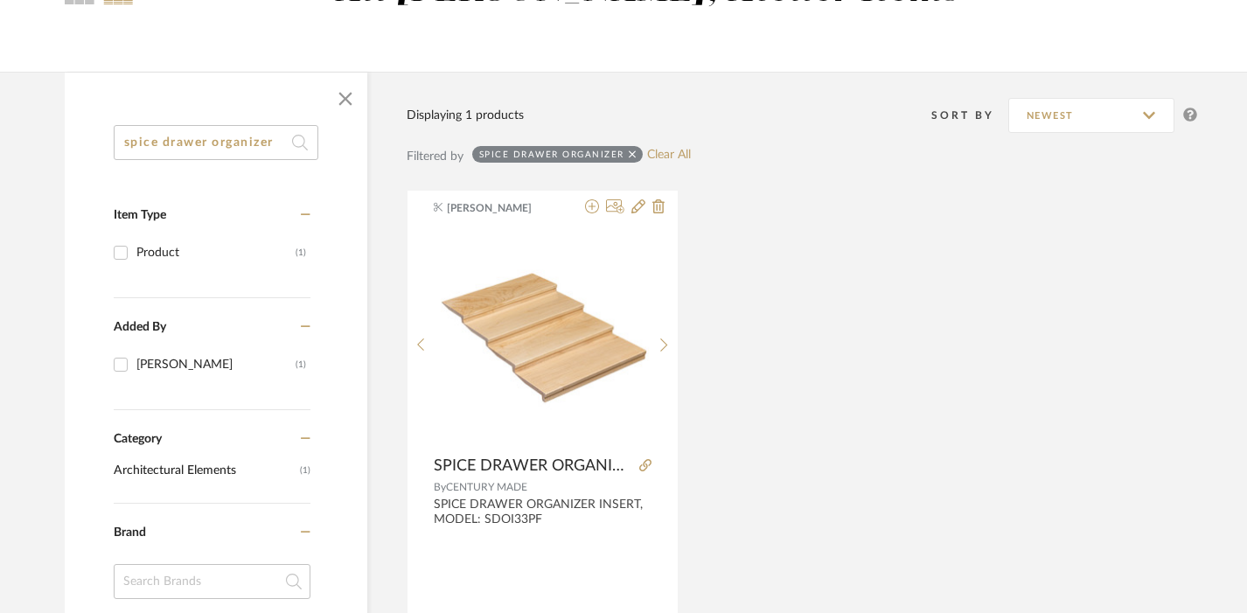
click at [239, 150] on input "spice drawer organizer" at bounding box center [216, 142] width 205 height 35
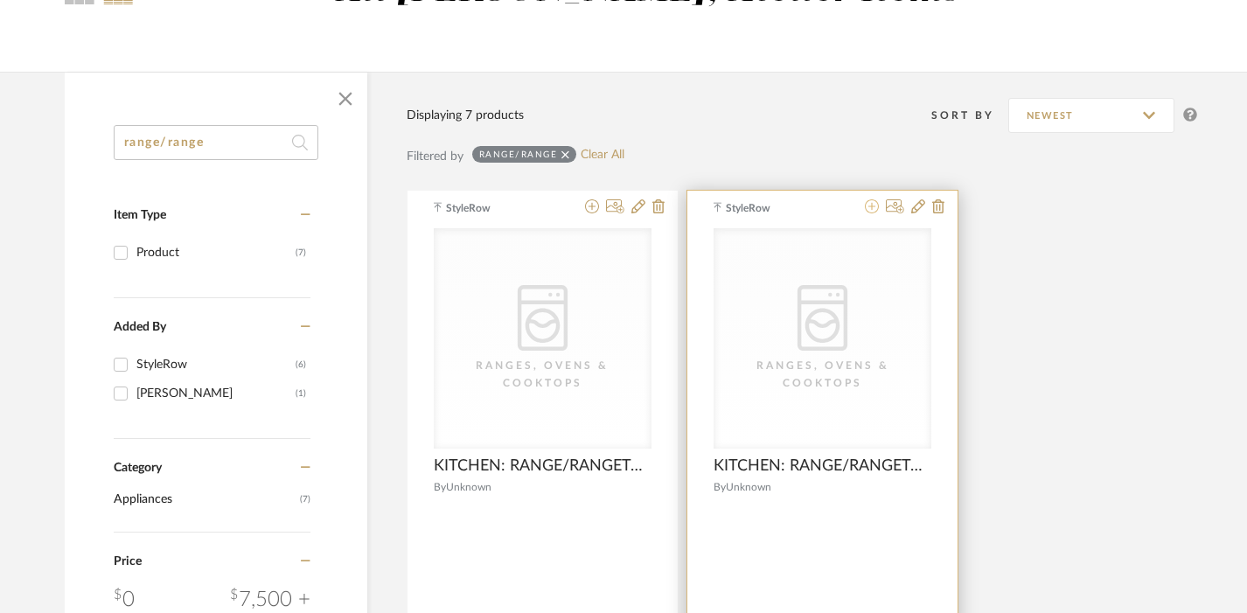
click at [871, 205] on icon at bounding box center [872, 206] width 14 height 14
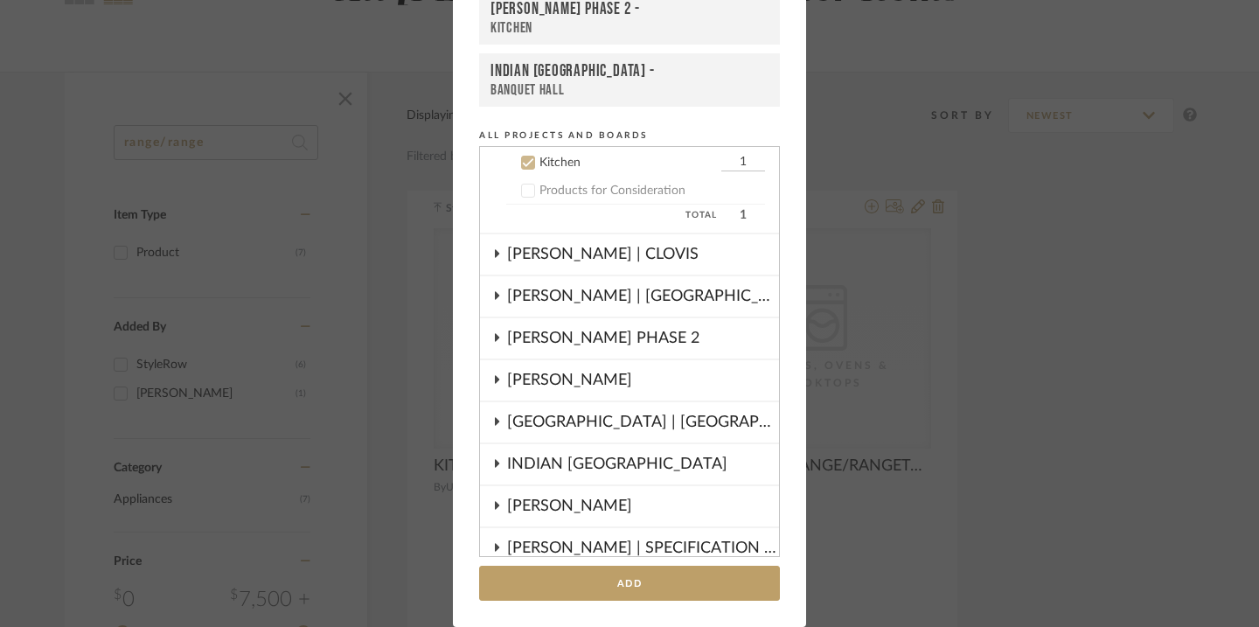
scroll to position [519, 0]
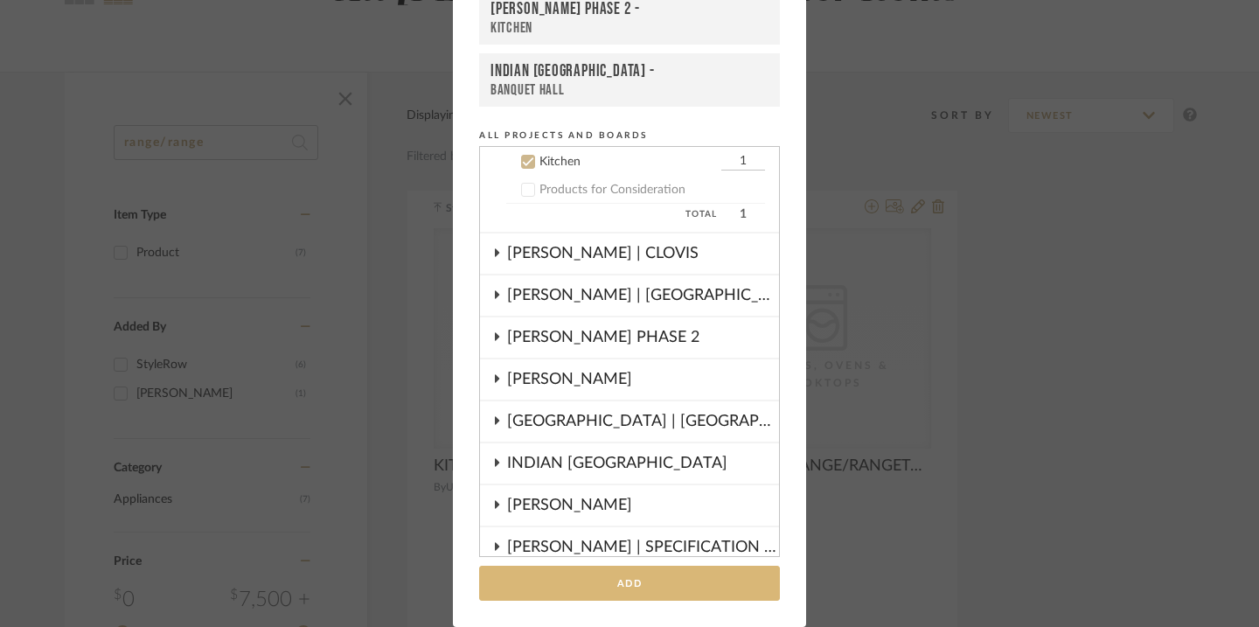
click at [645, 576] on button "Add" at bounding box center [629, 584] width 301 height 36
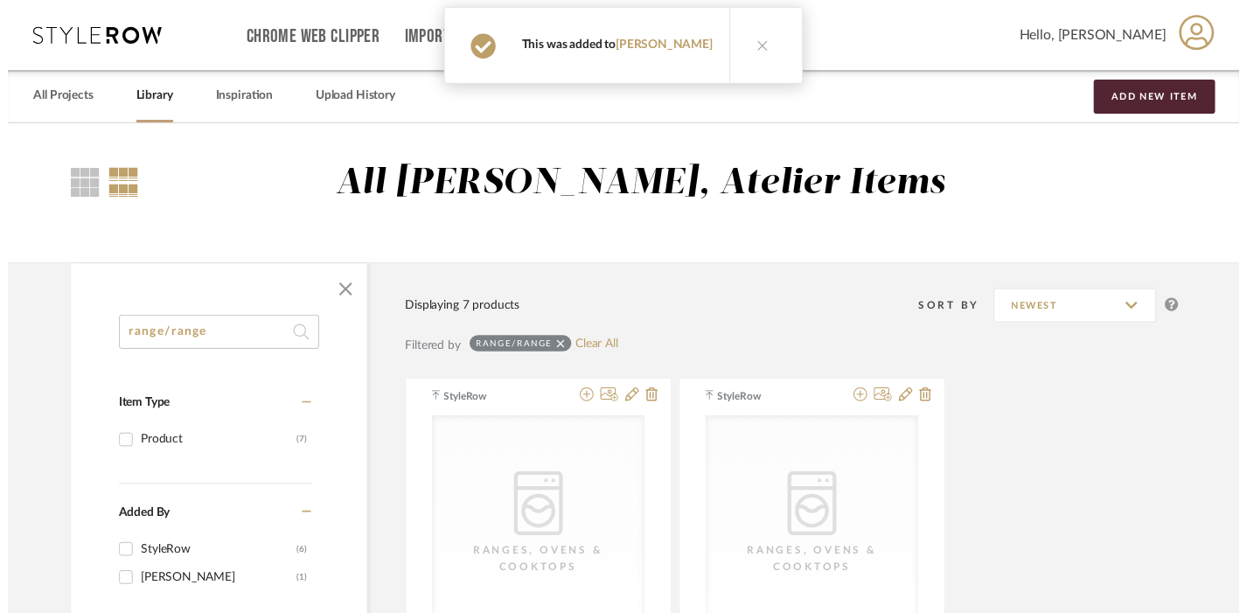
scroll to position [197, 0]
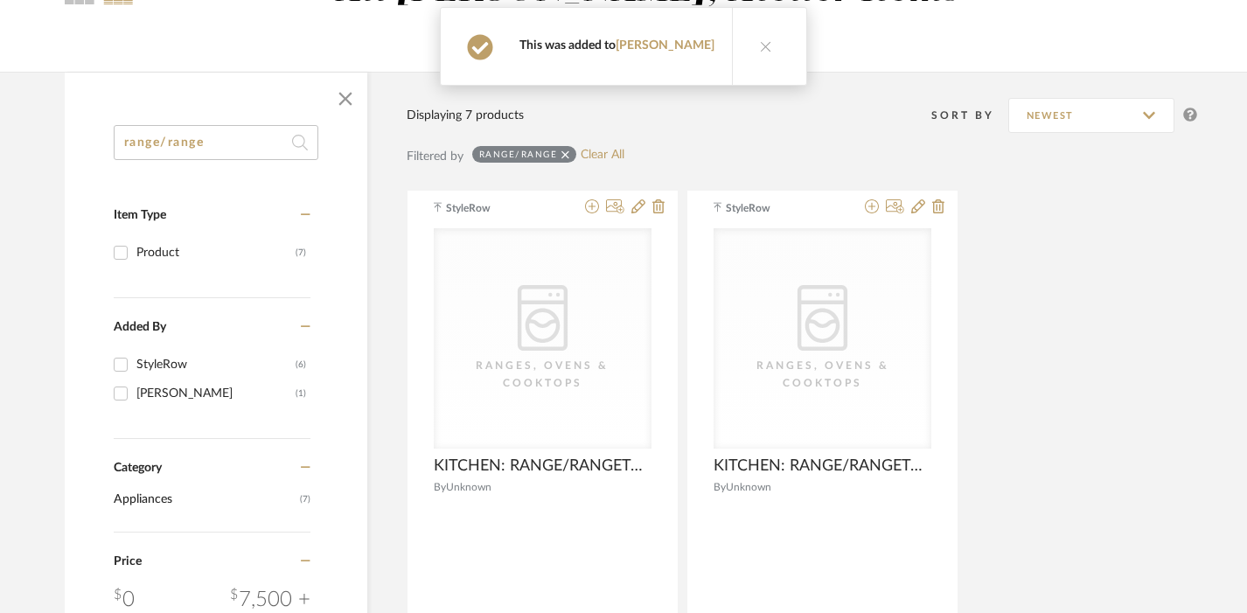
drag, startPoint x: 239, startPoint y: 144, endPoint x: 94, endPoint y: 141, distance: 144.3
click at [94, 141] on div "range/range Item Type Product (7) Added By StyleRow (6) Emma Kent (1) Category …" at bounding box center [216, 532] width 303 height 814
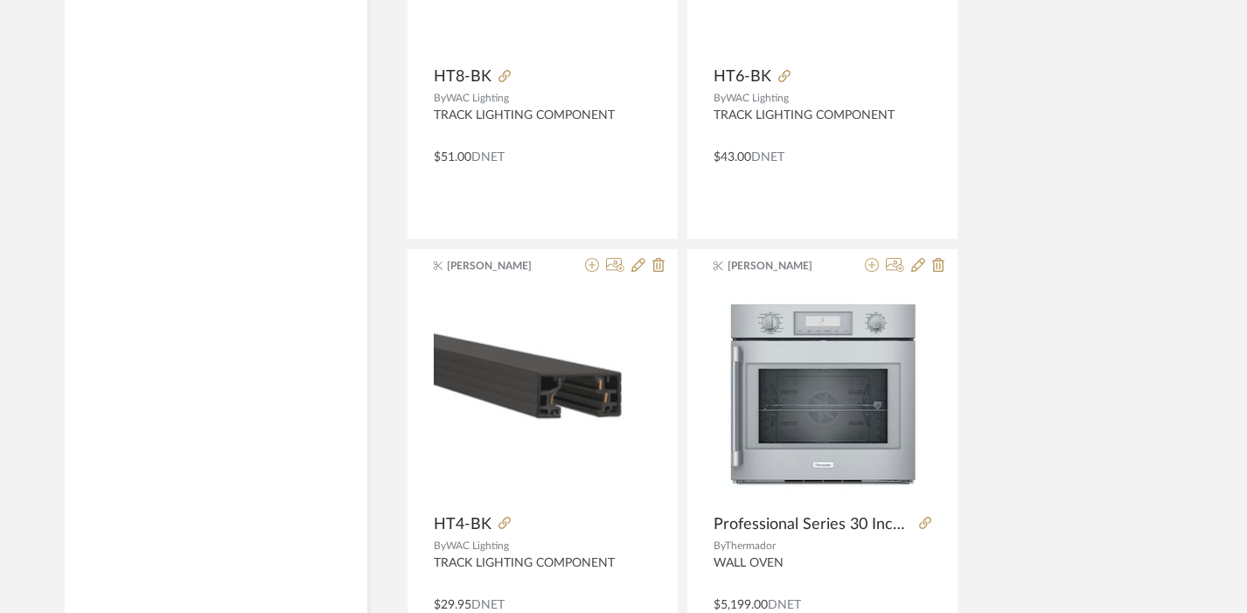
scroll to position [8000, 0]
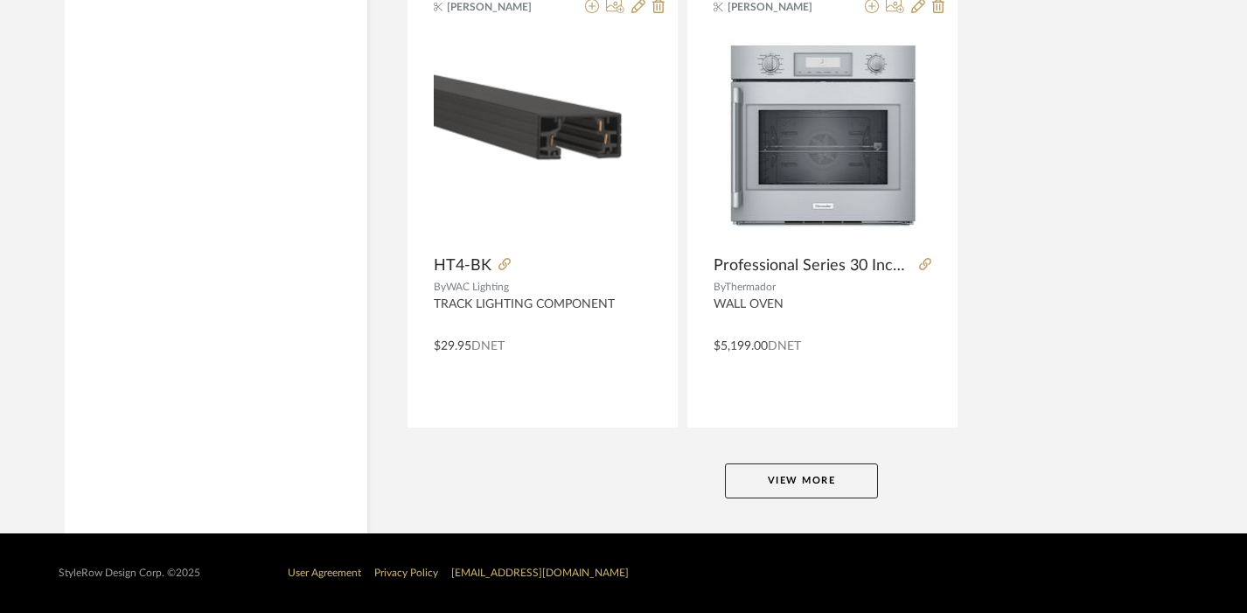
click at [809, 485] on button "View More" at bounding box center [801, 481] width 153 height 35
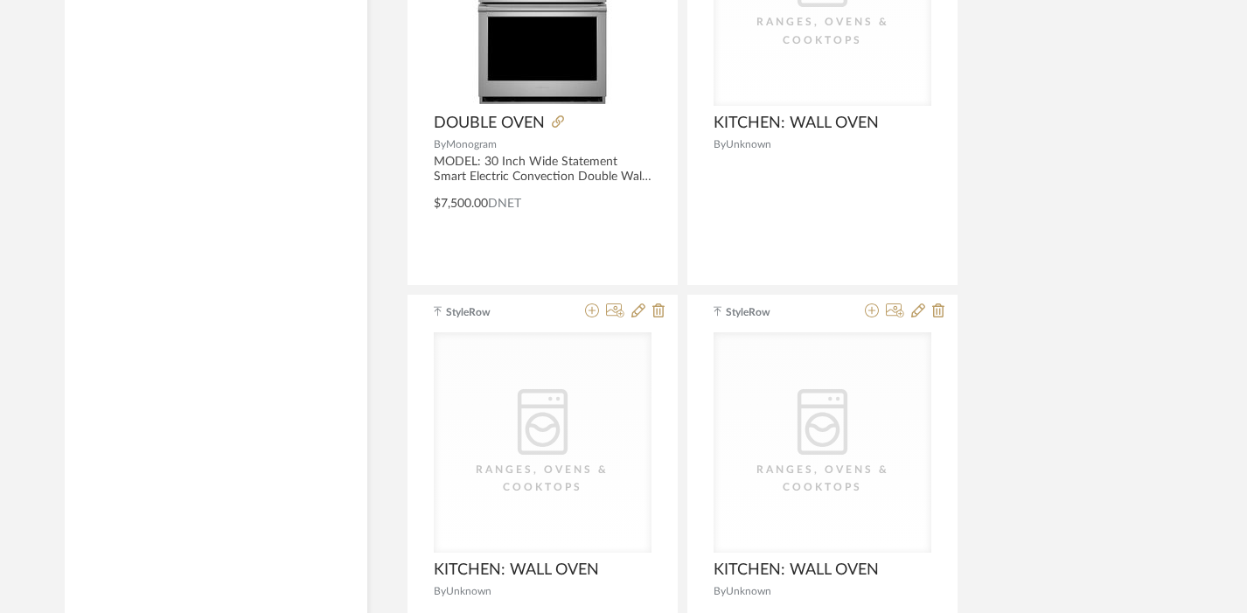
scroll to position [8813, 0]
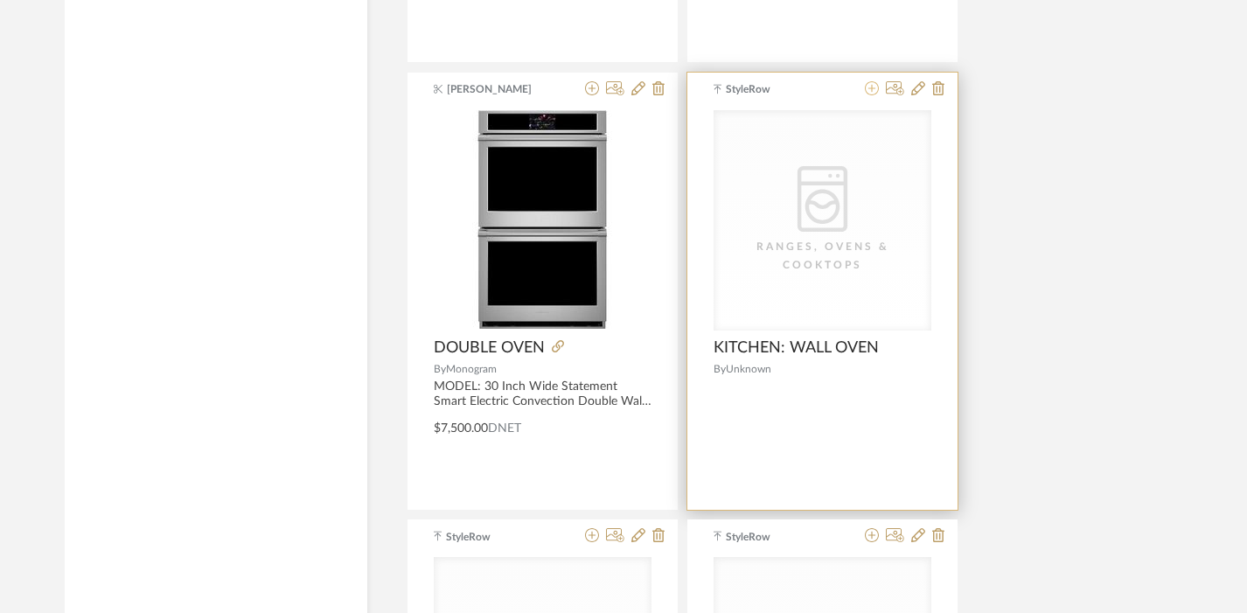
click at [875, 89] on icon at bounding box center [872, 88] width 14 height 14
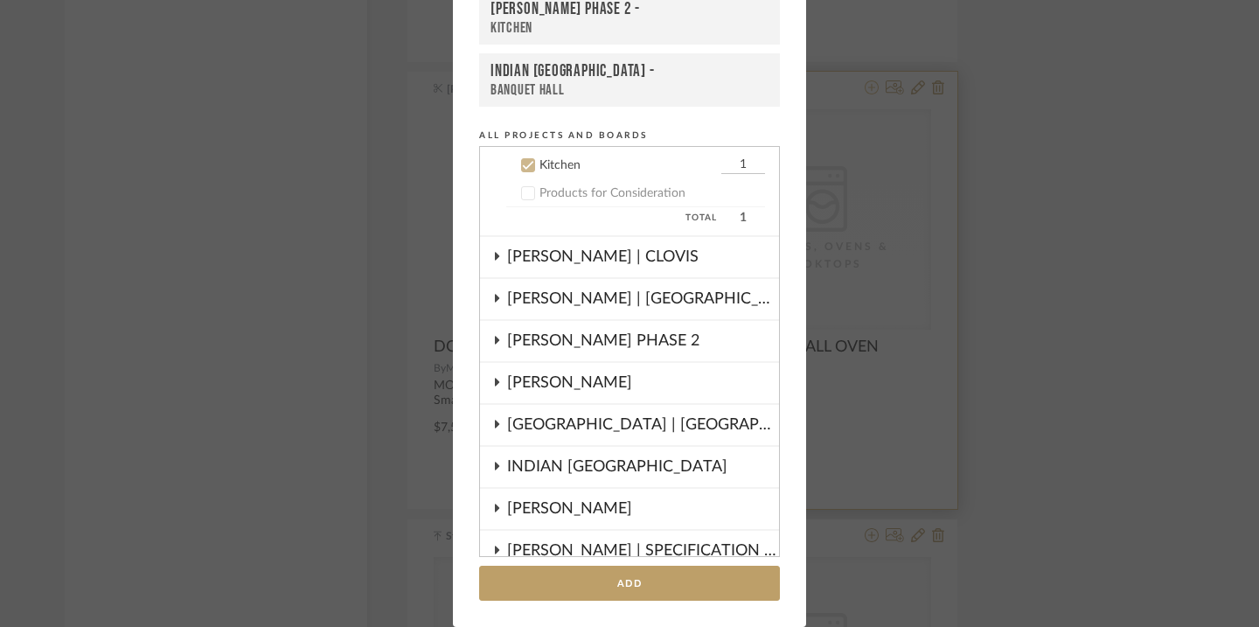
scroll to position [519, 0]
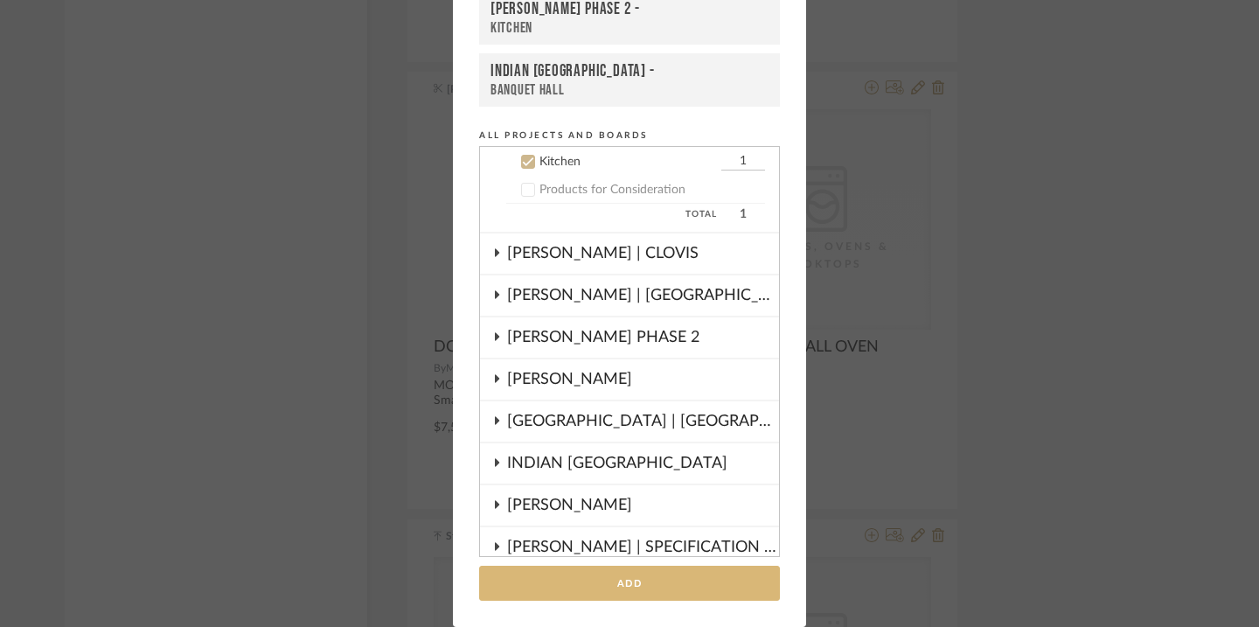
click at [701, 589] on button "Add" at bounding box center [629, 584] width 301 height 36
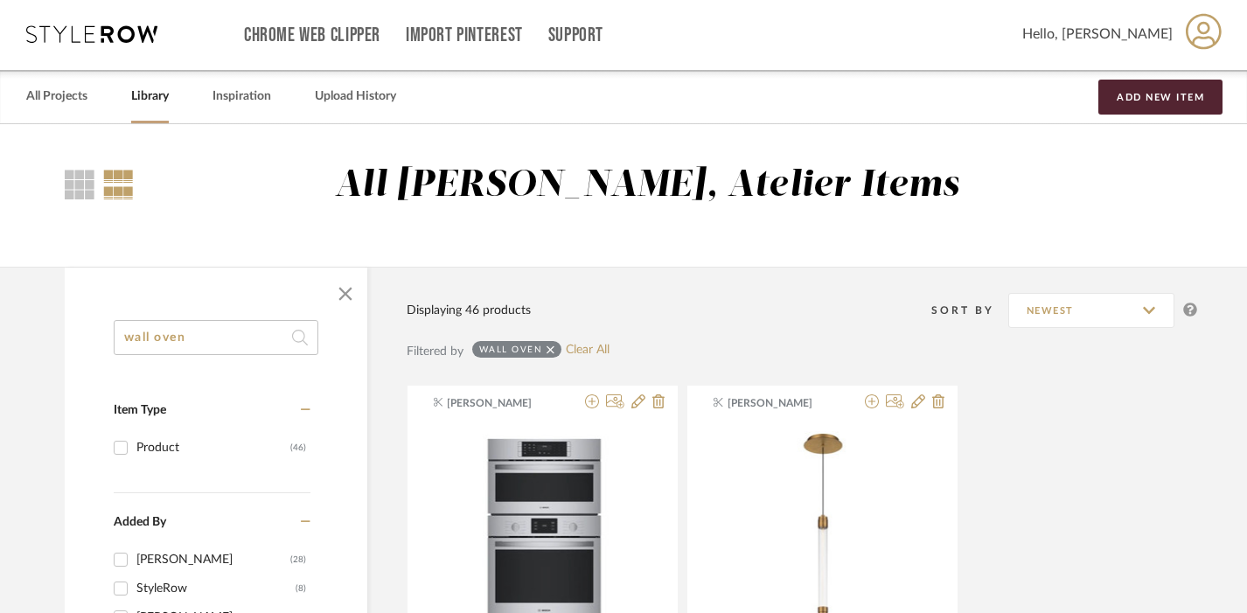
scroll to position [0, 0]
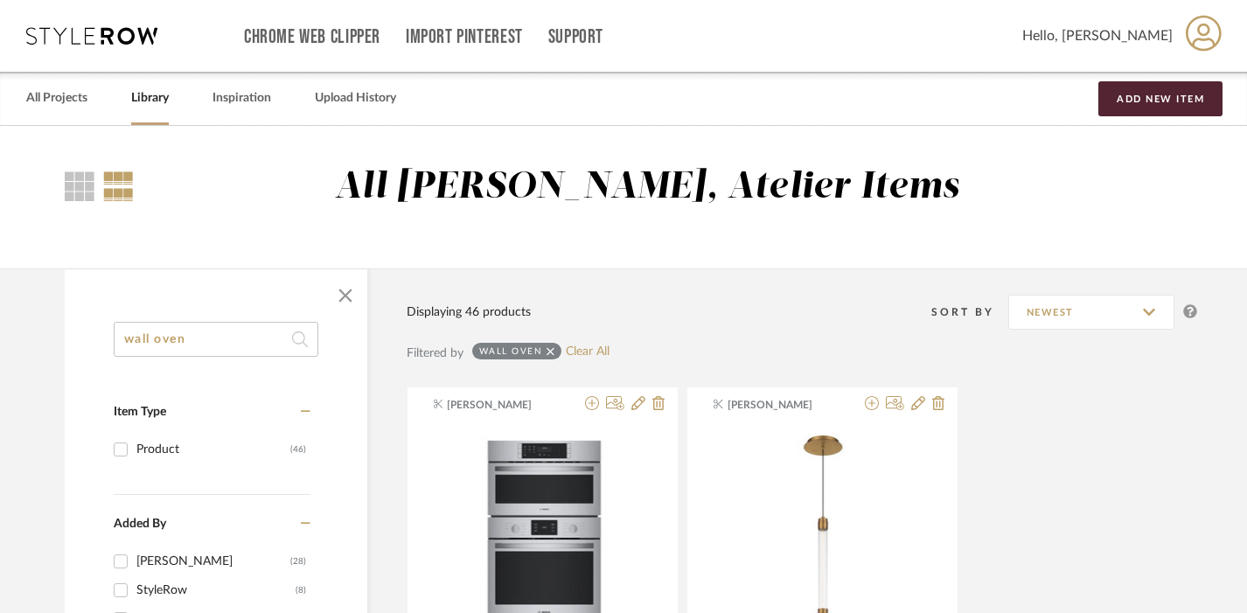
click at [124, 335] on input "wall oven" at bounding box center [216, 339] width 205 height 35
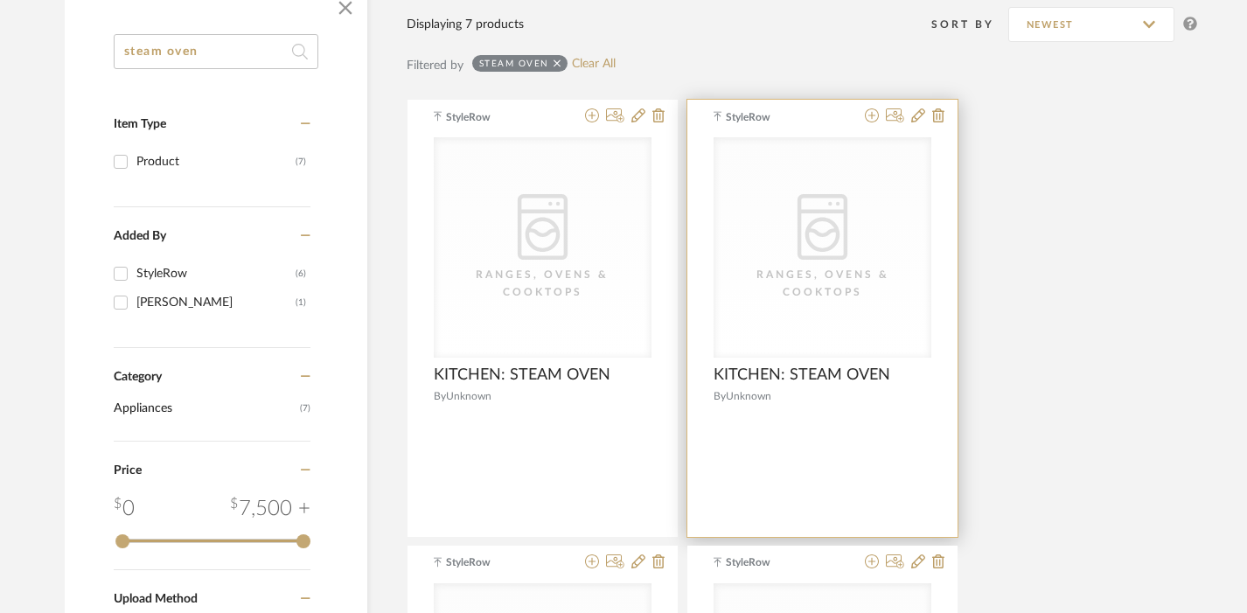
scroll to position [290, 0]
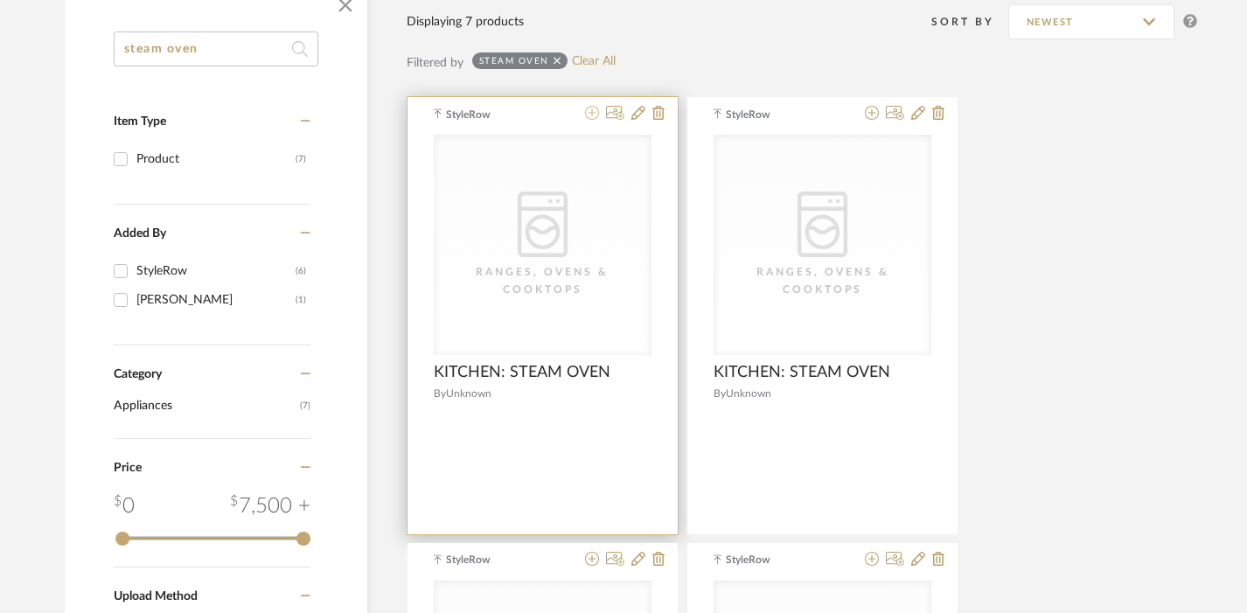
click at [590, 115] on icon at bounding box center [592, 113] width 14 height 14
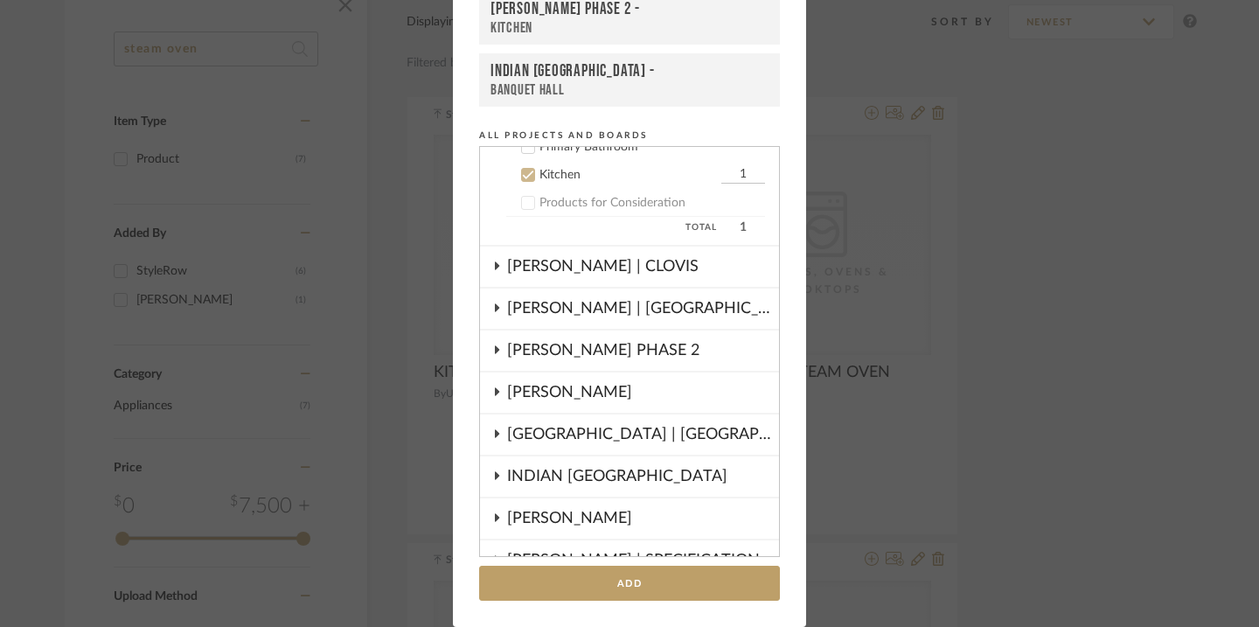
scroll to position [519, 0]
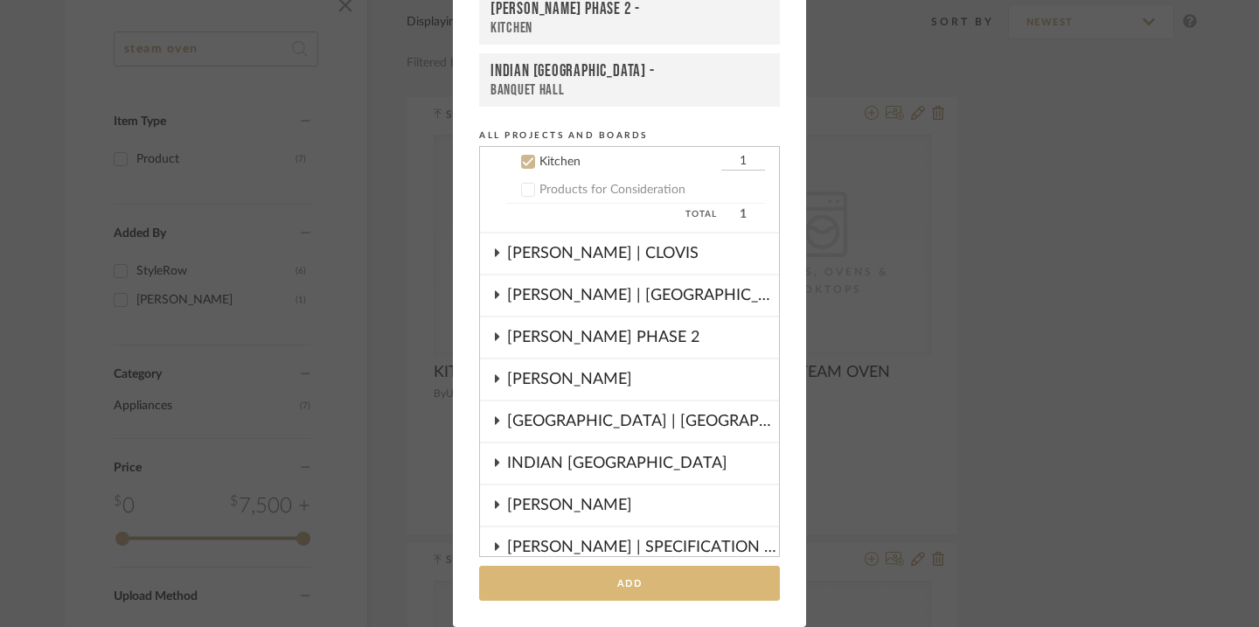
click at [642, 568] on button "Add" at bounding box center [629, 584] width 301 height 36
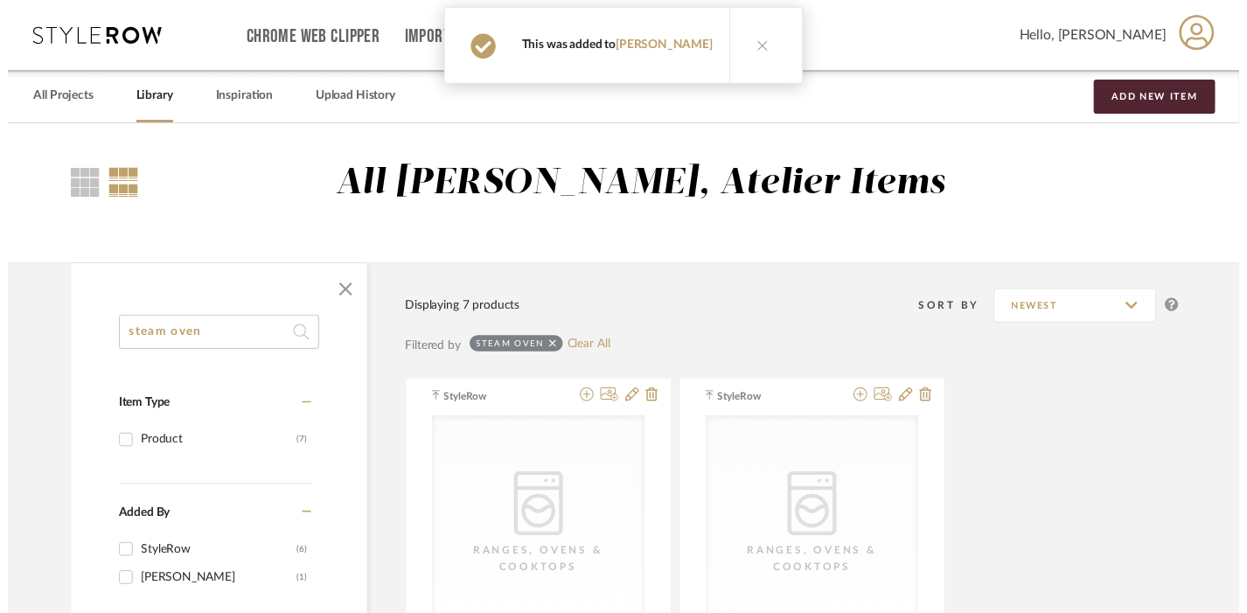
scroll to position [290, 0]
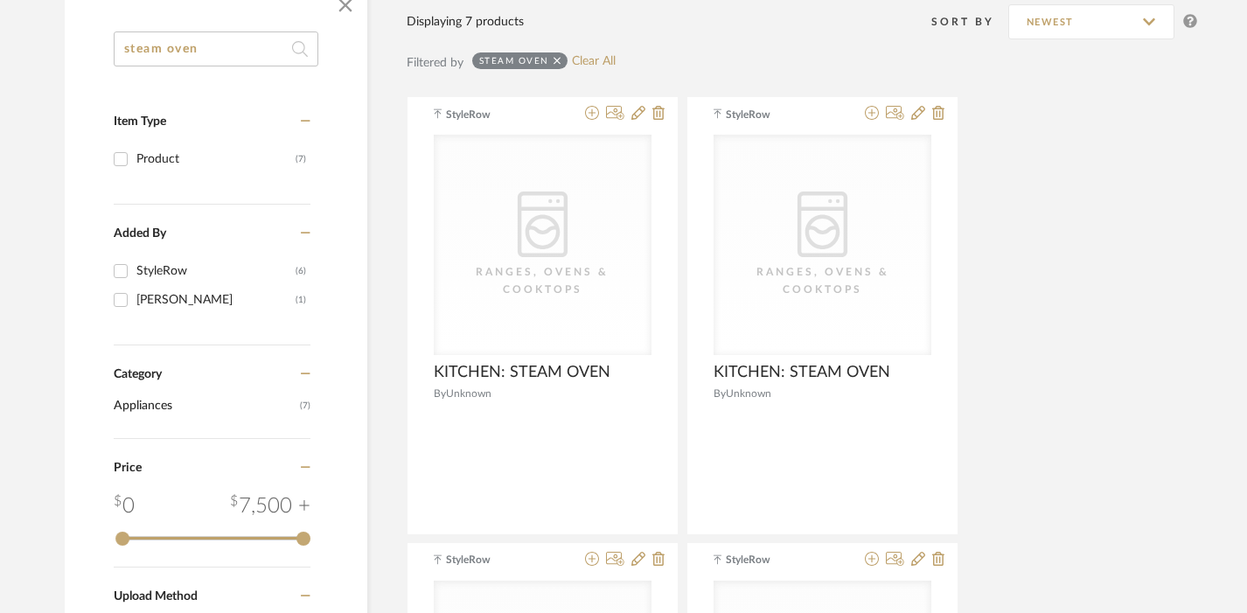
drag, startPoint x: 214, startPoint y: 54, endPoint x: 115, endPoint y: 54, distance: 99.7
click at [115, 54] on input "steam oven" at bounding box center [216, 48] width 205 height 35
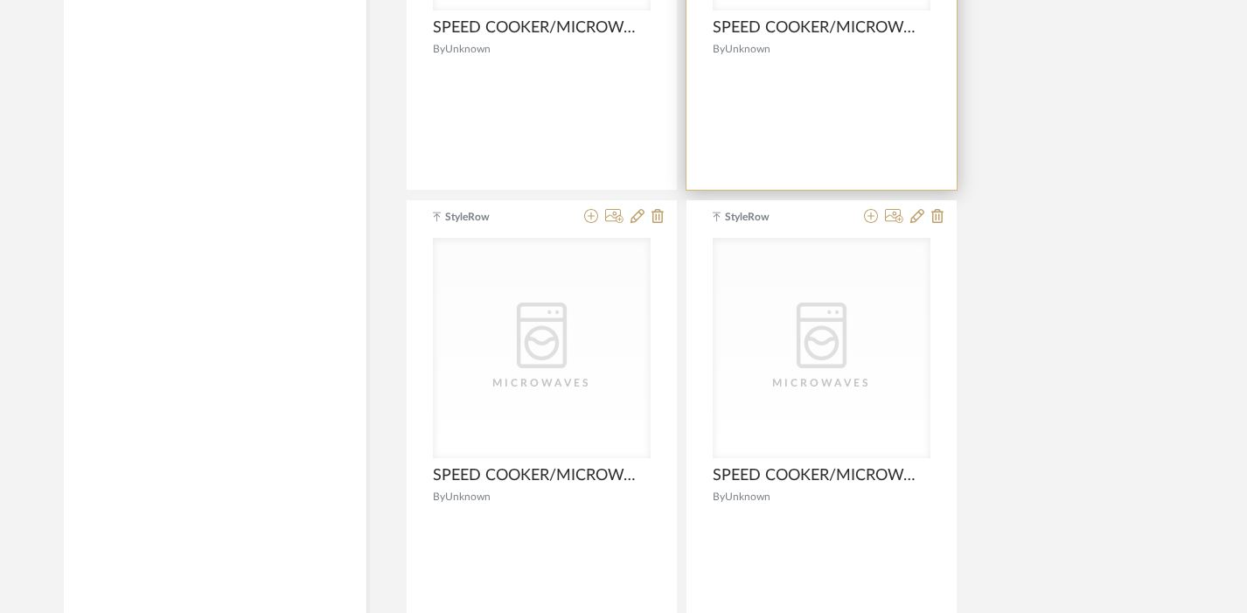
scroll to position [5296, 1]
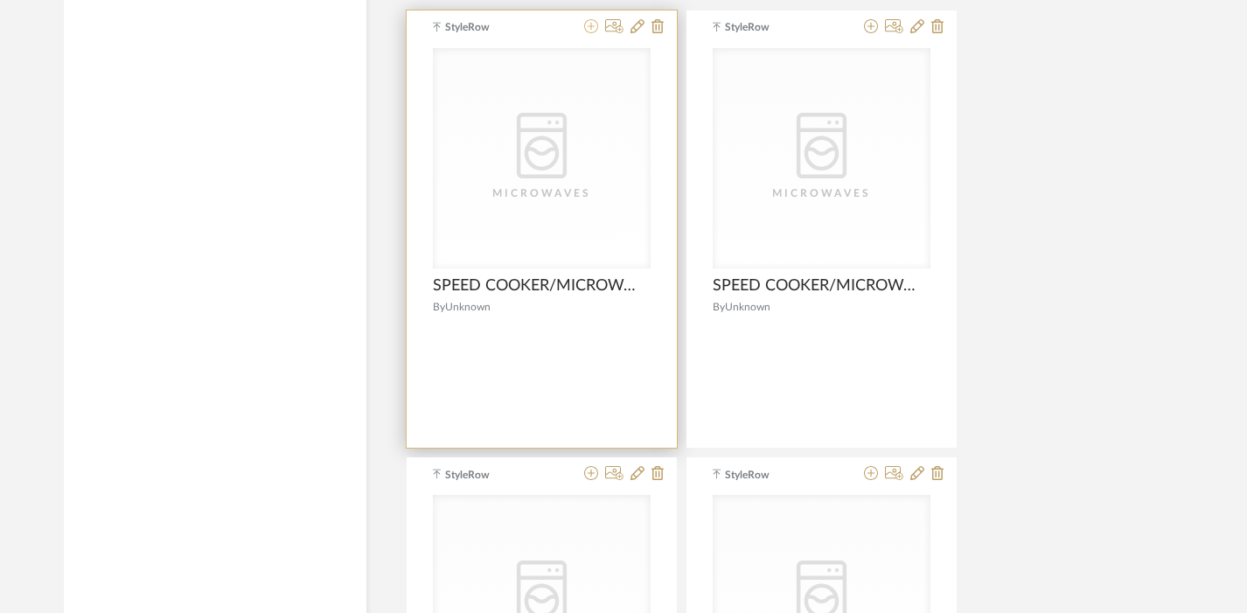
click at [595, 27] on icon at bounding box center [591, 26] width 14 height 14
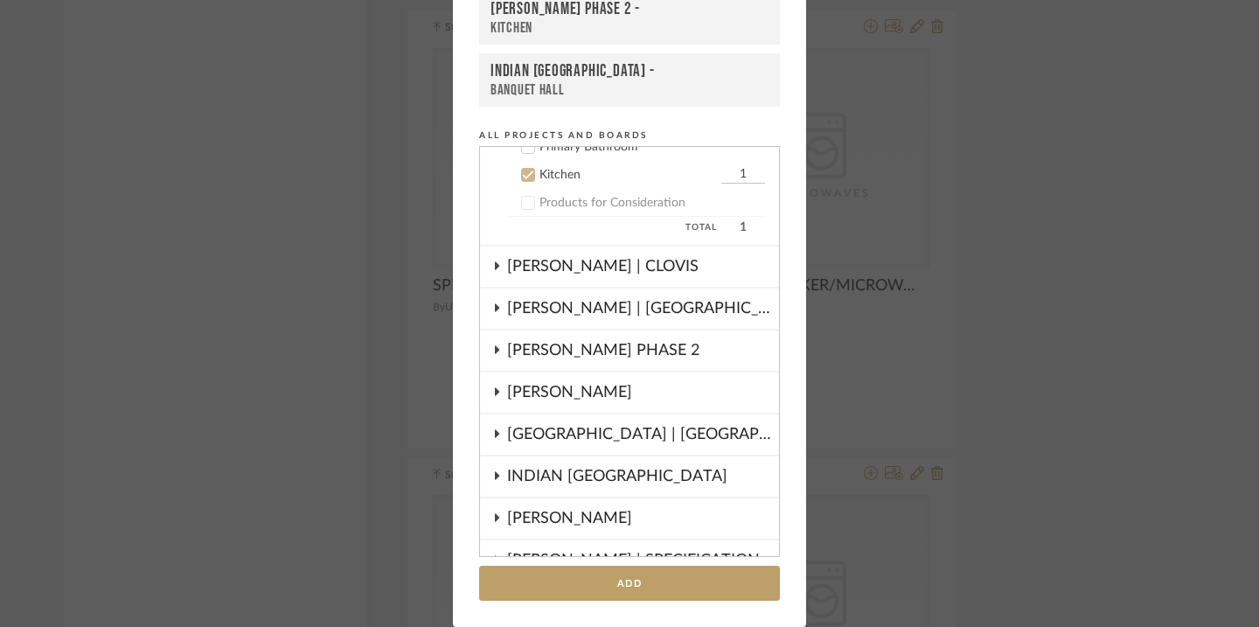
scroll to position [519, 0]
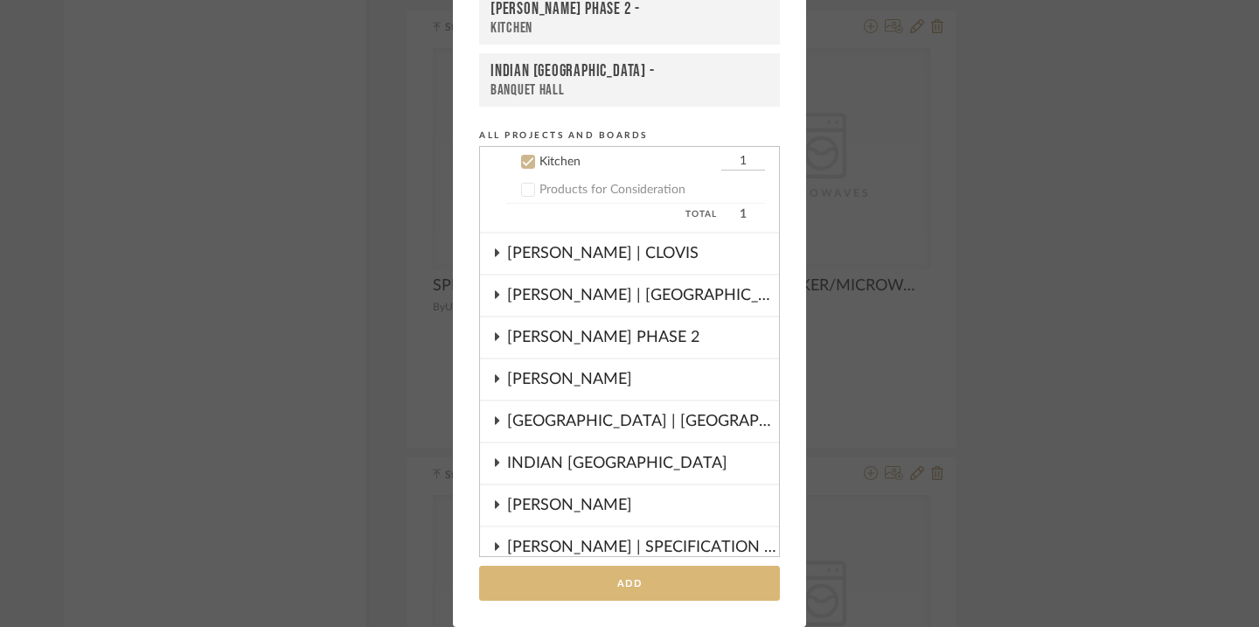
click at [615, 571] on button "Add" at bounding box center [629, 584] width 301 height 36
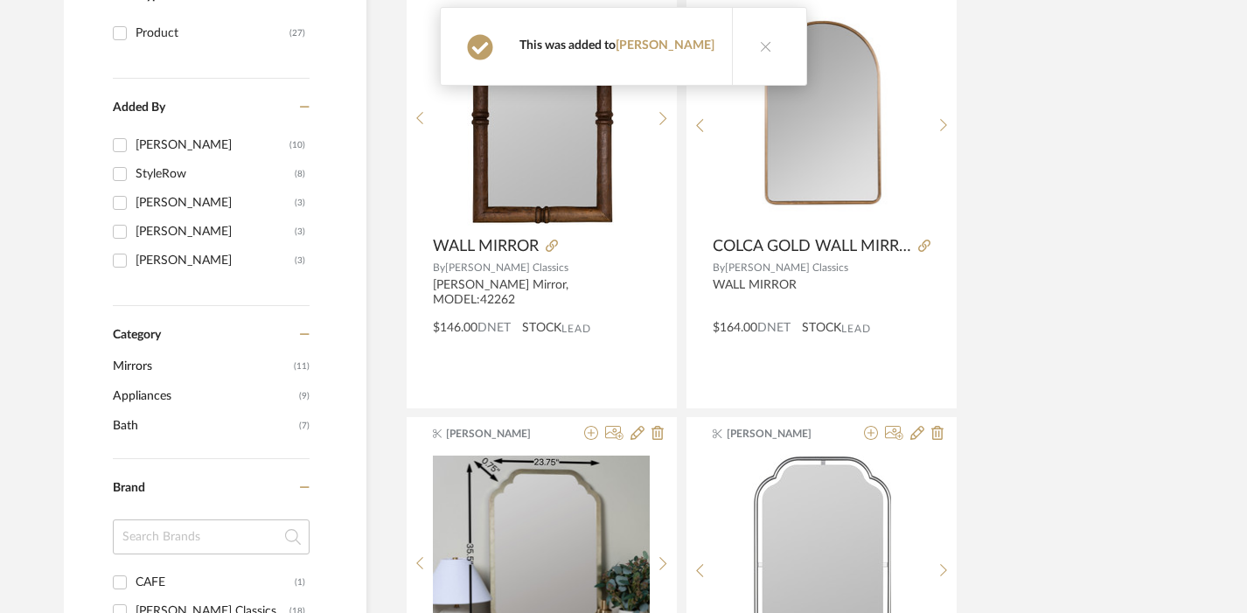
scroll to position [0, 1]
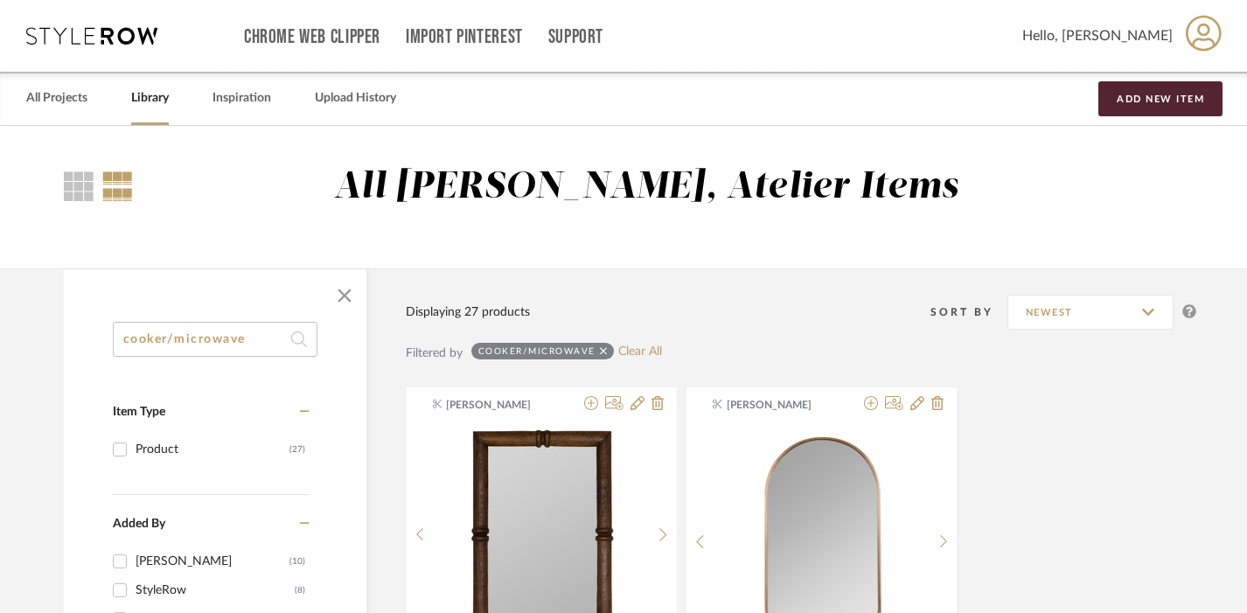
click at [239, 341] on input "cooker/microwave" at bounding box center [215, 339] width 205 height 35
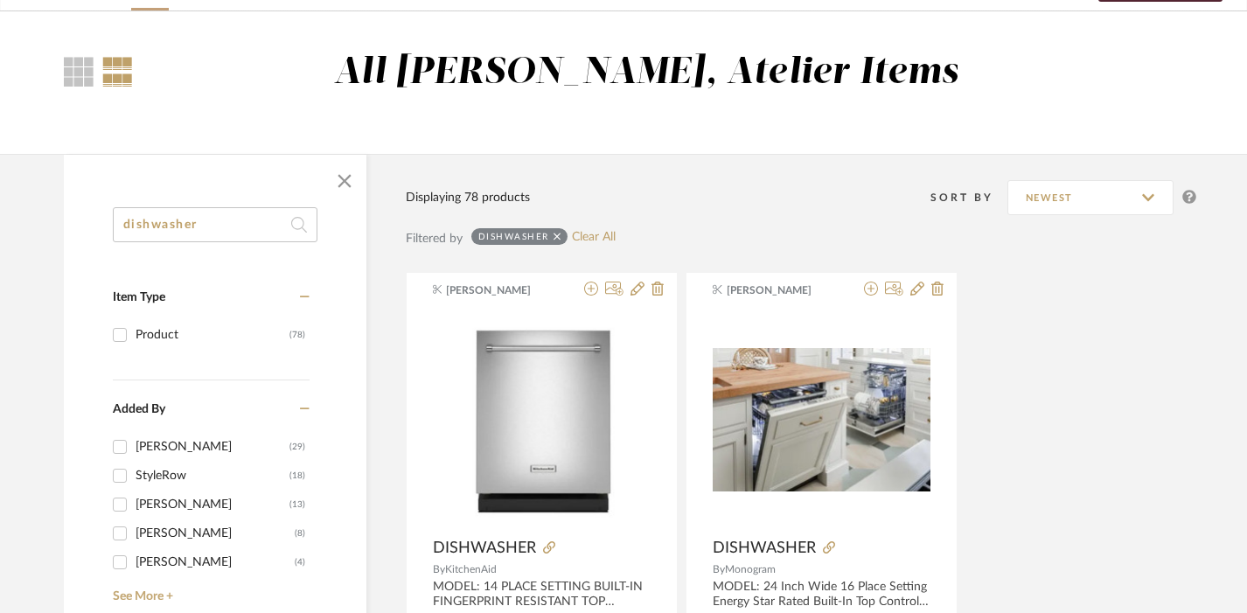
scroll to position [122, 1]
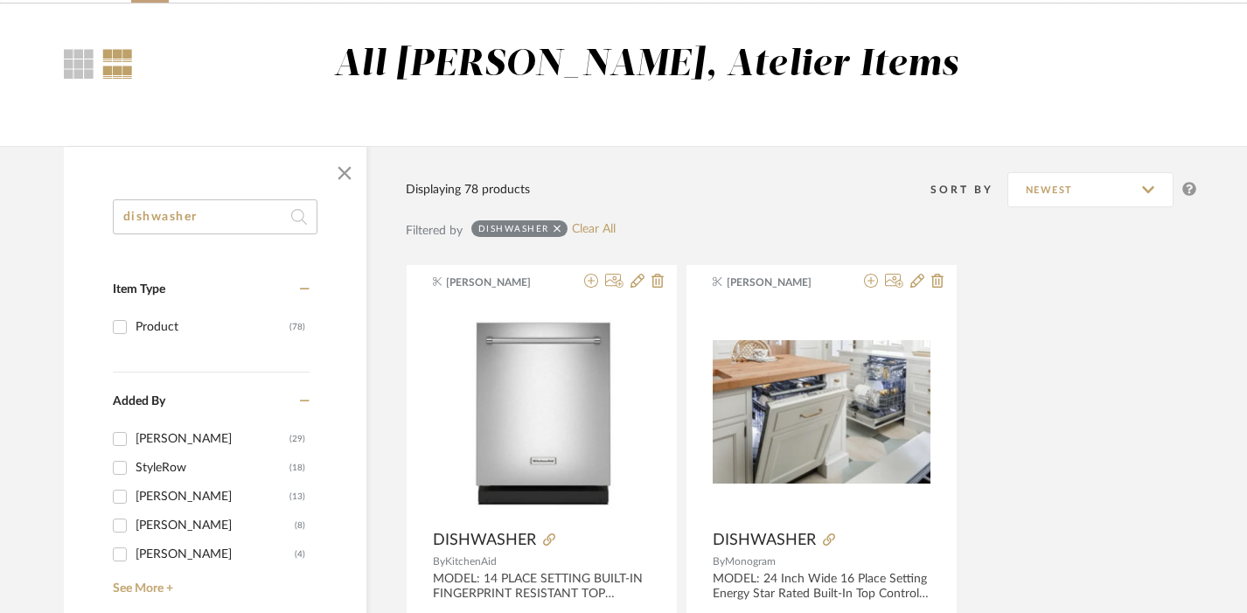
type input "dishwasher"
click at [171, 498] on div "[PERSON_NAME]" at bounding box center [213, 497] width 154 height 28
click at [134, 498] on input "Emma Kent (13)" at bounding box center [120, 497] width 28 height 28
checkbox input "true"
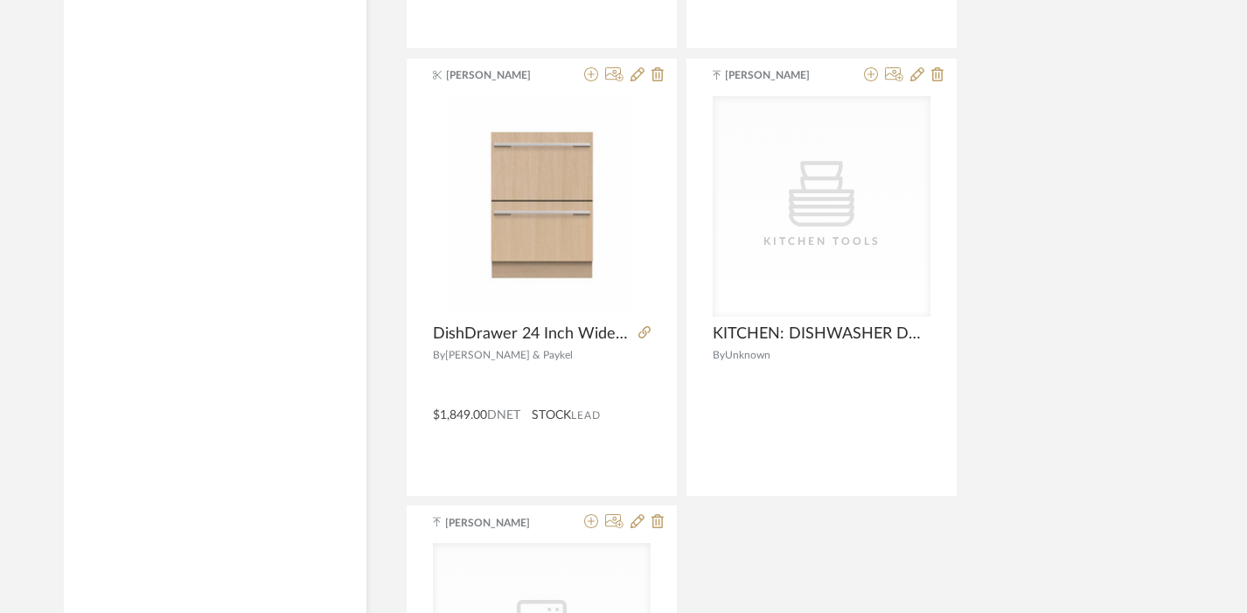
scroll to position [2806, 1]
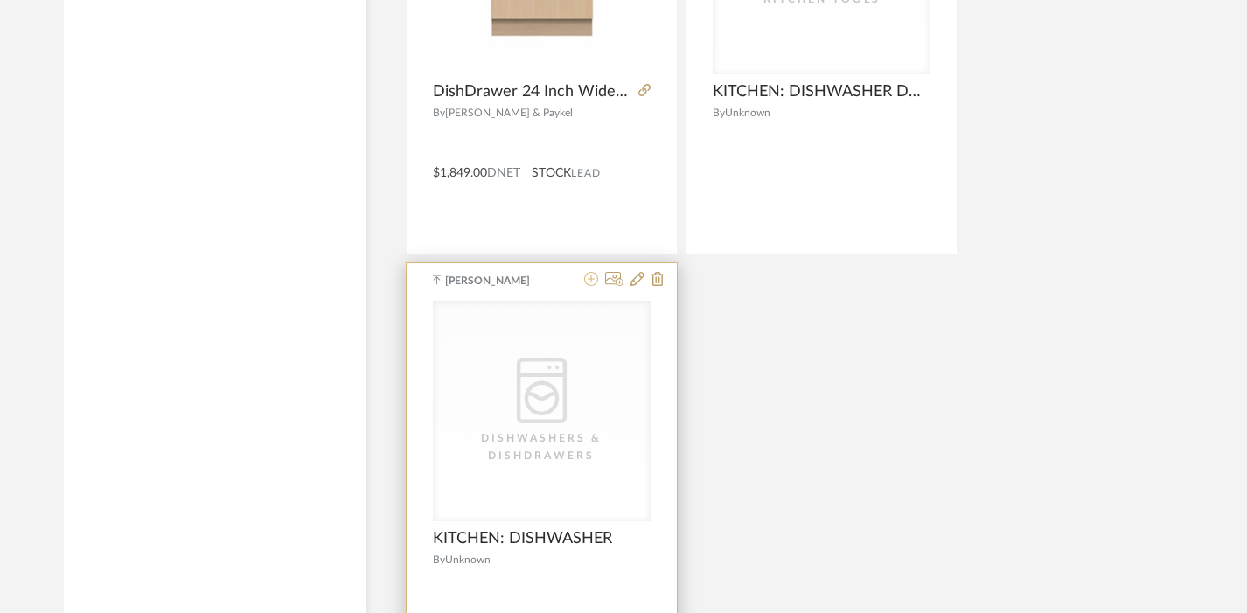
click at [590, 282] on icon at bounding box center [591, 279] width 14 height 14
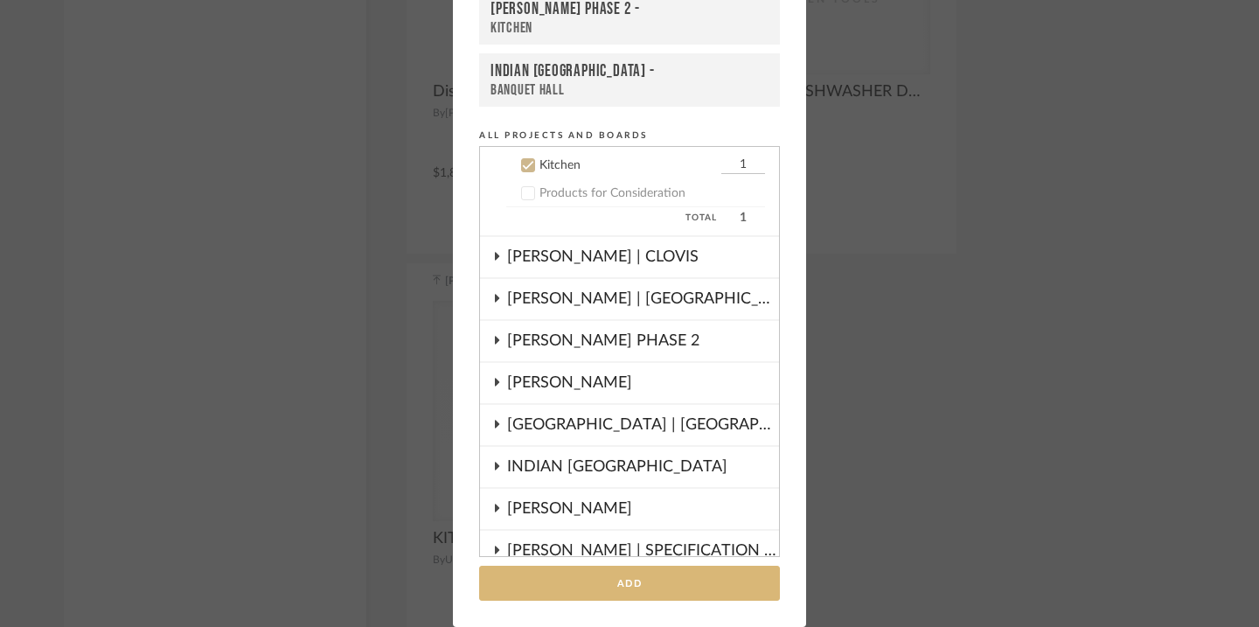
scroll to position [519, 0]
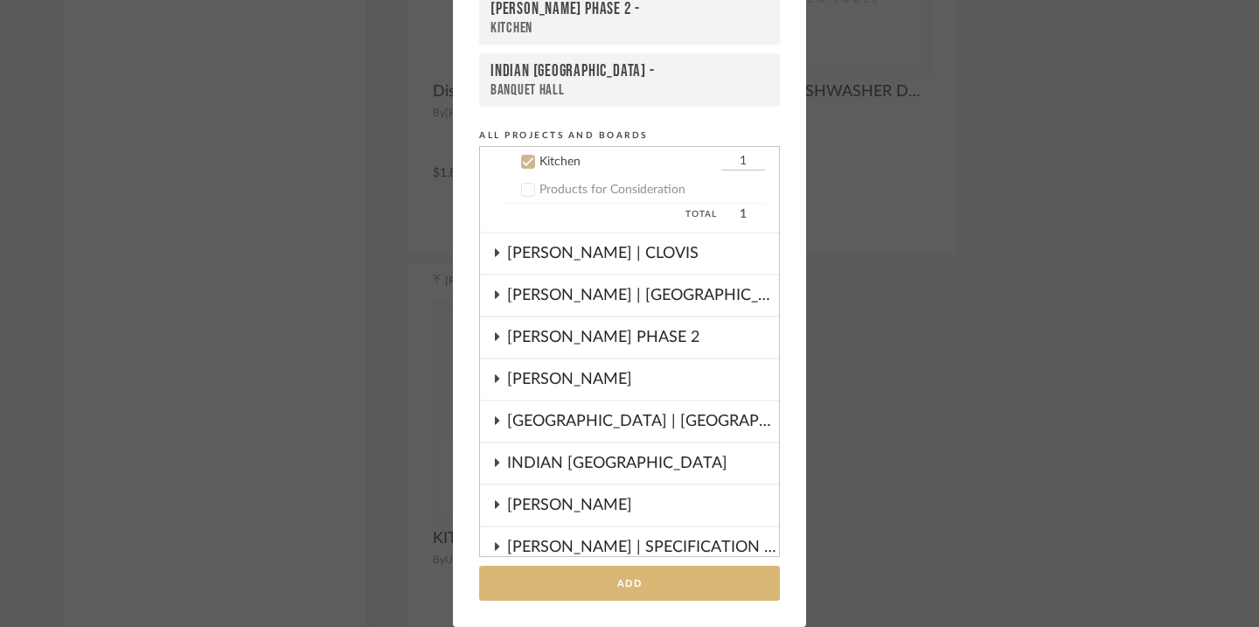
click at [617, 579] on button "Add" at bounding box center [629, 584] width 301 height 36
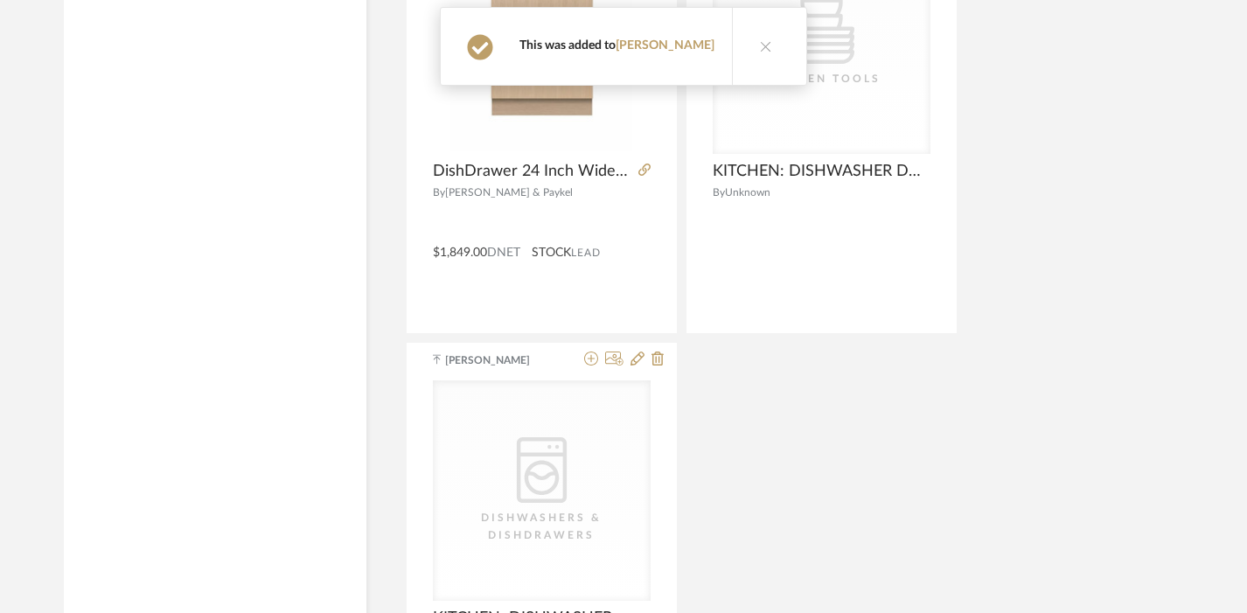
scroll to position [2808, 1]
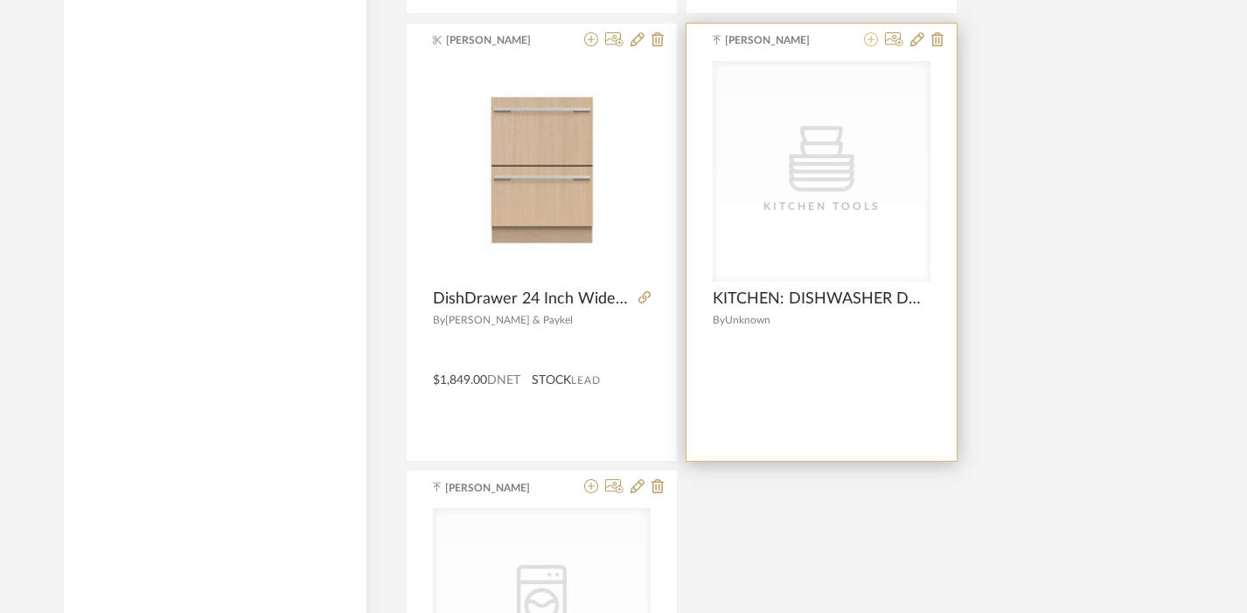
click at [875, 34] on icon at bounding box center [871, 39] width 14 height 14
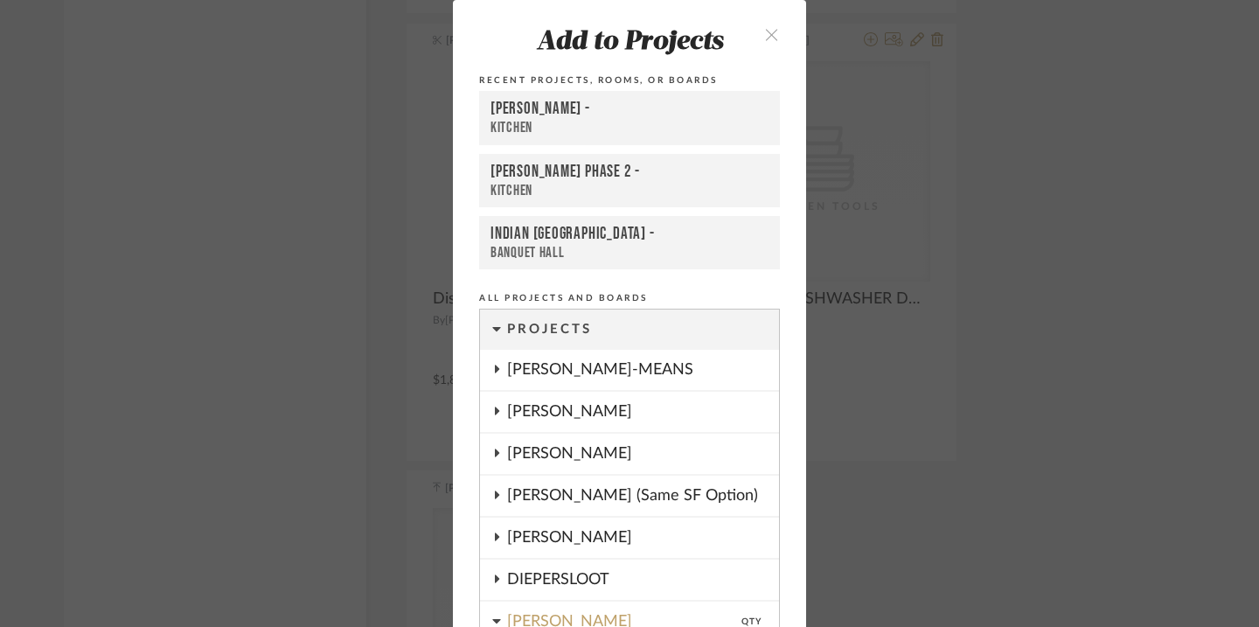
scroll to position [0, 0]
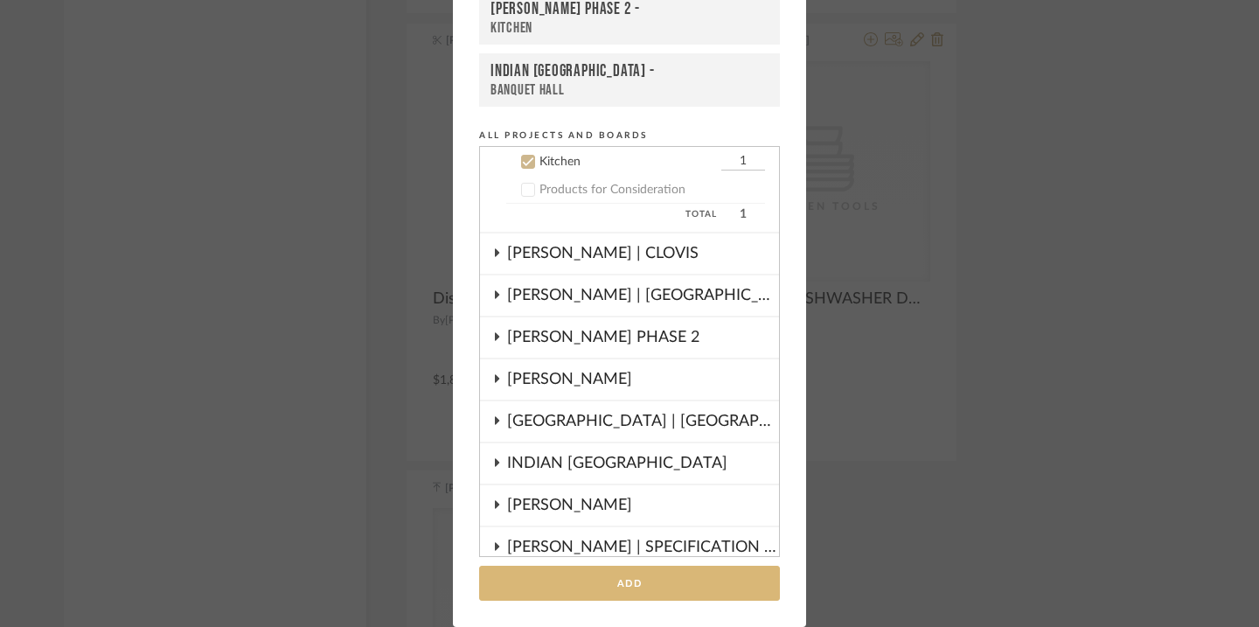
click at [687, 566] on button "Add" at bounding box center [629, 584] width 301 height 36
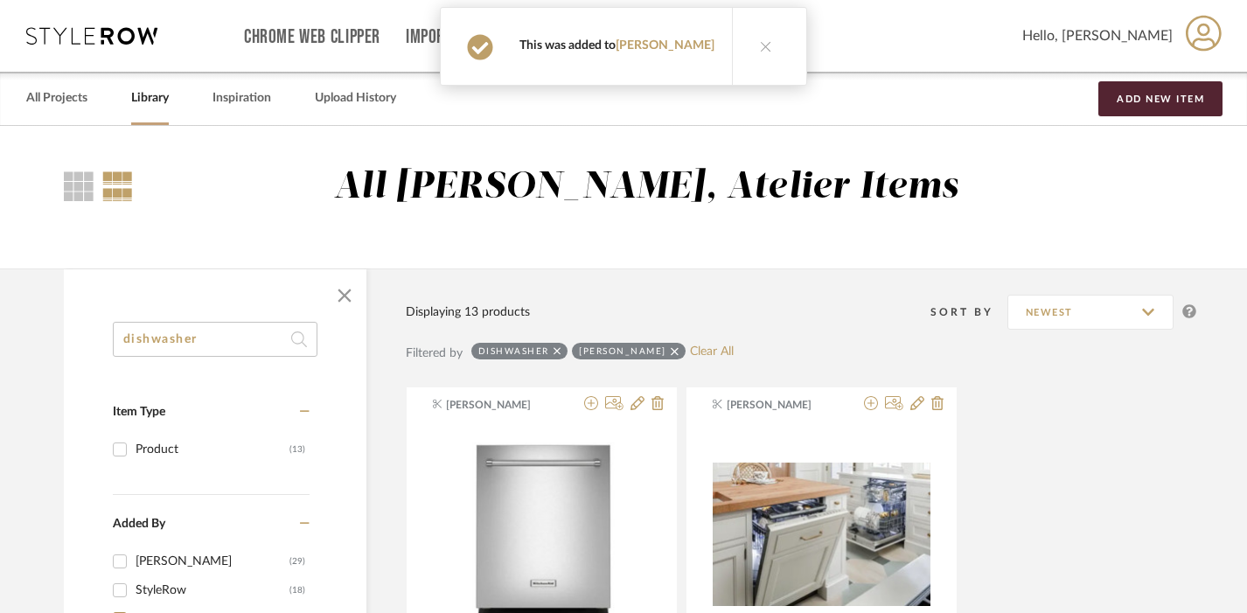
click at [217, 337] on input "dishwasher" at bounding box center [215, 339] width 205 height 35
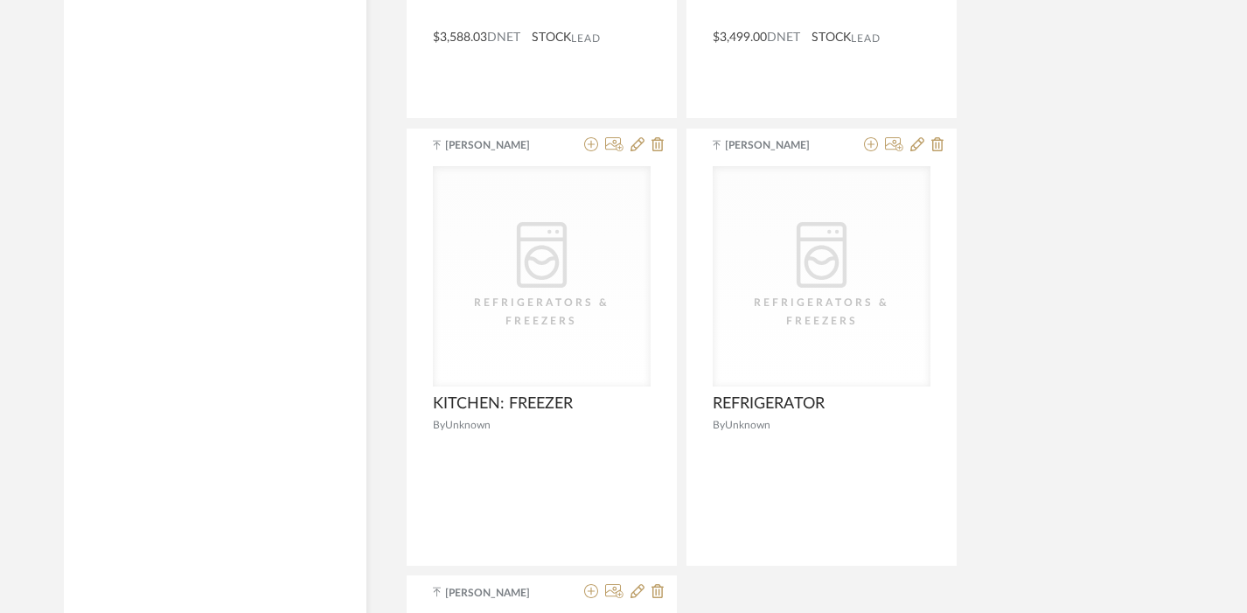
scroll to position [3429, 1]
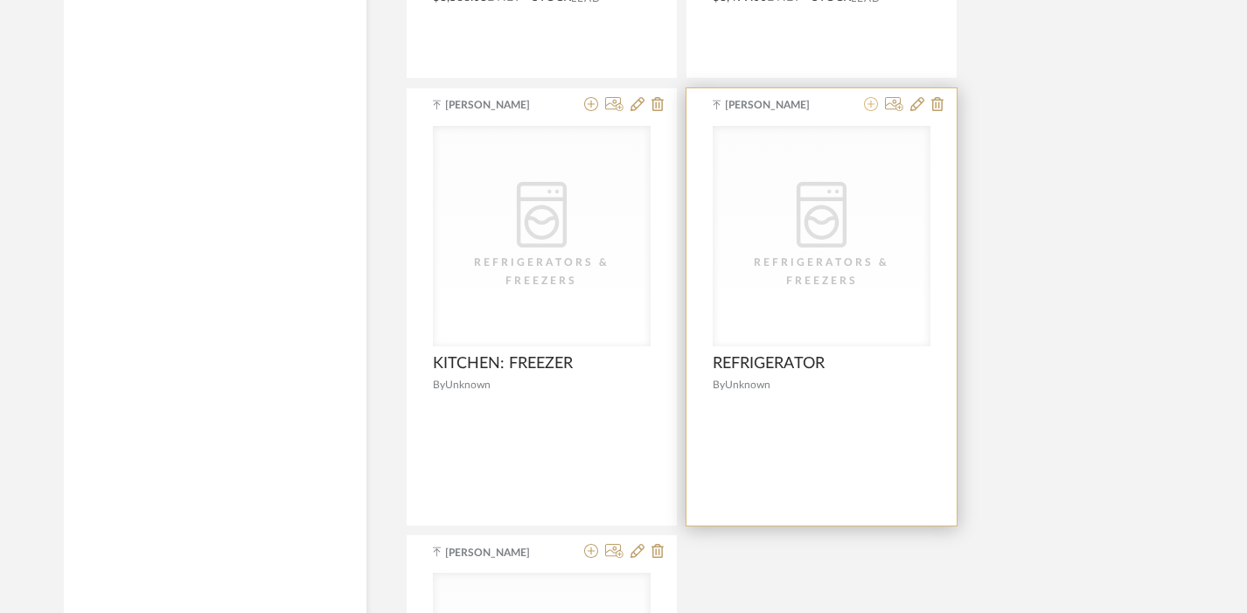
click at [871, 103] on icon at bounding box center [871, 104] width 14 height 14
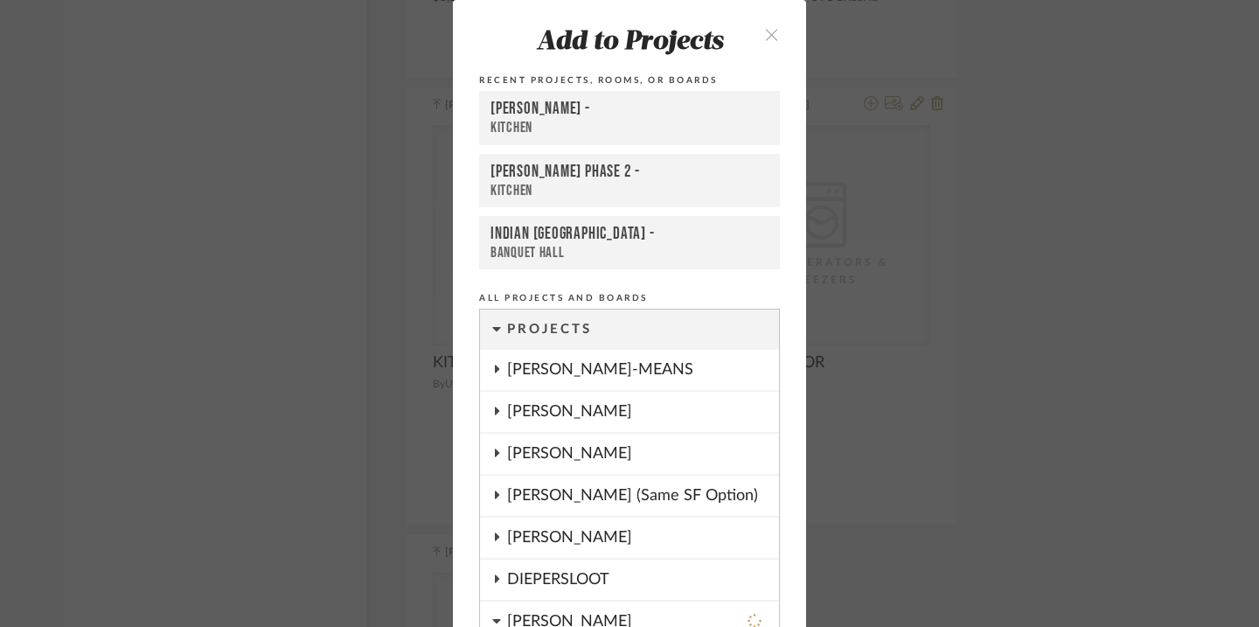
scroll to position [284, 0]
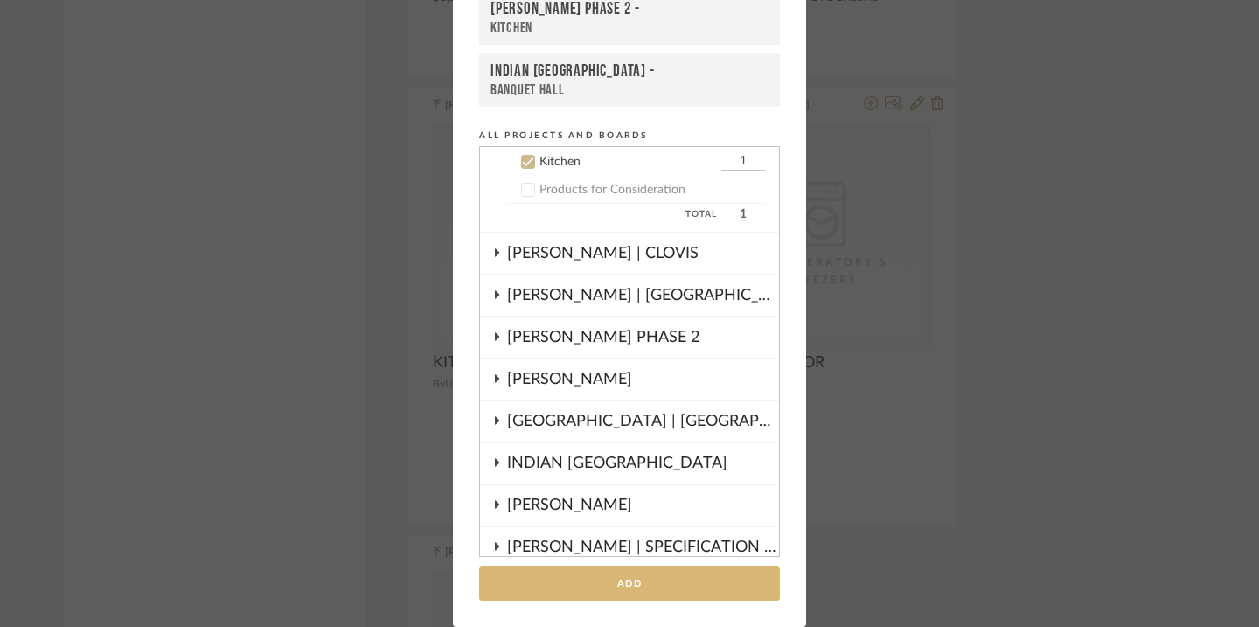
click at [608, 577] on button "Add" at bounding box center [629, 584] width 301 height 36
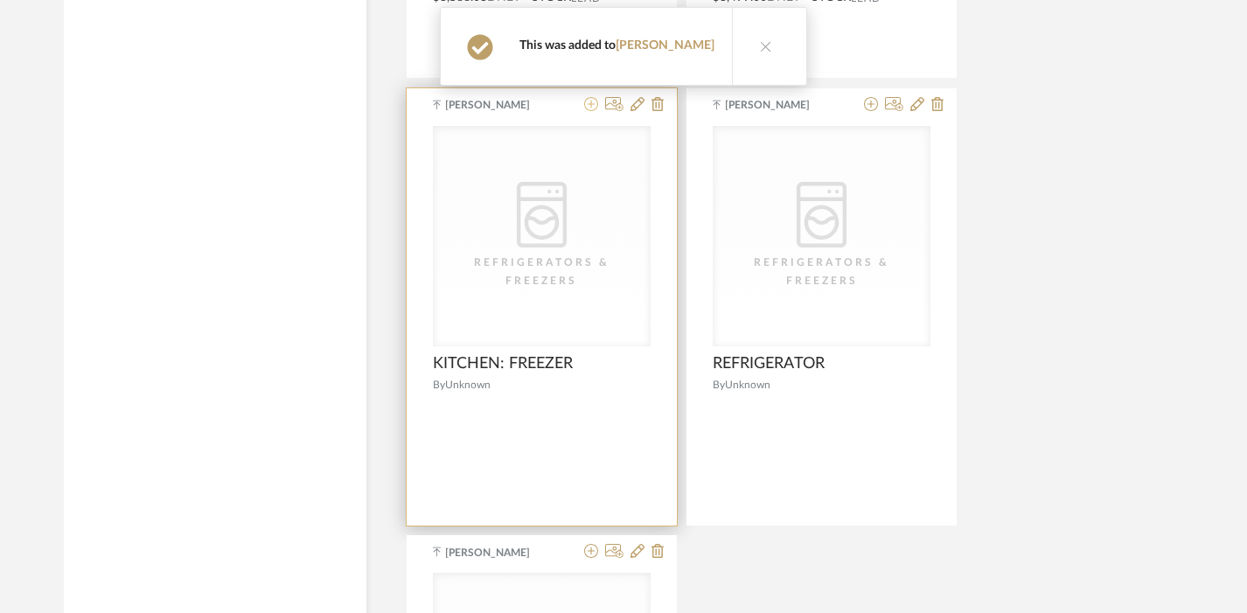
click at [588, 106] on icon at bounding box center [591, 104] width 14 height 14
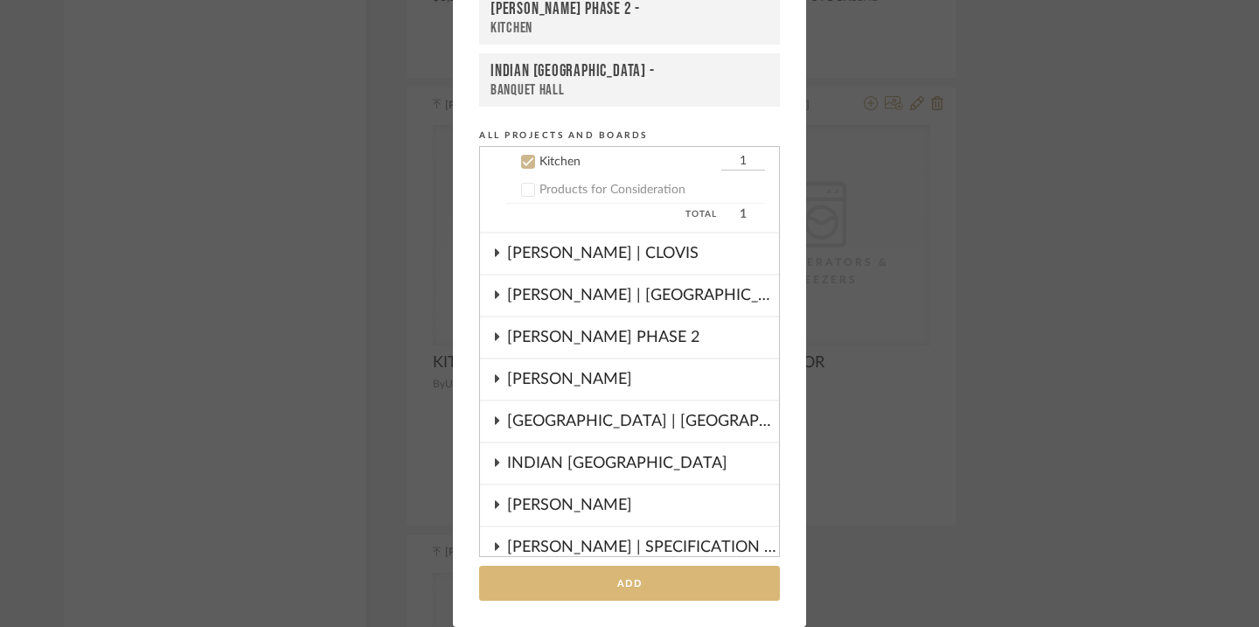
click at [617, 593] on button "Add" at bounding box center [629, 584] width 301 height 36
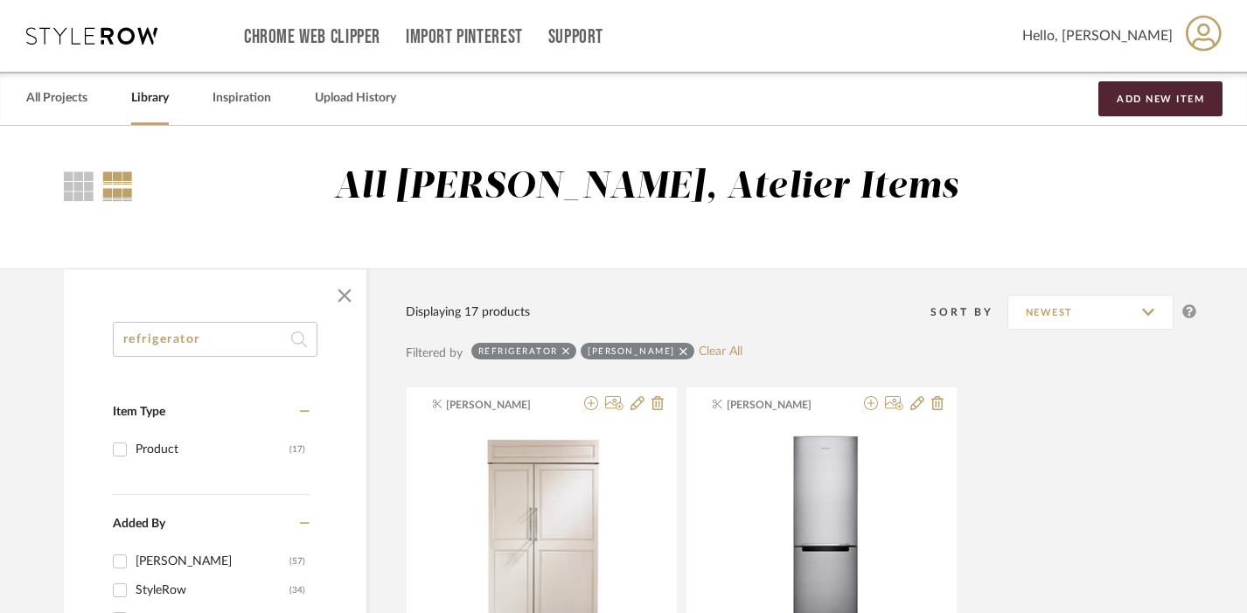
click at [205, 340] on input "refrigerator" at bounding box center [215, 339] width 205 height 35
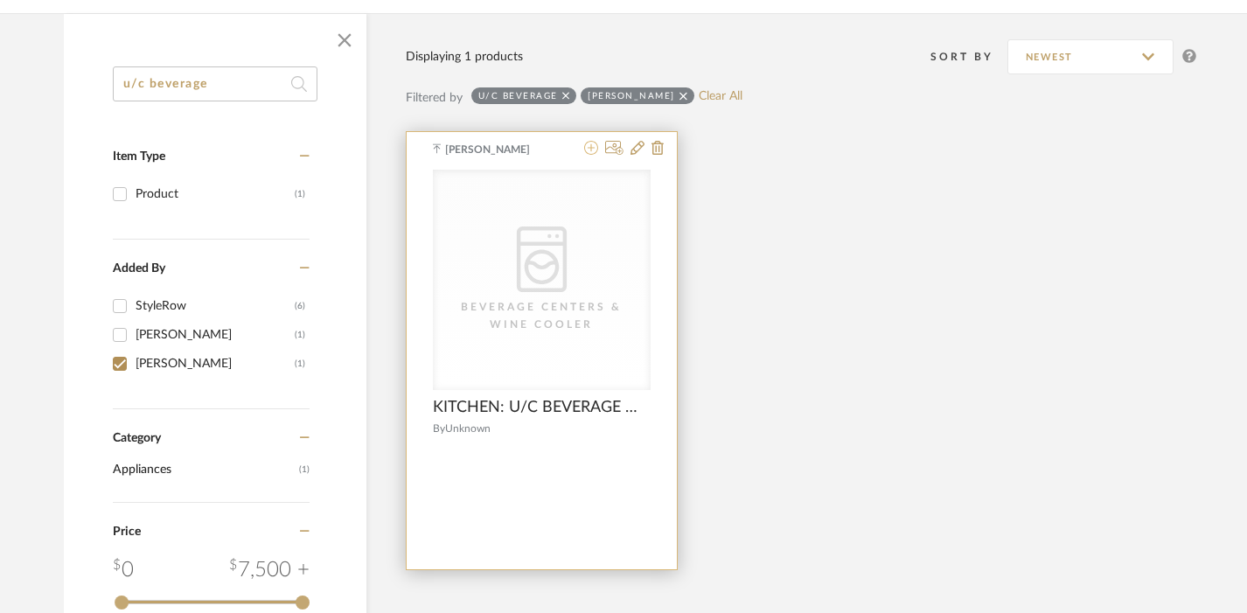
click at [595, 156] on fa-icon at bounding box center [591, 149] width 14 height 14
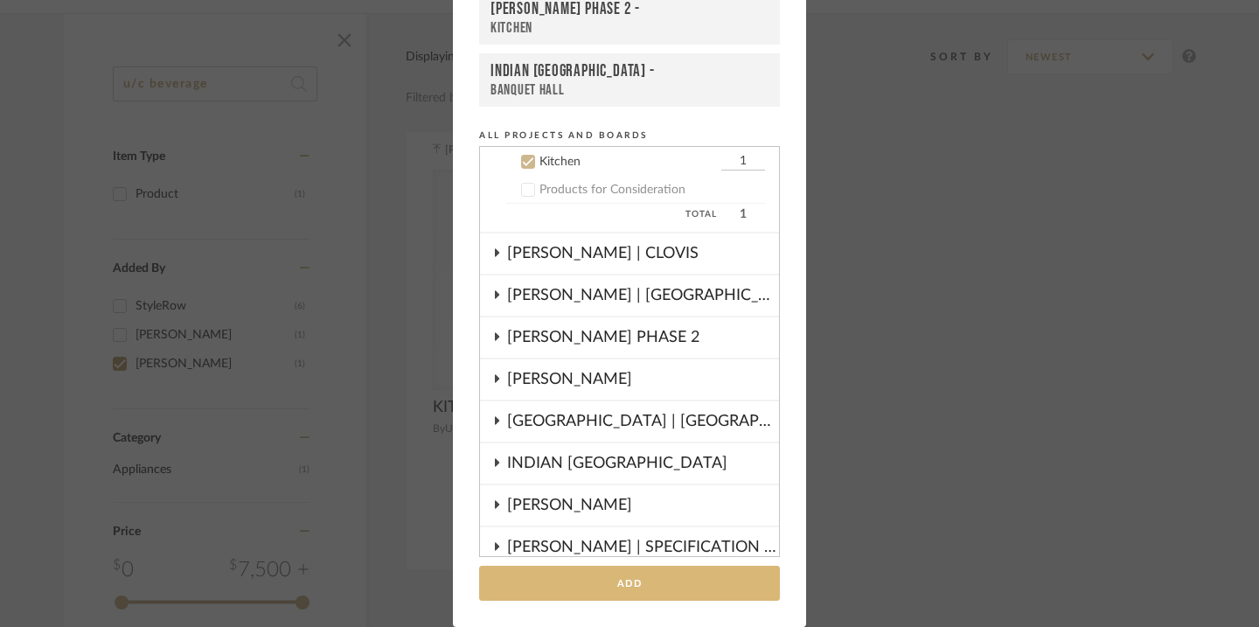
click at [632, 582] on button "Add" at bounding box center [629, 584] width 301 height 36
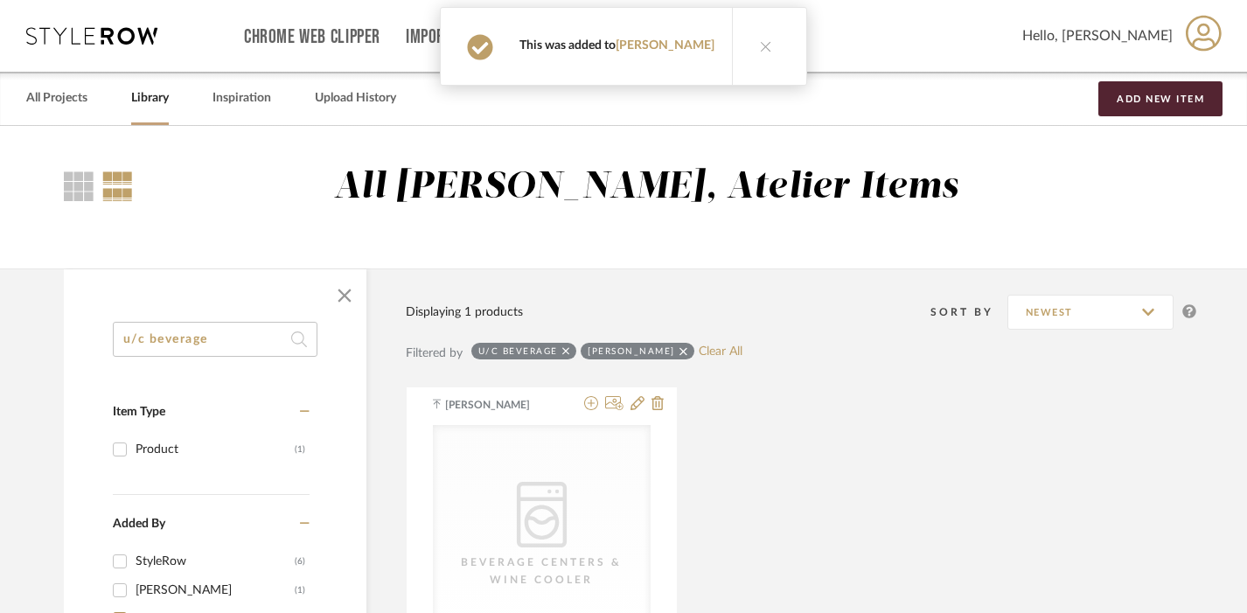
click at [235, 346] on input "u/c beverage" at bounding box center [215, 339] width 205 height 35
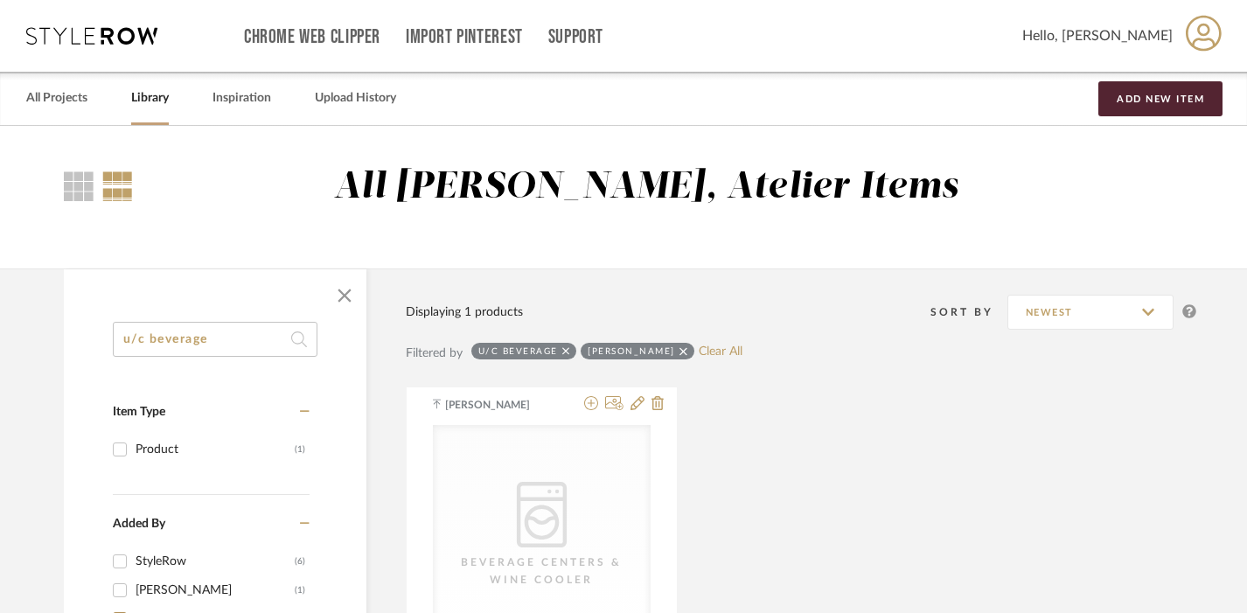
click at [235, 346] on input "u/c beverage" at bounding box center [215, 339] width 205 height 35
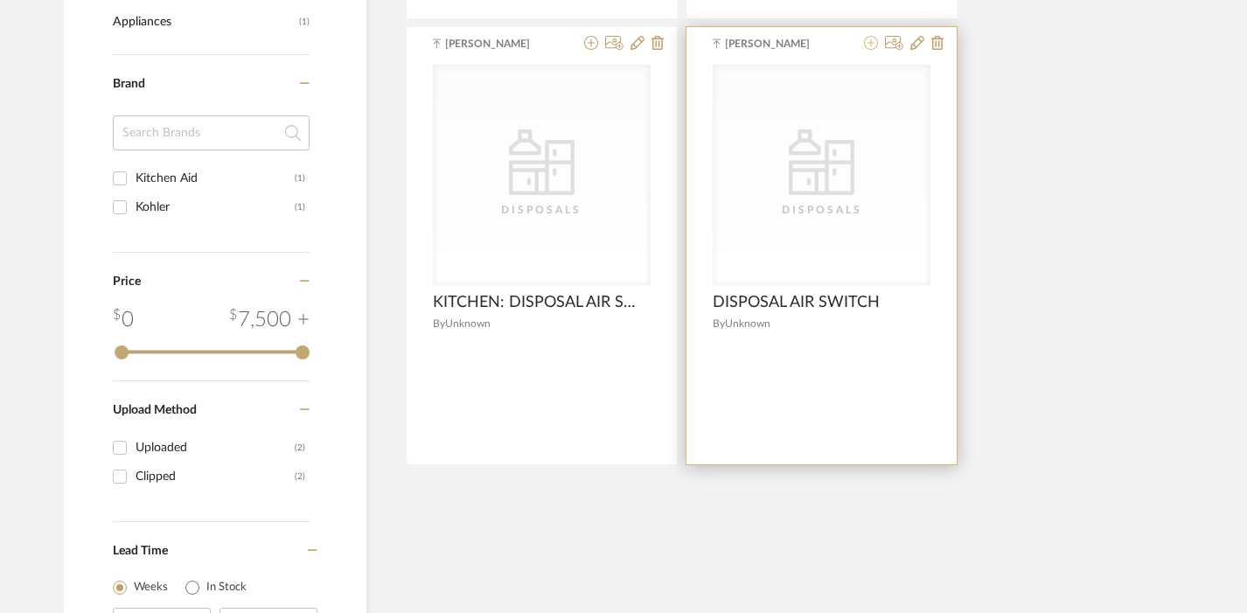
click at [871, 44] on icon at bounding box center [871, 43] width 14 height 14
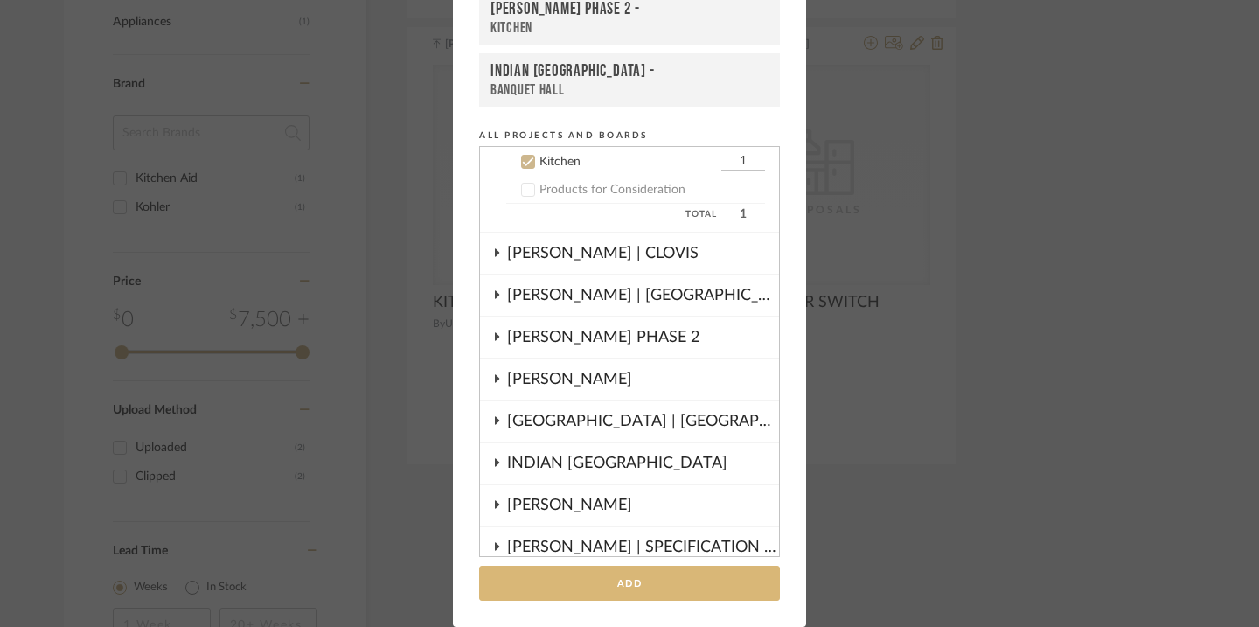
click at [710, 566] on button "Add" at bounding box center [629, 584] width 301 height 36
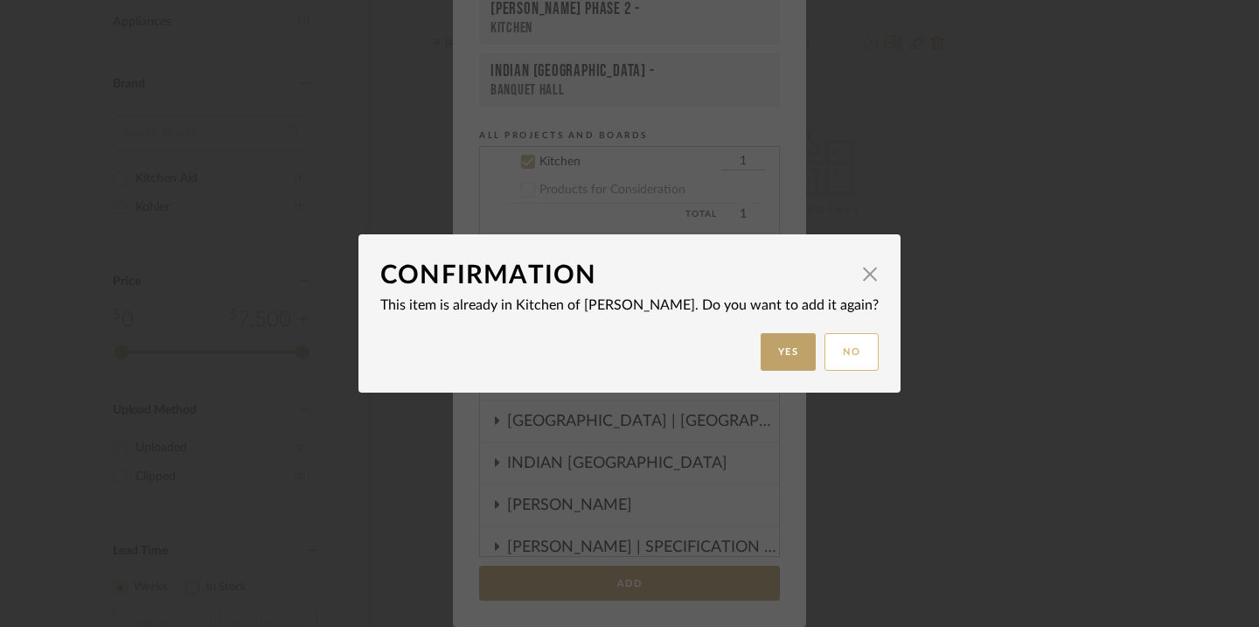
click at [825, 360] on button "No" at bounding box center [852, 352] width 54 height 38
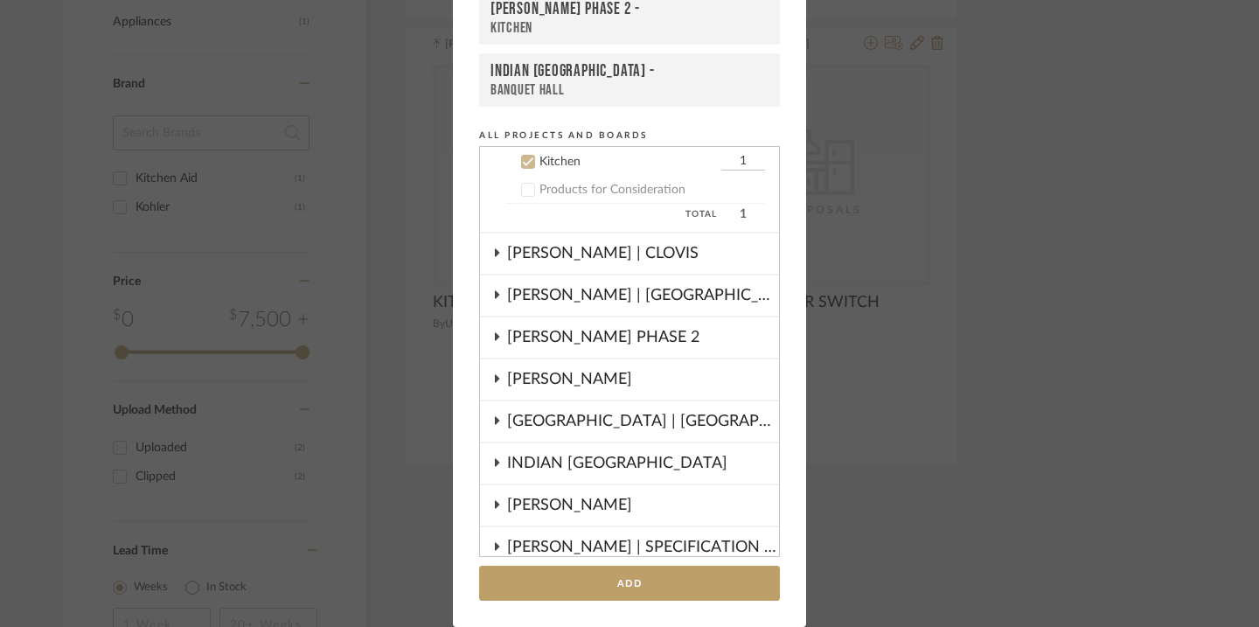
click at [798, 80] on add-to "Add to Projects Recent Projects, Rooms, or Boards DRAGT - Kitchen HARMAN PHASE …" at bounding box center [629, 232] width 353 height 790
click at [962, 160] on div "Add to Projects Recent Projects, Rooms, or Boards DRAGT - Kitchen HARMAN PHASE …" at bounding box center [629, 313] width 1259 height 627
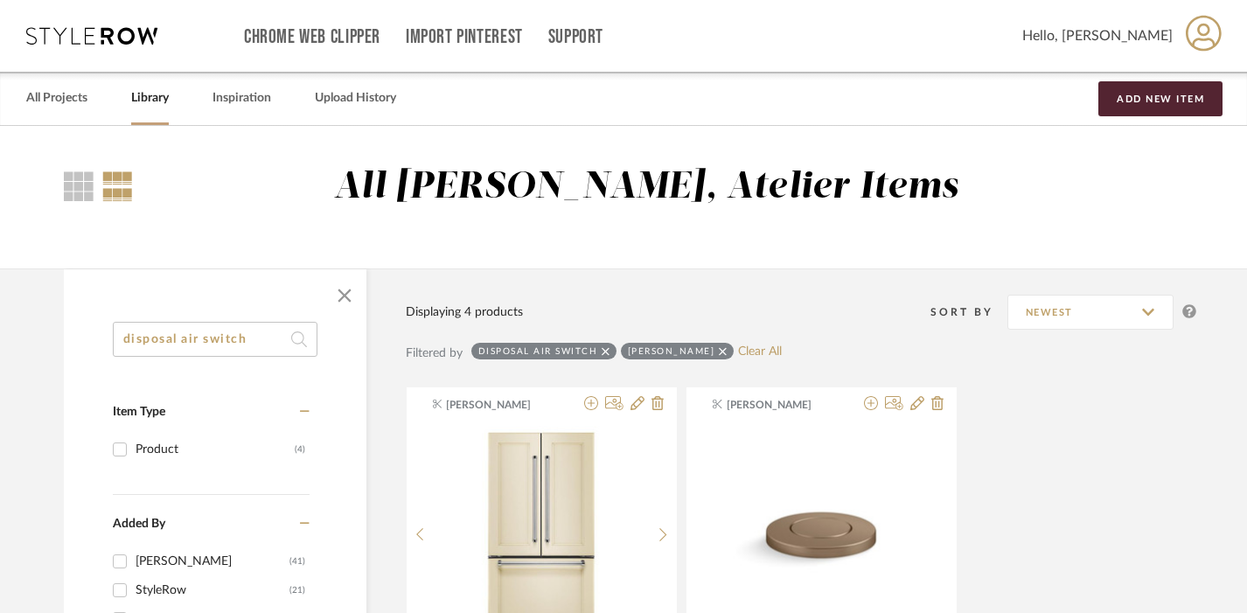
drag, startPoint x: 254, startPoint y: 339, endPoint x: 182, endPoint y: 338, distance: 72.6
click at [182, 338] on input "disposal air switch" at bounding box center [215, 339] width 205 height 35
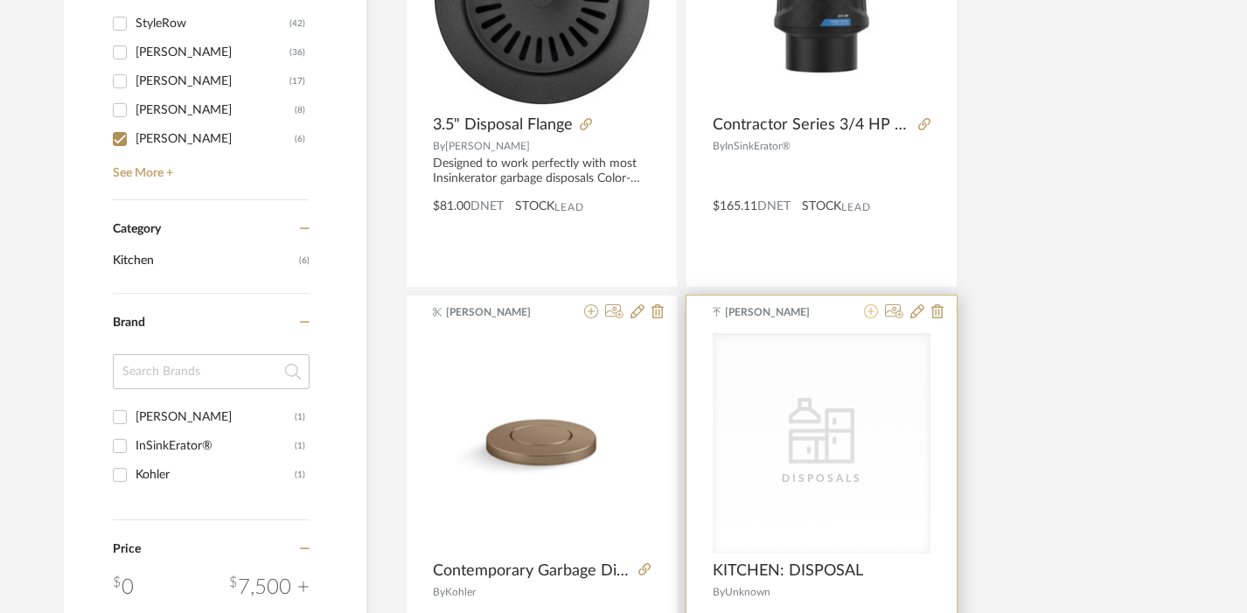
type input "disposal"
click at [873, 315] on icon at bounding box center [871, 311] width 14 height 14
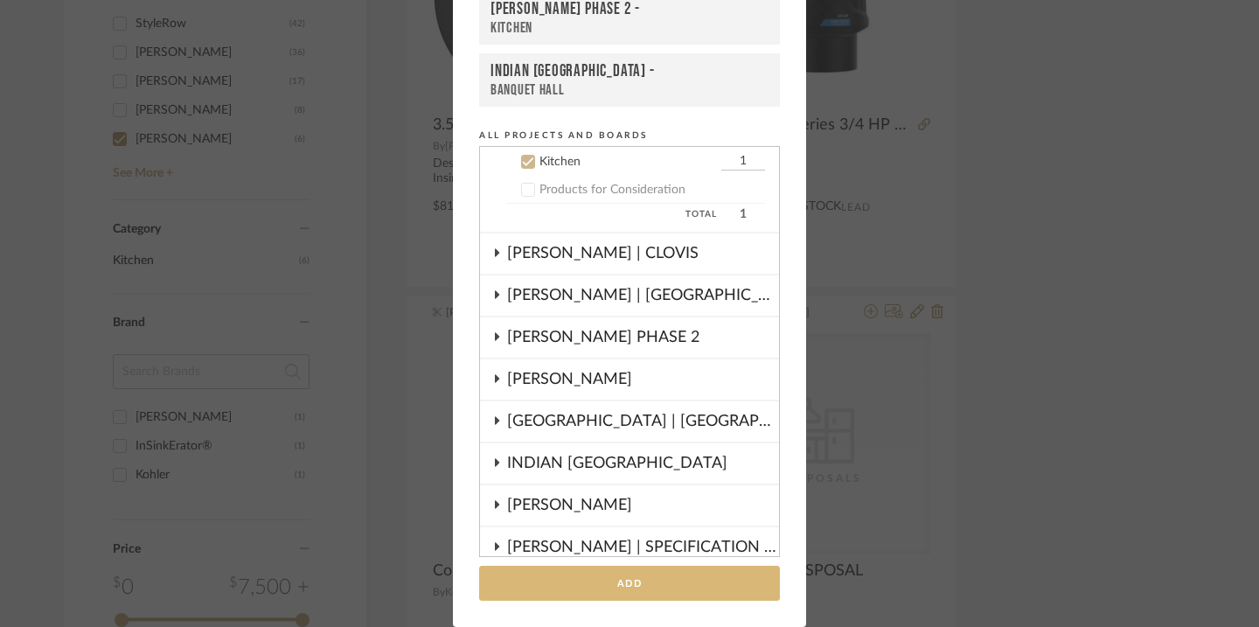
click at [662, 574] on button "Add" at bounding box center [629, 584] width 301 height 36
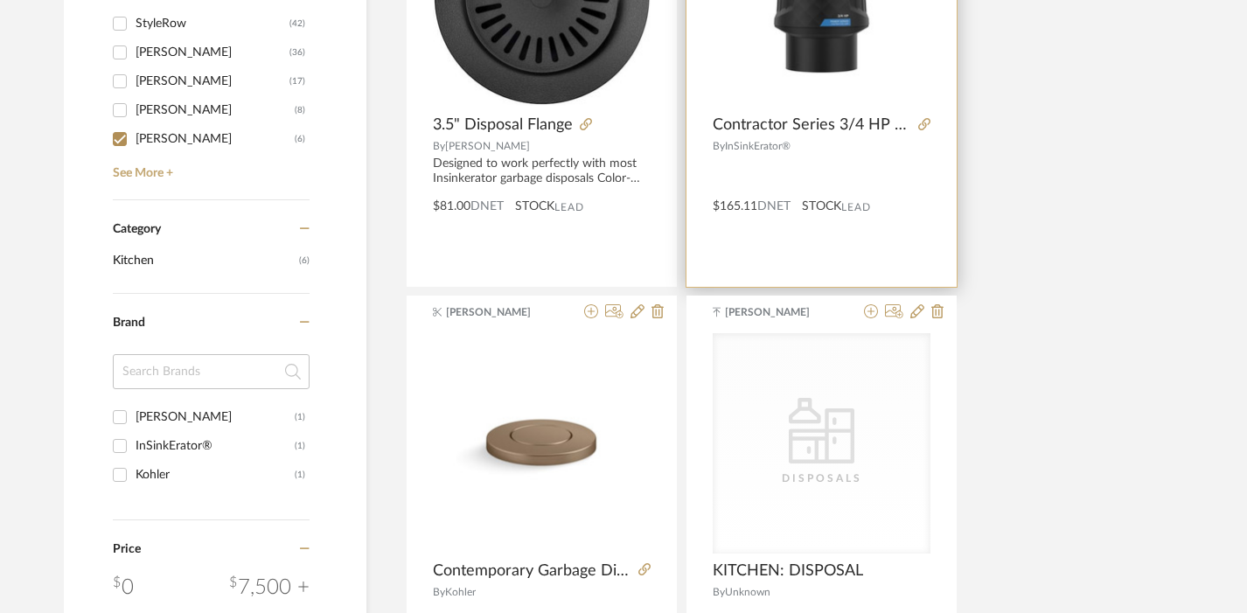
scroll to position [0, 1]
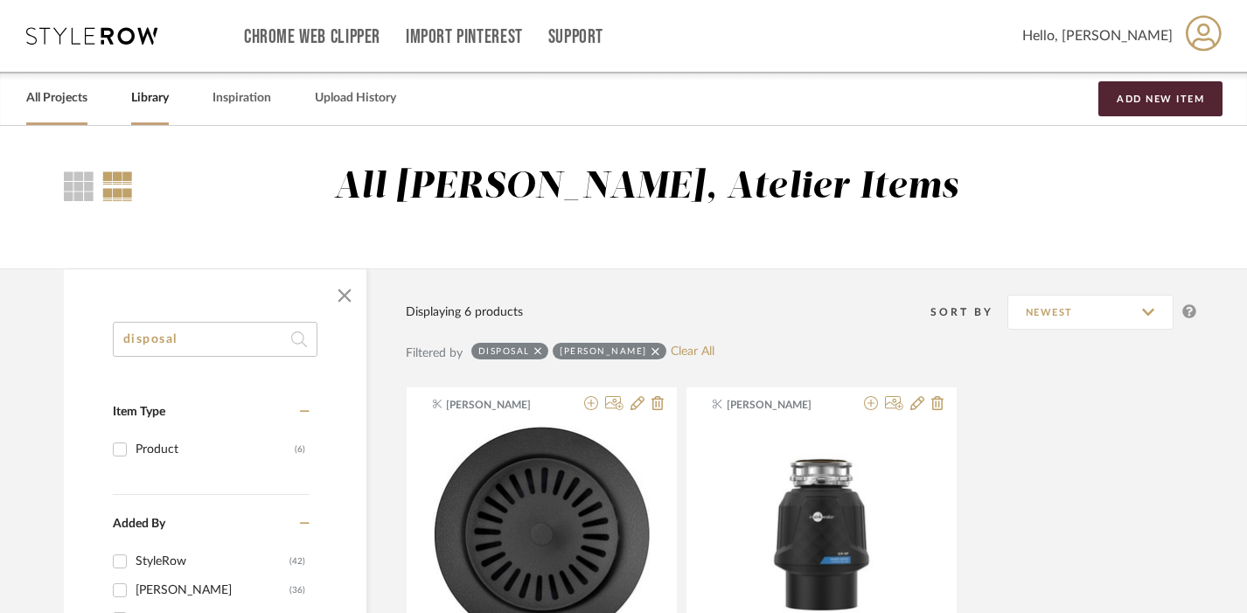
click at [66, 100] on link "All Projects" at bounding box center [56, 99] width 61 height 24
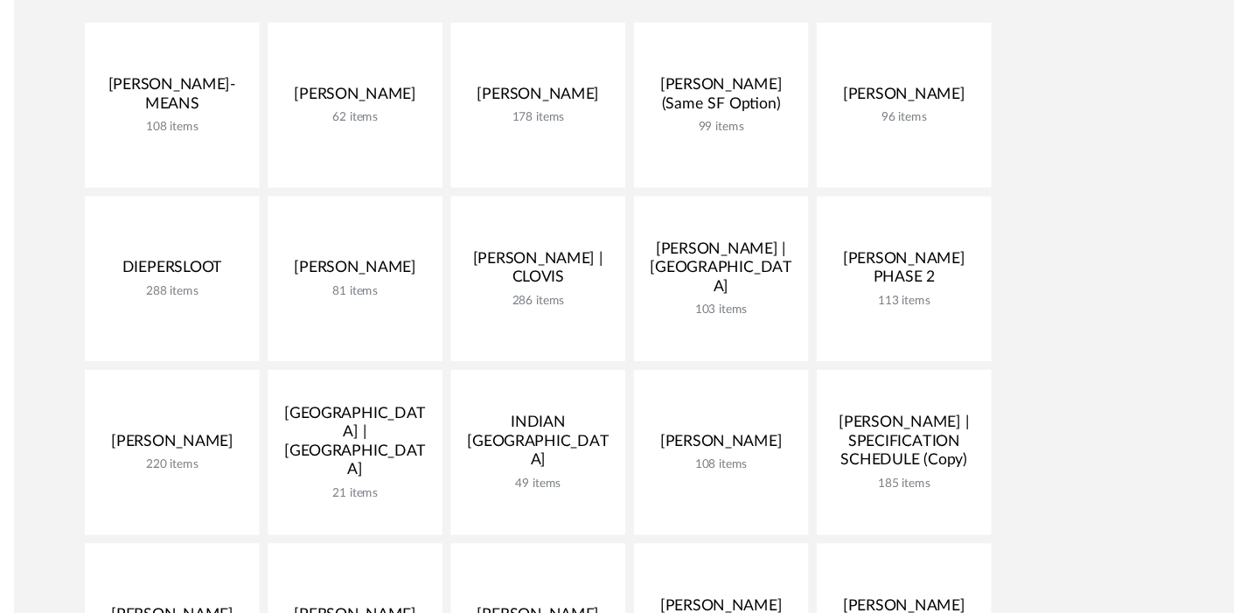
scroll to position [411, 0]
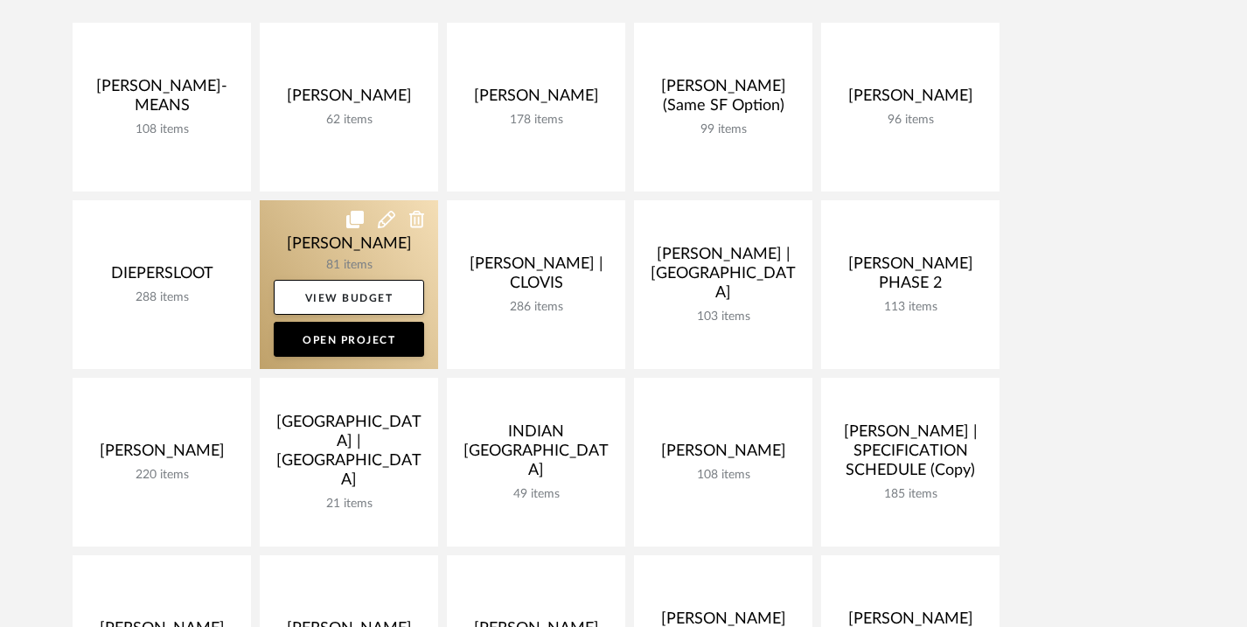
click at [297, 230] on link at bounding box center [349, 284] width 178 height 169
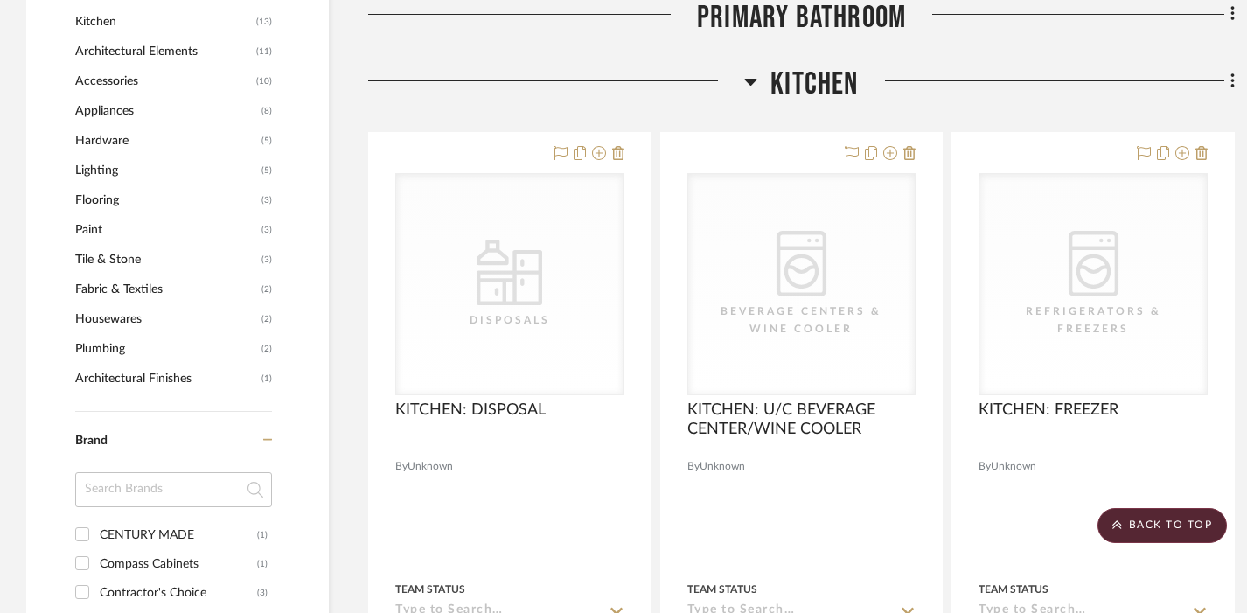
click at [834, 91] on span "Kitchen" at bounding box center [813, 85] width 87 height 38
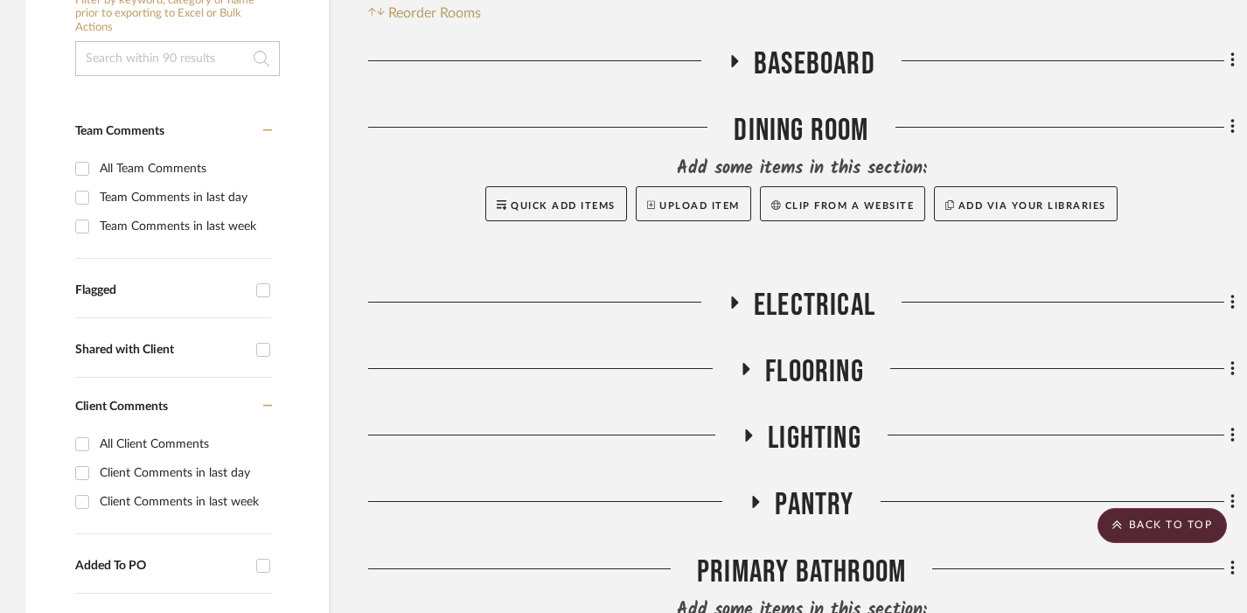
scroll to position [363, 0]
